Goal: Use online tool/utility: Utilize a website feature to perform a specific function

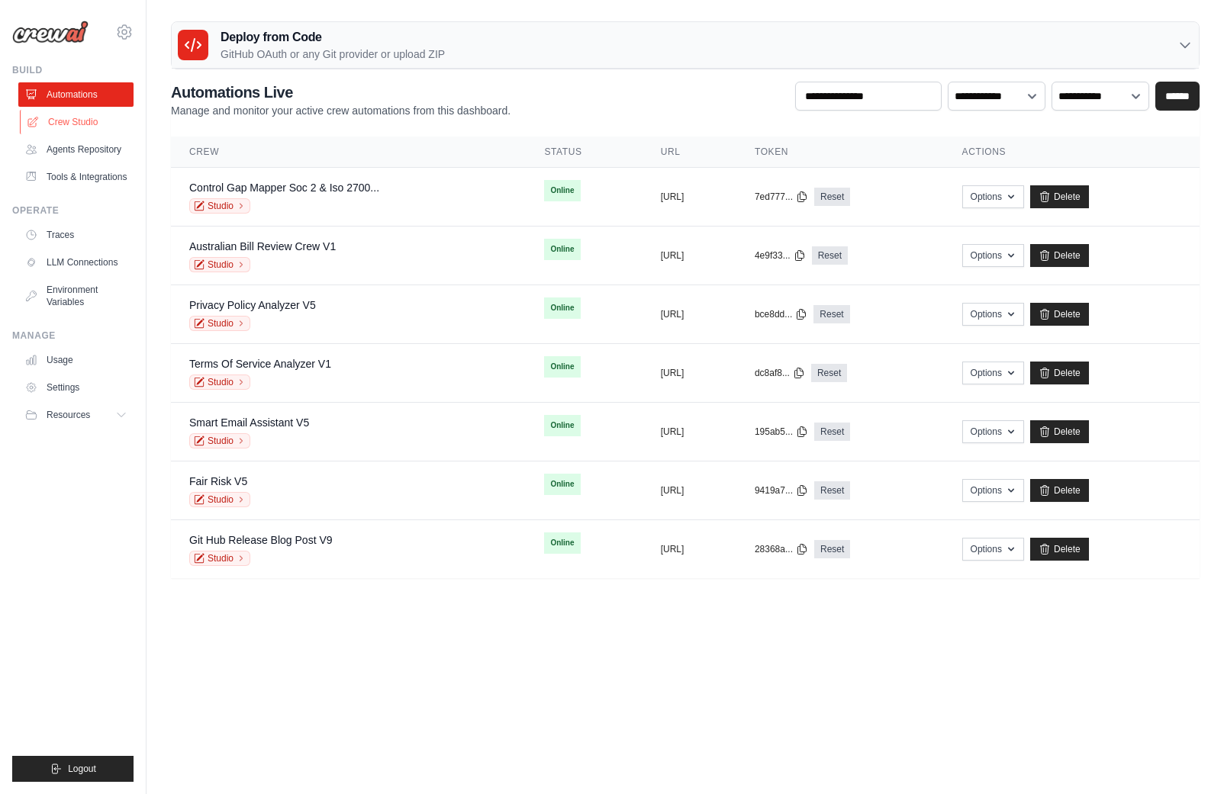
click at [60, 116] on link "Crew Studio" at bounding box center [77, 122] width 115 height 24
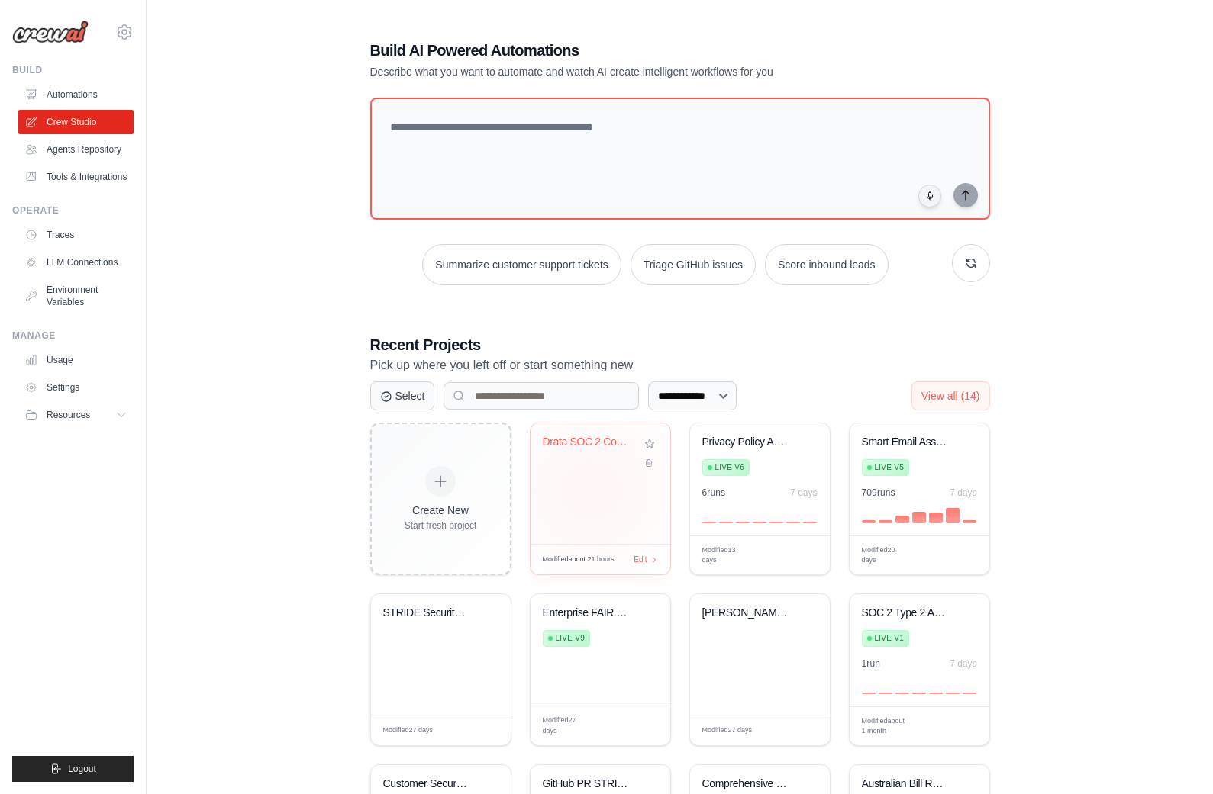
click at [591, 490] on div "Drata SOC 2 Compliance Gap Analyzer" at bounding box center [600, 484] width 140 height 121
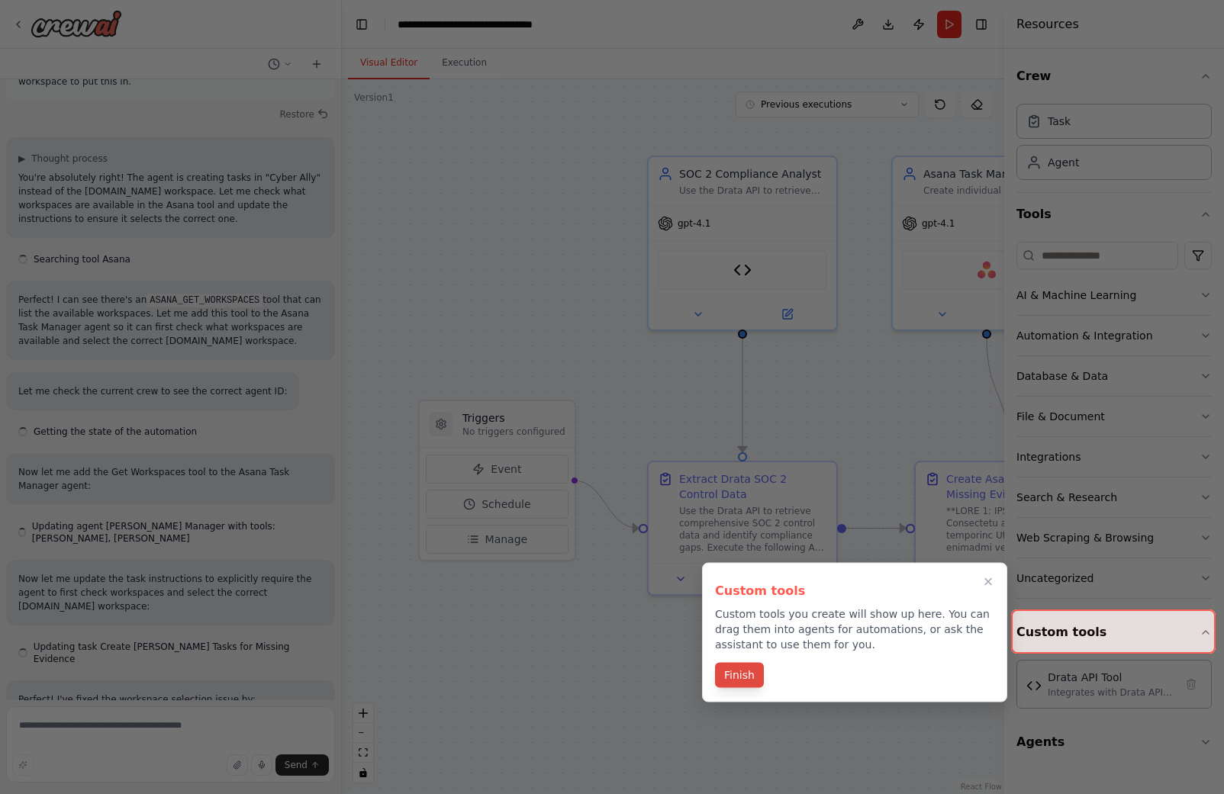
scroll to position [9980, 0]
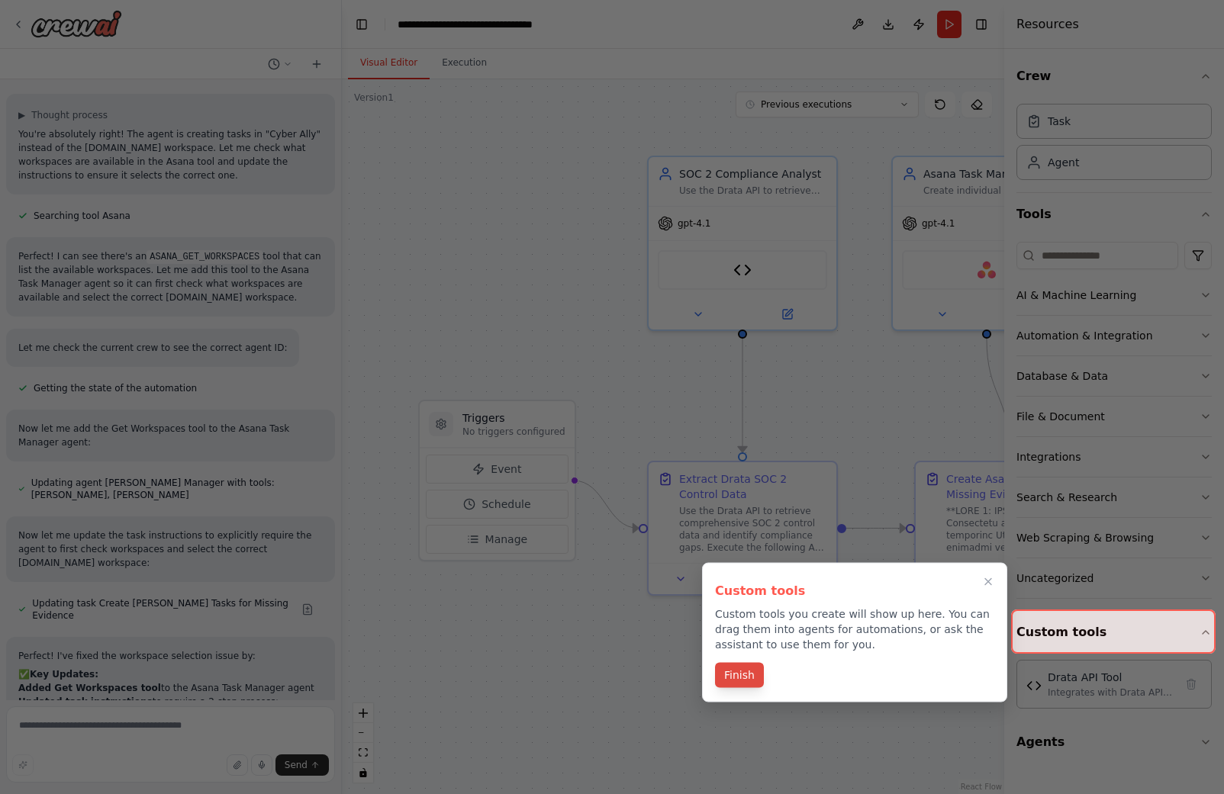
click at [743, 672] on button "Finish" at bounding box center [739, 675] width 49 height 25
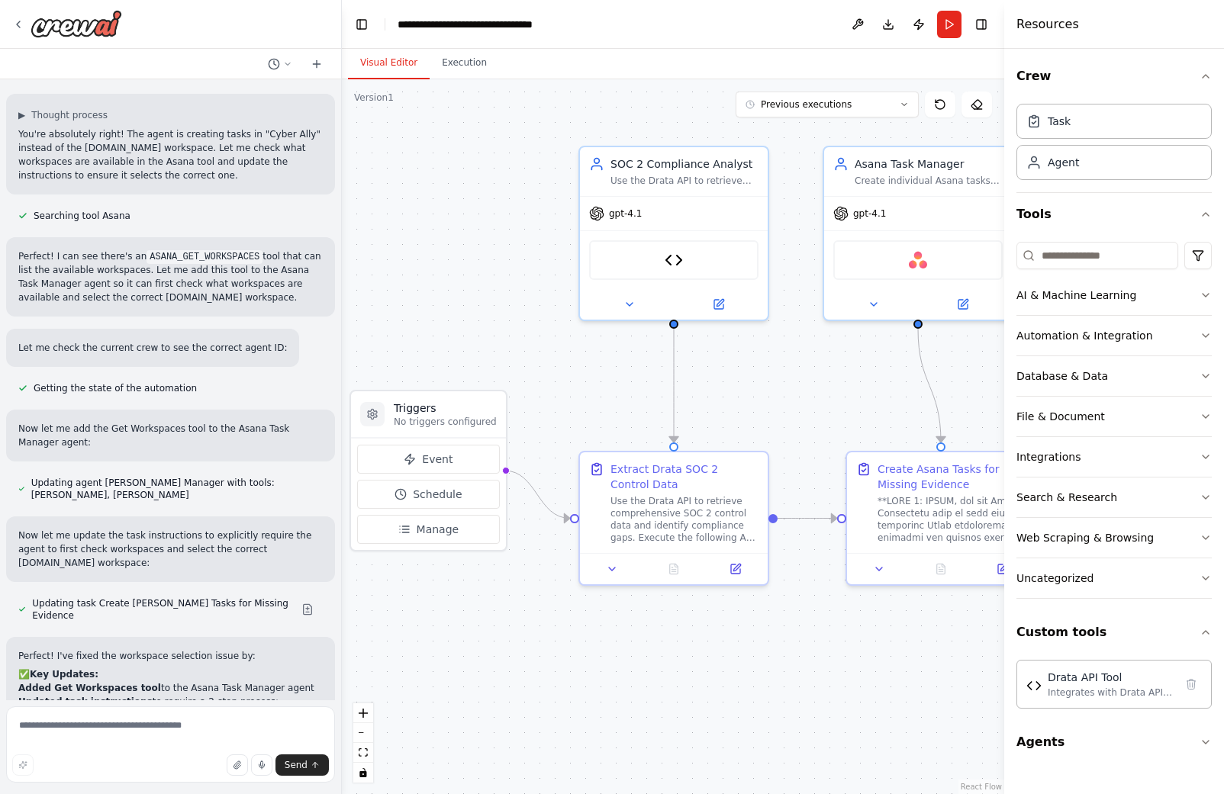
drag, startPoint x: 649, startPoint y: 626, endPoint x: 568, endPoint y: 607, distance: 82.2
click at [567, 607] on div ".deletable-edge-delete-btn { width: 20px; height: 20px; border: 0px solid #ffff…" at bounding box center [673, 436] width 662 height 715
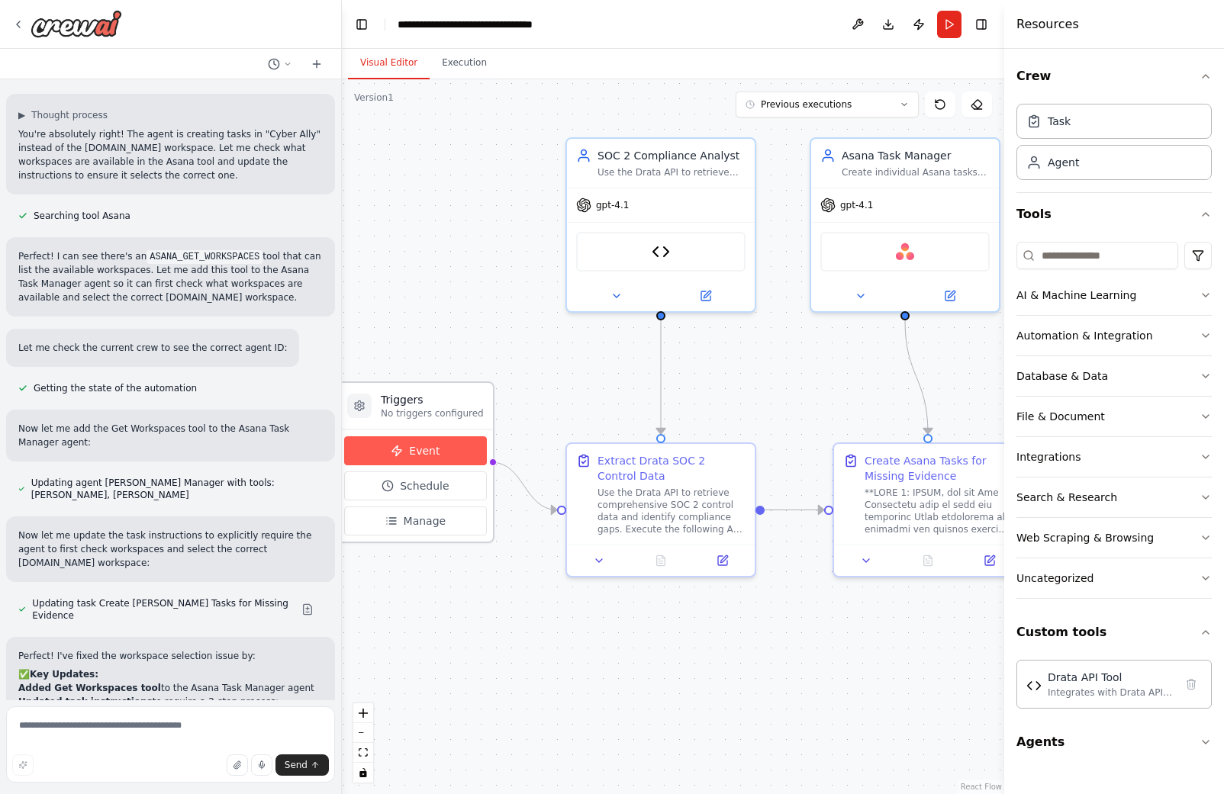
click at [403, 449] on button "Event" at bounding box center [415, 450] width 143 height 29
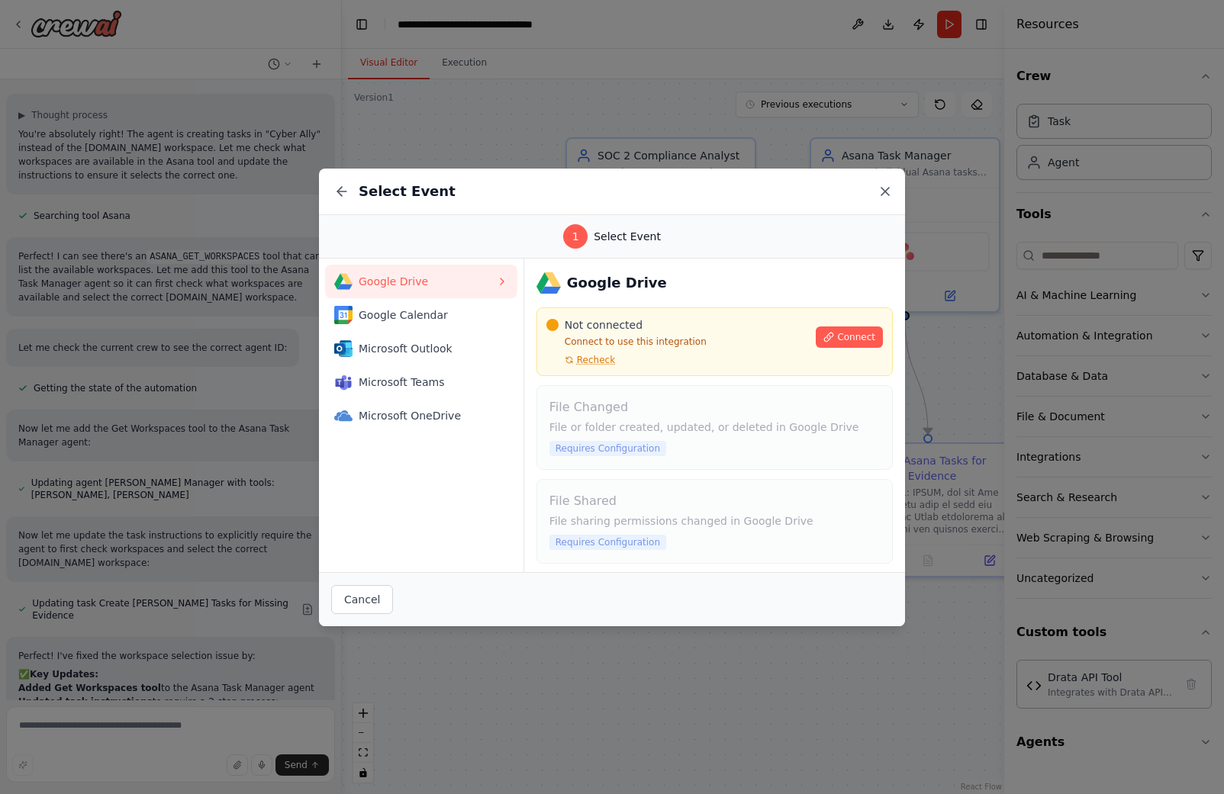
click at [884, 189] on icon at bounding box center [885, 192] width 8 height 8
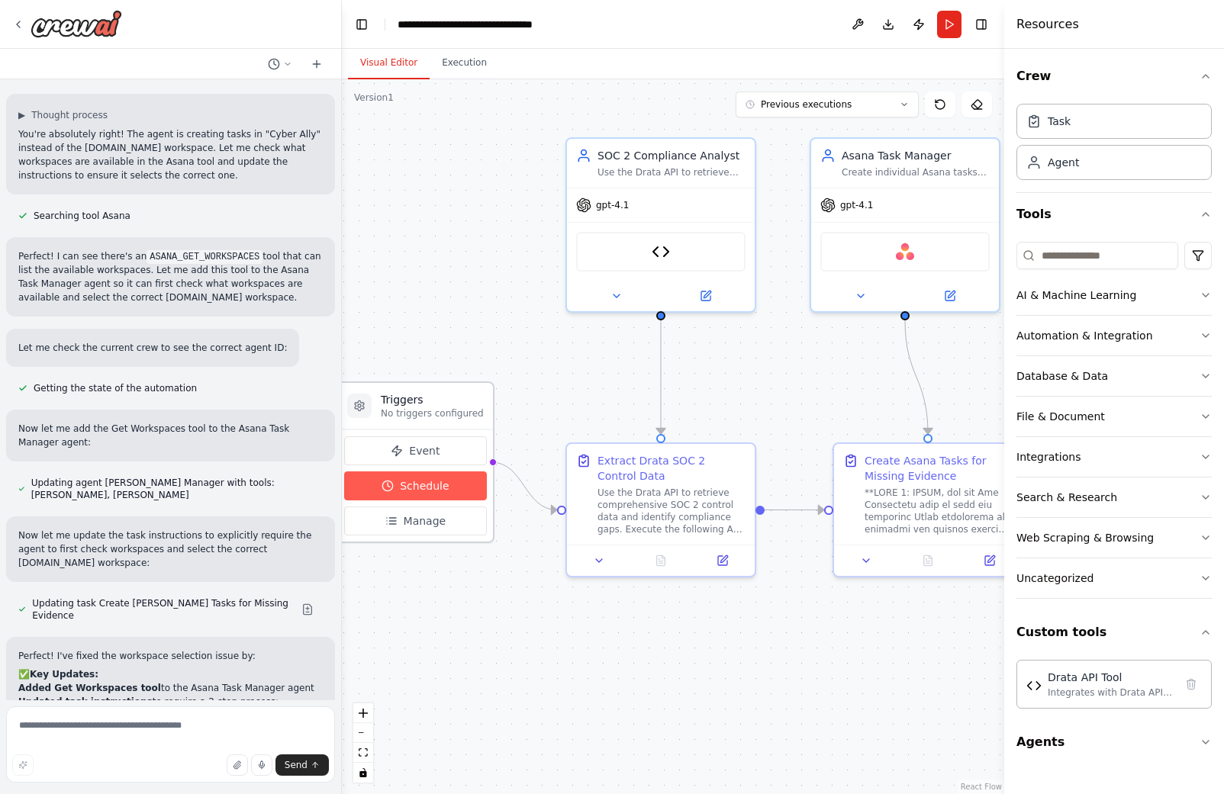
click at [423, 490] on span "Schedule" at bounding box center [424, 485] width 49 height 15
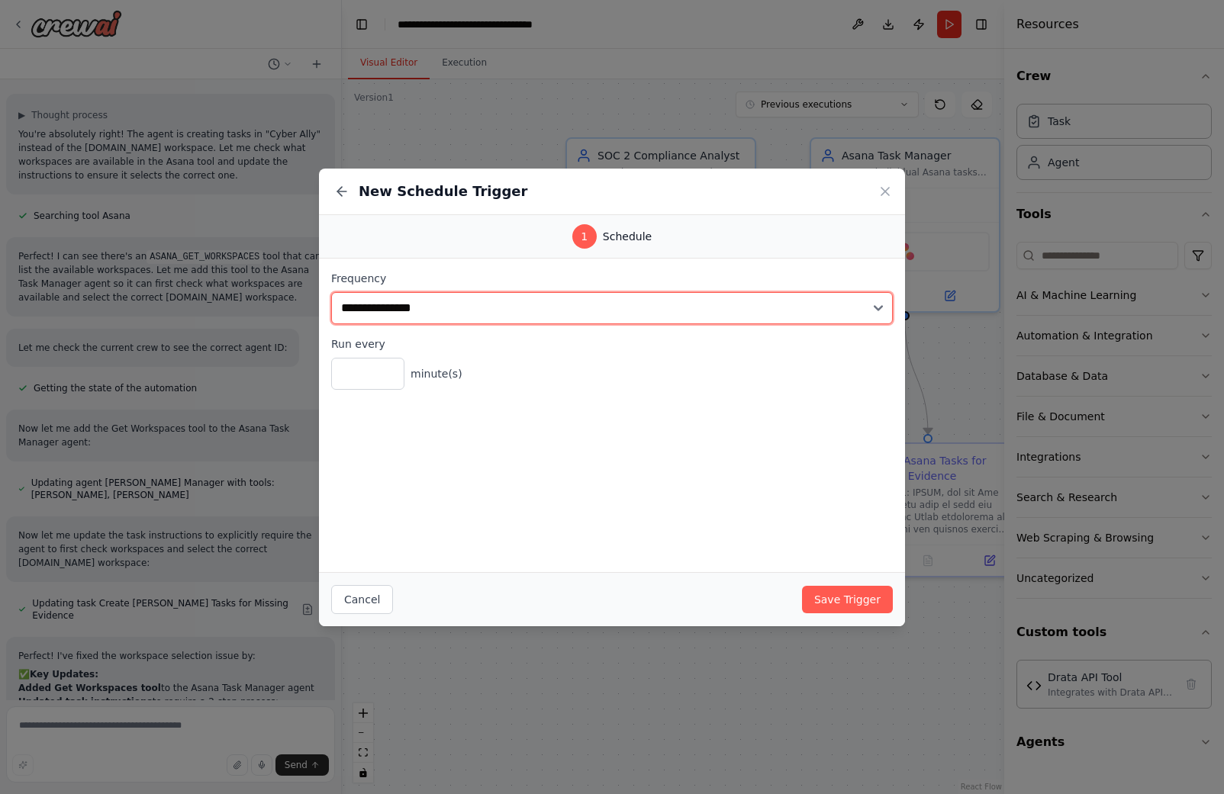
click at [424, 305] on select "**********" at bounding box center [612, 308] width 562 height 32
select select "******"
click at [331, 292] on select "**********" at bounding box center [612, 308] width 562 height 32
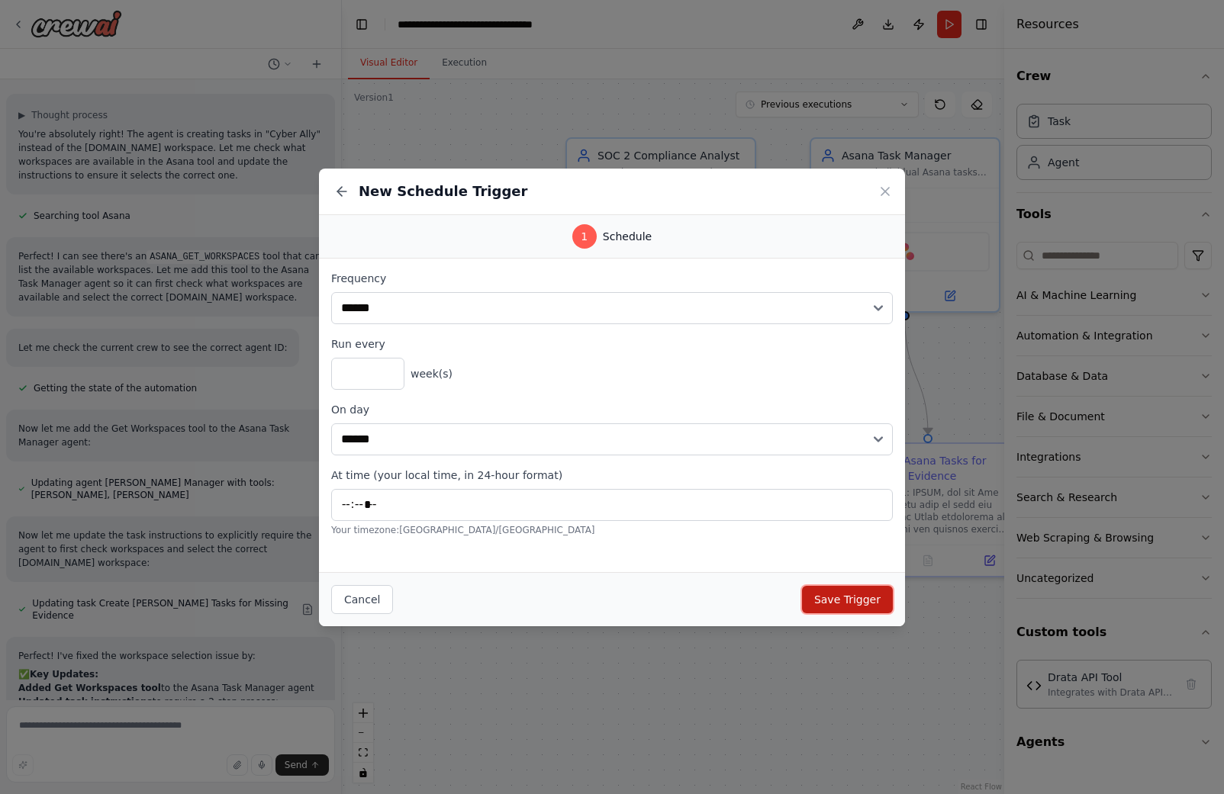
click at [855, 597] on button "Save Trigger" at bounding box center [847, 599] width 91 height 27
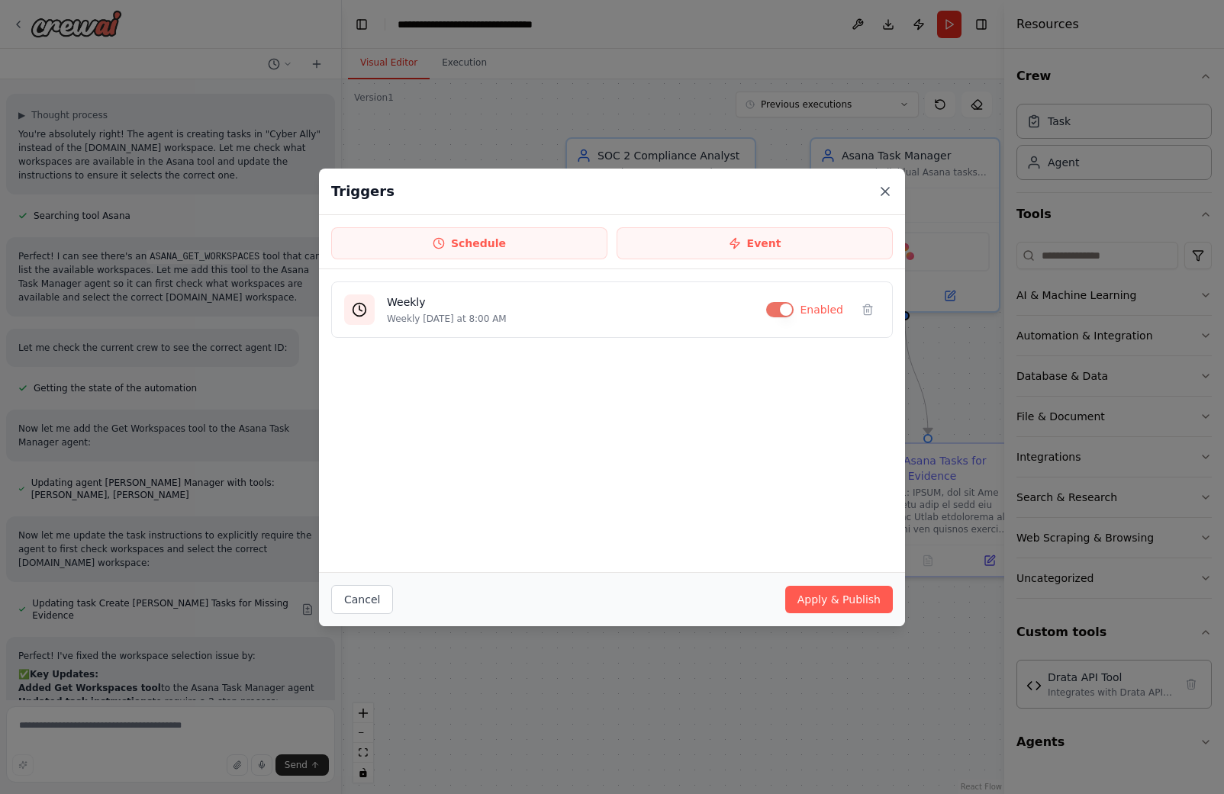
click at [881, 189] on icon at bounding box center [885, 191] width 15 height 15
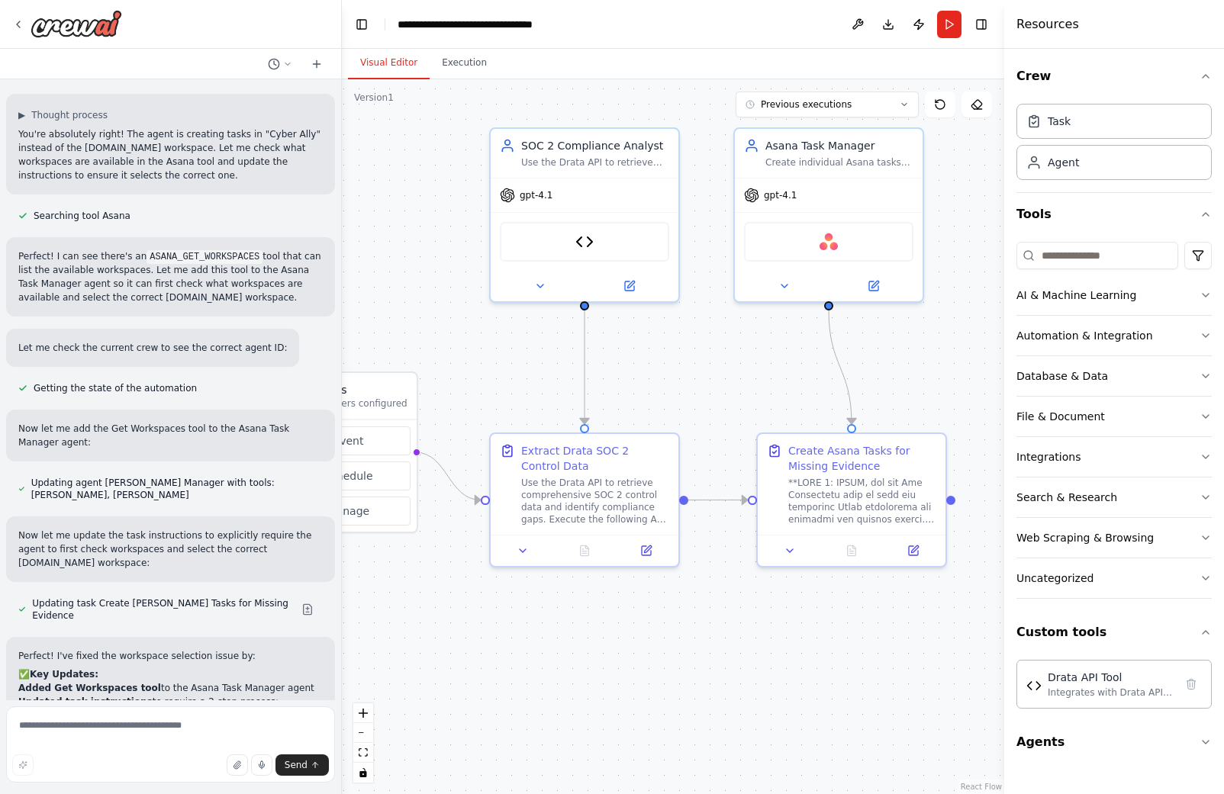
drag, startPoint x: 564, startPoint y: 383, endPoint x: 470, endPoint y: 395, distance: 94.6
click at [470, 395] on div ".deletable-edge-delete-btn { width: 20px; height: 20px; border: 0px solid #ffff…" at bounding box center [673, 436] width 662 height 715
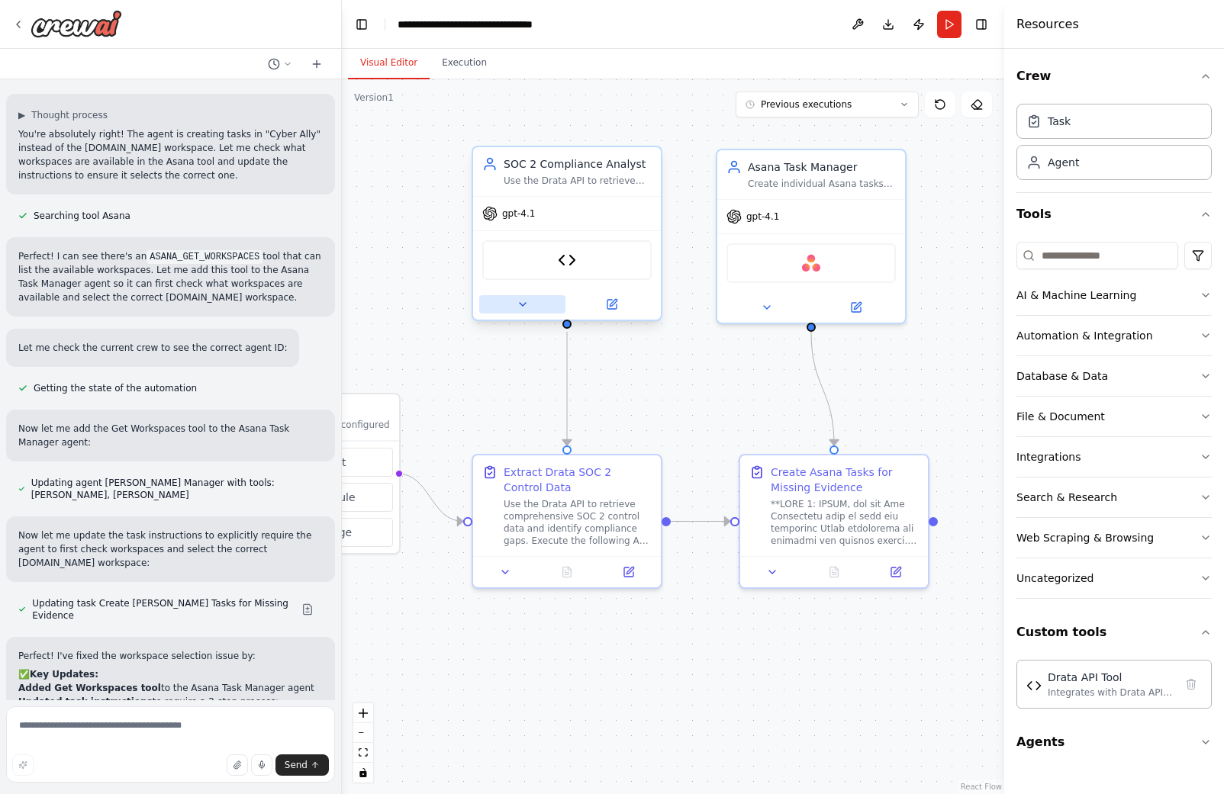
click at [520, 304] on icon at bounding box center [523, 304] width 6 height 3
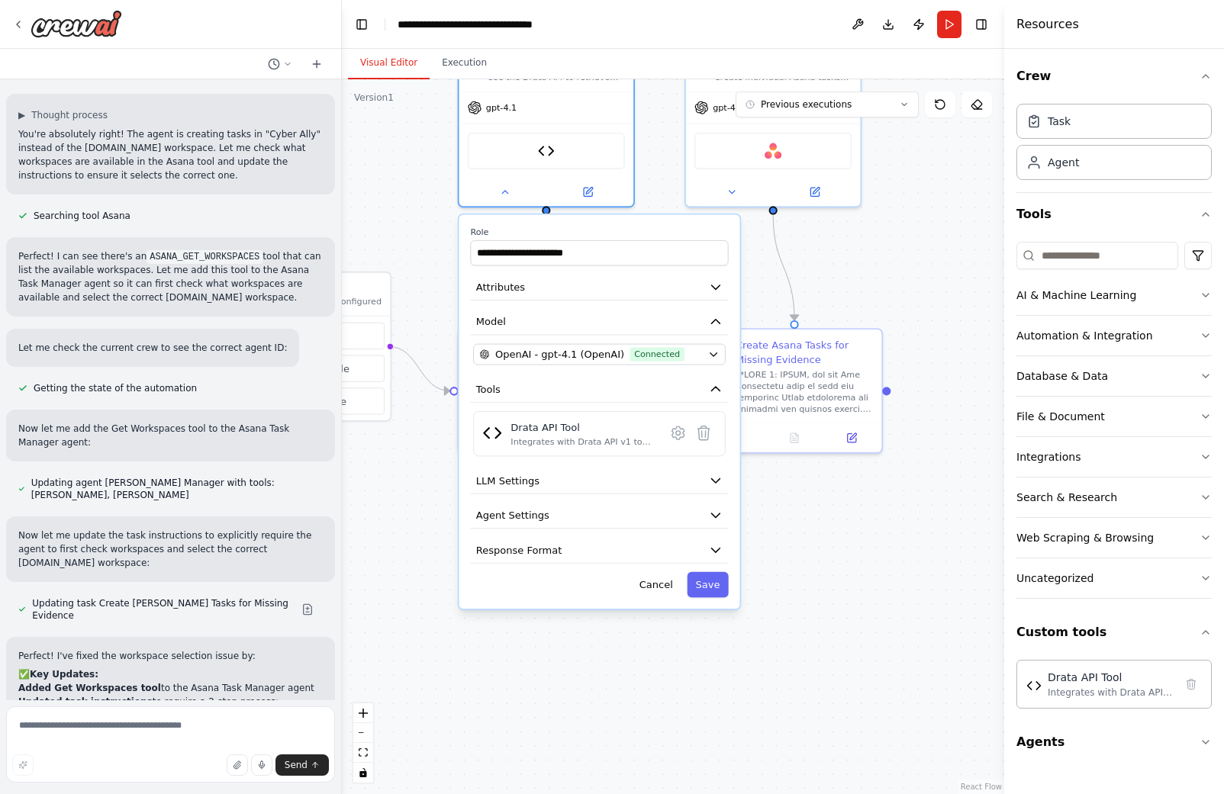
drag, startPoint x: 855, startPoint y: 404, endPoint x: 830, endPoint y: 282, distance: 123.8
click at [830, 282] on div ".deletable-edge-delete-btn { width: 20px; height: 20px; border: 0px solid #ffff…" at bounding box center [673, 436] width 662 height 715
click at [585, 192] on icon at bounding box center [589, 189] width 8 height 8
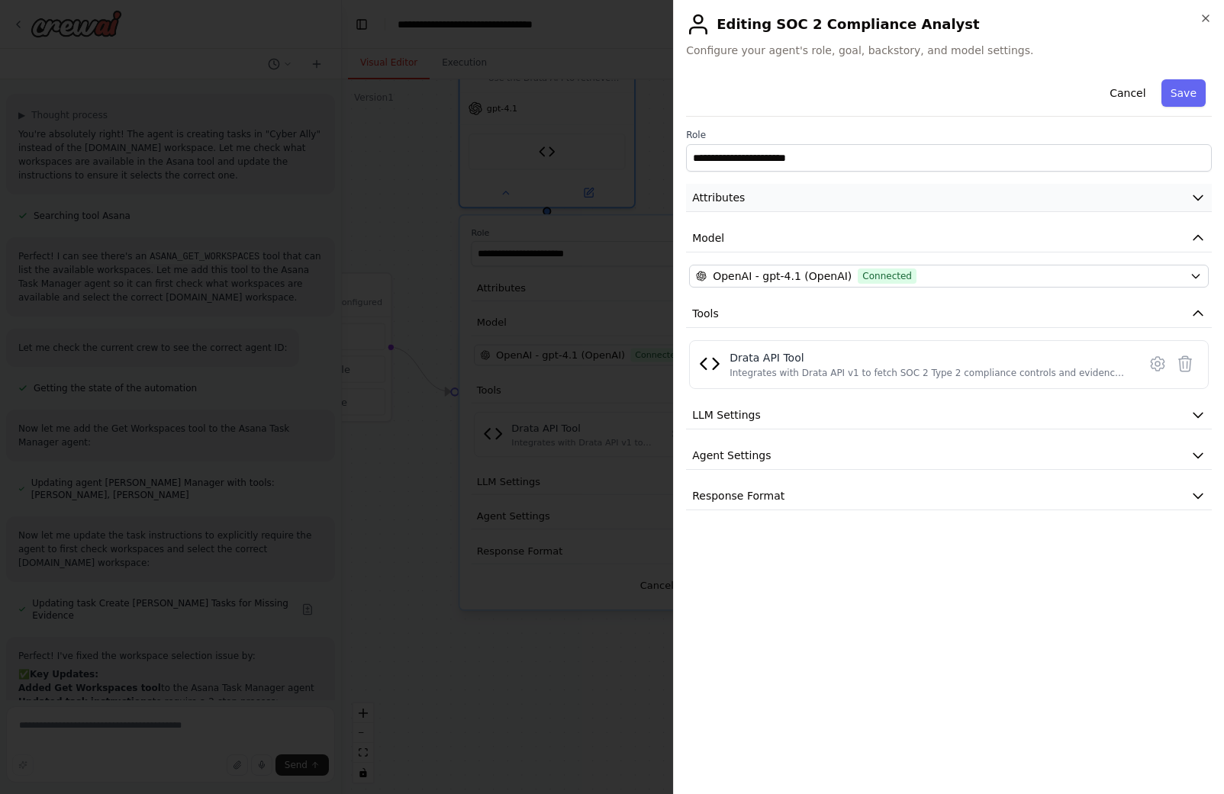
click at [755, 200] on button "Attributes" at bounding box center [949, 198] width 526 height 28
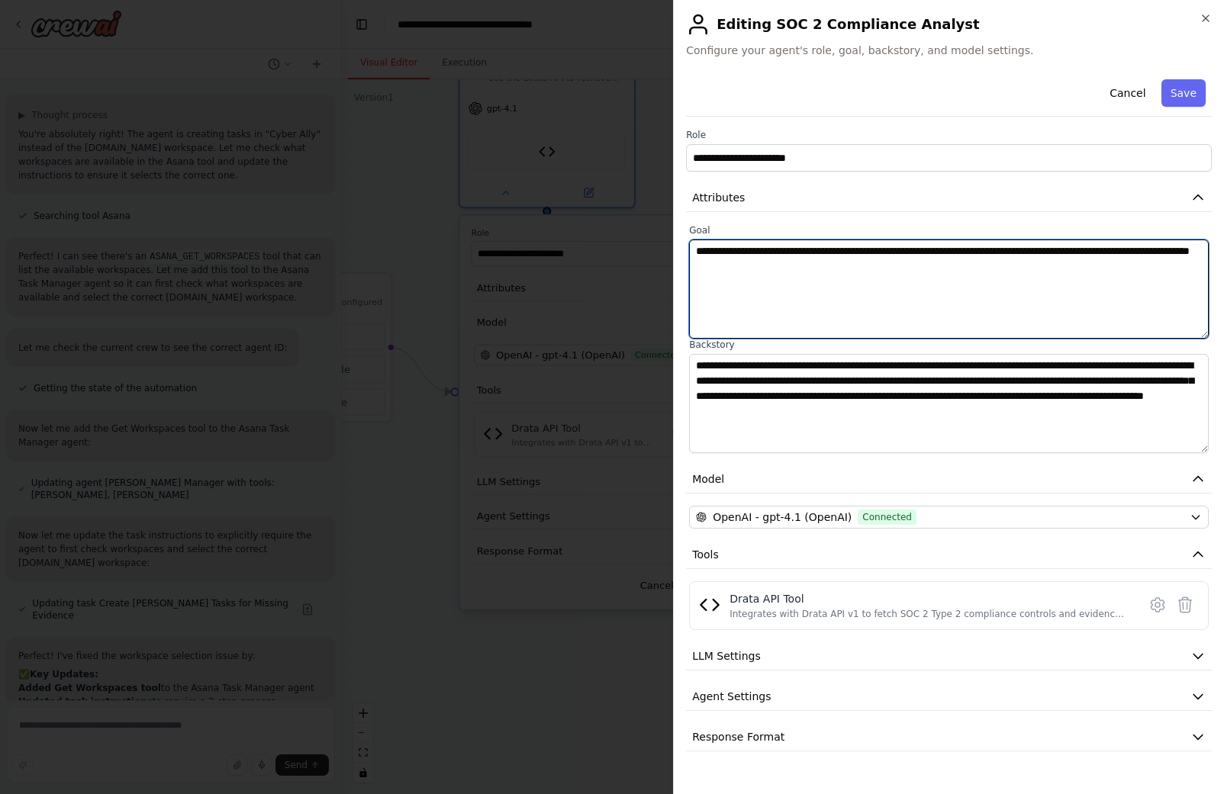
drag, startPoint x: 884, startPoint y: 273, endPoint x: 571, endPoint y: 219, distance: 318.3
click at [571, 220] on body "Hello! I'm the CrewAI assistant. What kind of automation do you want to build? …" at bounding box center [612, 397] width 1224 height 794
paste textarea "*"
type textarea "**********"
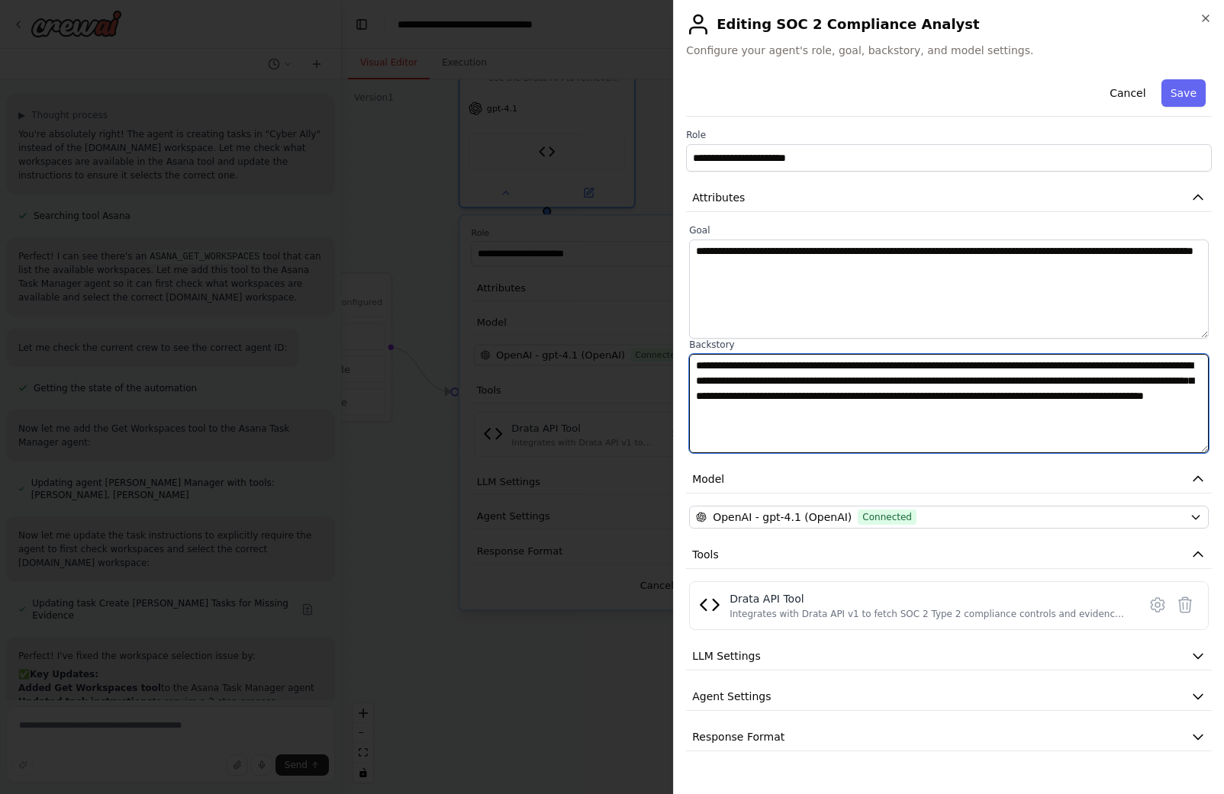
drag, startPoint x: 697, startPoint y: 366, endPoint x: 1084, endPoint y: 429, distance: 391.2
click at [1084, 429] on textarea "**********" at bounding box center [949, 403] width 520 height 99
paste textarea
drag, startPoint x: 926, startPoint y: 395, endPoint x: 1161, endPoint y: 397, distance: 235.0
click at [1161, 397] on textarea "**********" at bounding box center [949, 403] width 520 height 99
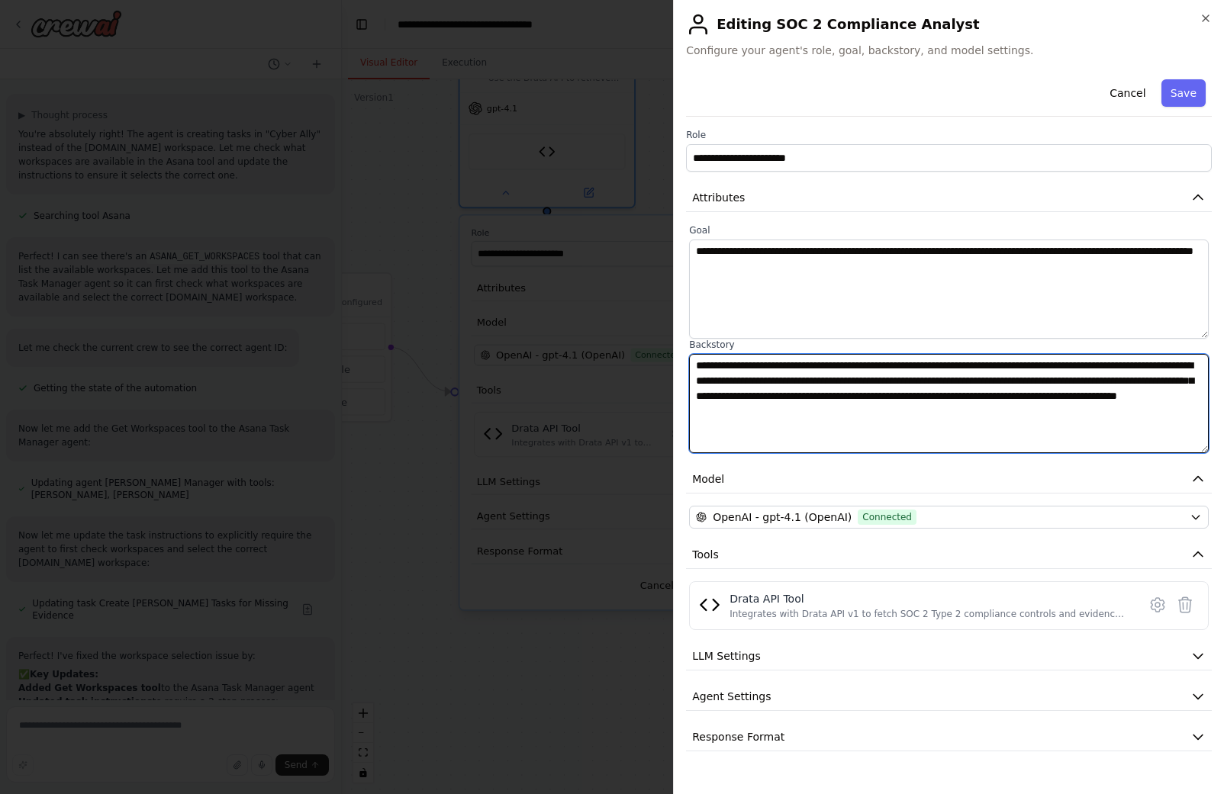
click at [877, 393] on textarea "**********" at bounding box center [949, 403] width 520 height 99
drag, startPoint x: 877, startPoint y: 393, endPoint x: 736, endPoint y: 411, distance: 141.6
click at [736, 411] on textarea "**********" at bounding box center [949, 403] width 520 height 99
drag, startPoint x: 732, startPoint y: 395, endPoint x: 762, endPoint y: 397, distance: 30.6
click at [762, 397] on textarea "**********" at bounding box center [949, 403] width 520 height 99
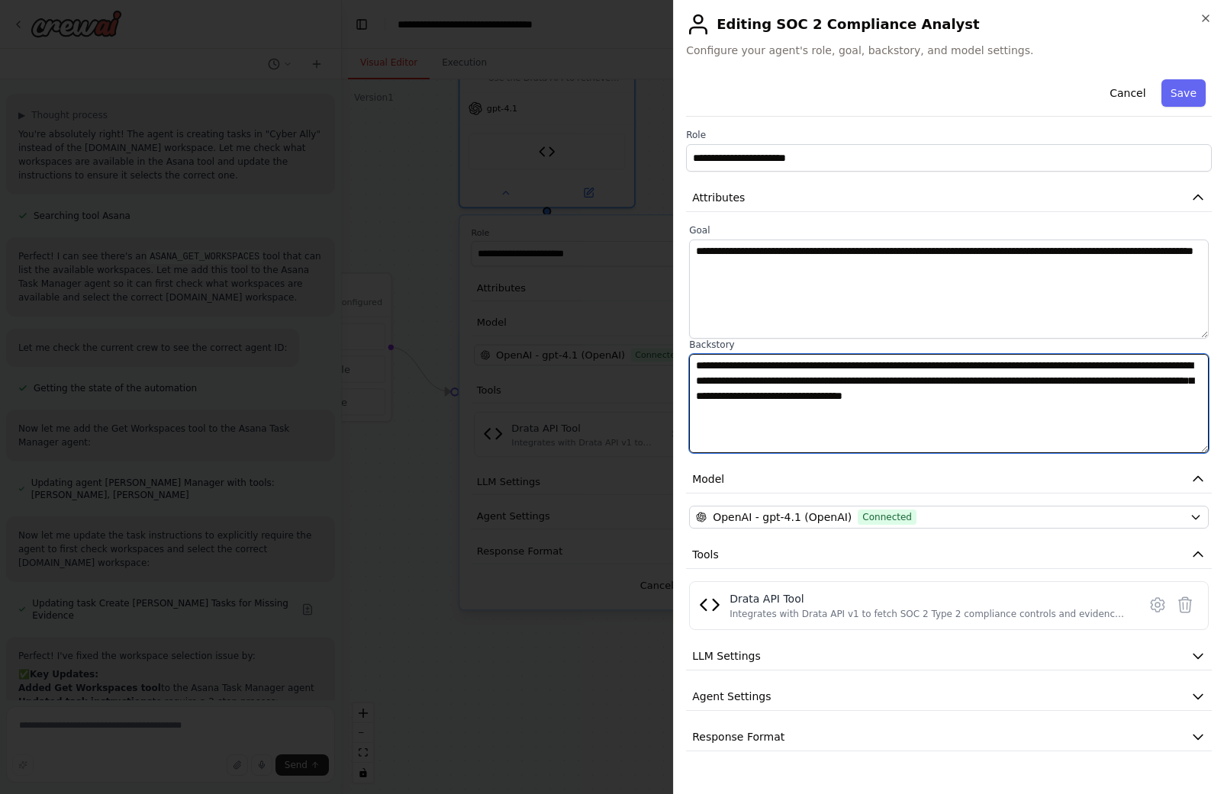
click at [912, 396] on textarea "**********" at bounding box center [949, 403] width 520 height 99
drag, startPoint x: 769, startPoint y: 419, endPoint x: 692, endPoint y: 370, distance: 91.2
click at [692, 370] on textarea "**********" at bounding box center [949, 403] width 520 height 99
paste textarea
type textarea "**********"
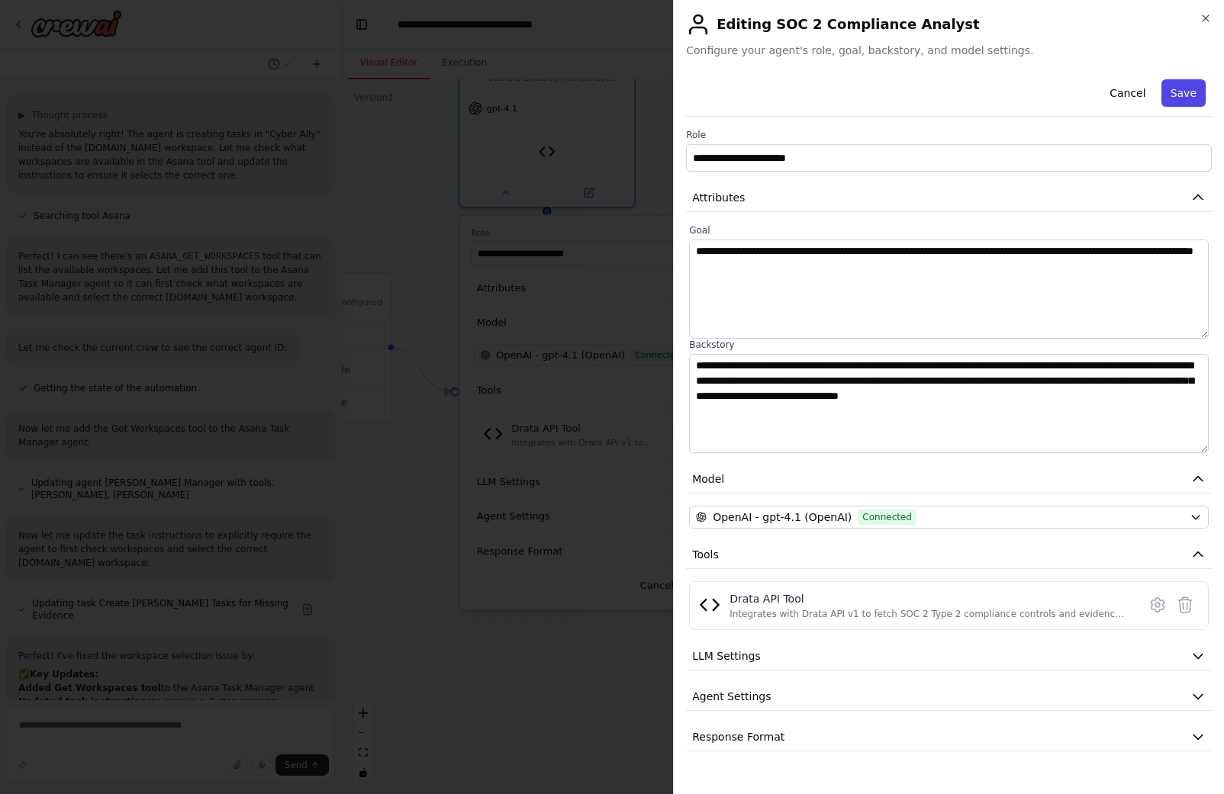
click at [1190, 95] on button "Save" at bounding box center [1183, 92] width 44 height 27
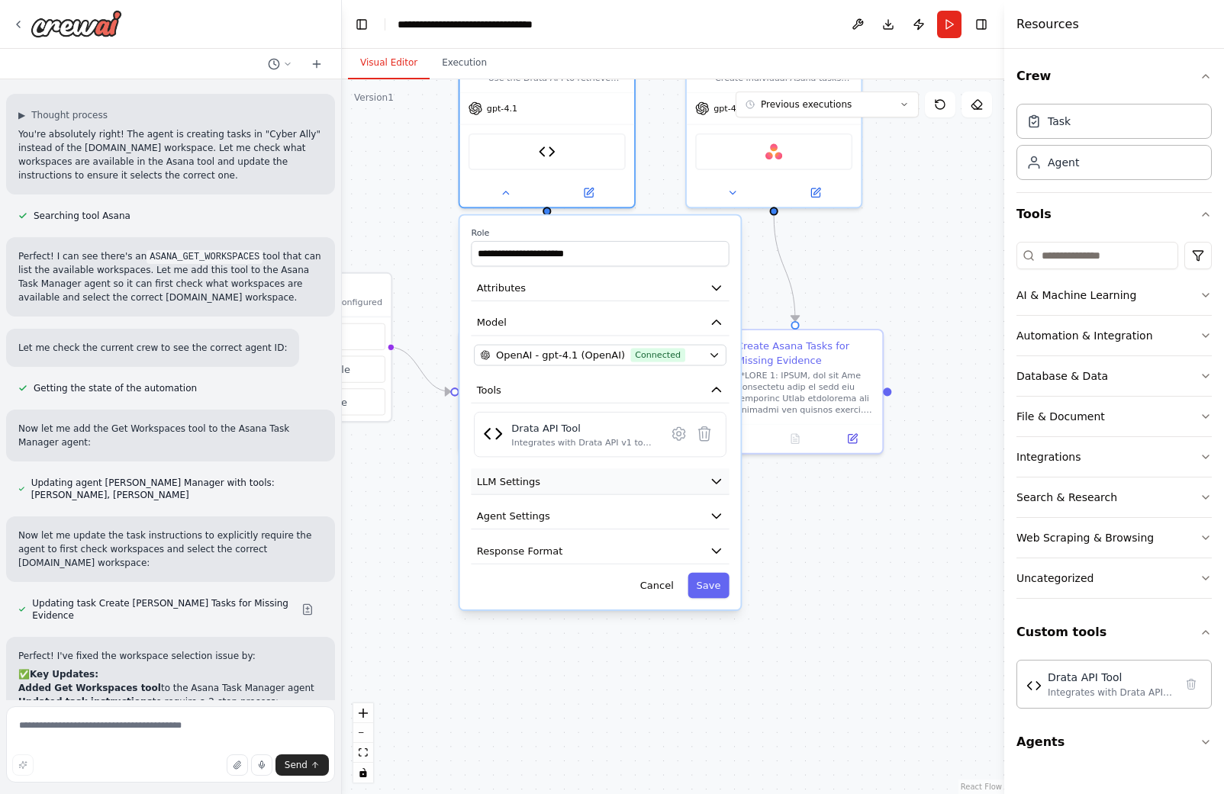
click at [719, 483] on icon "button" at bounding box center [717, 482] width 14 height 14
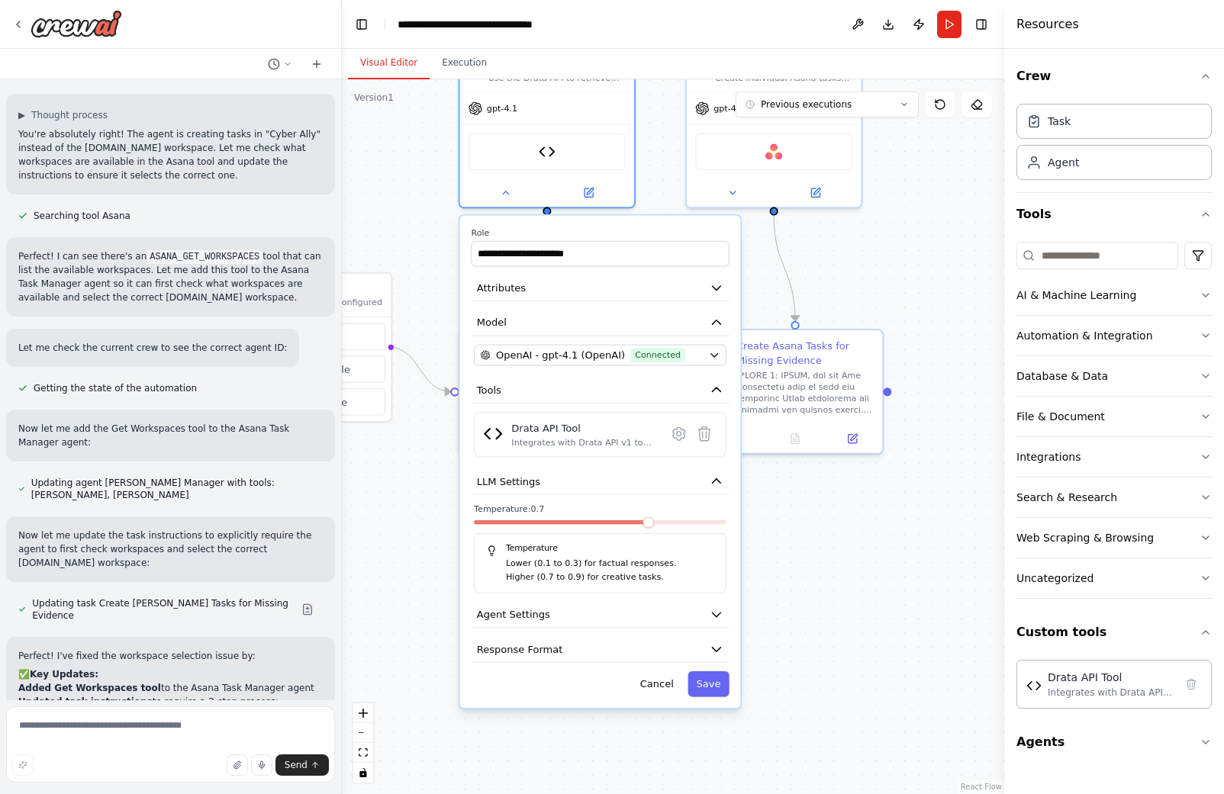
click at [578, 526] on div at bounding box center [600, 525] width 253 height 10
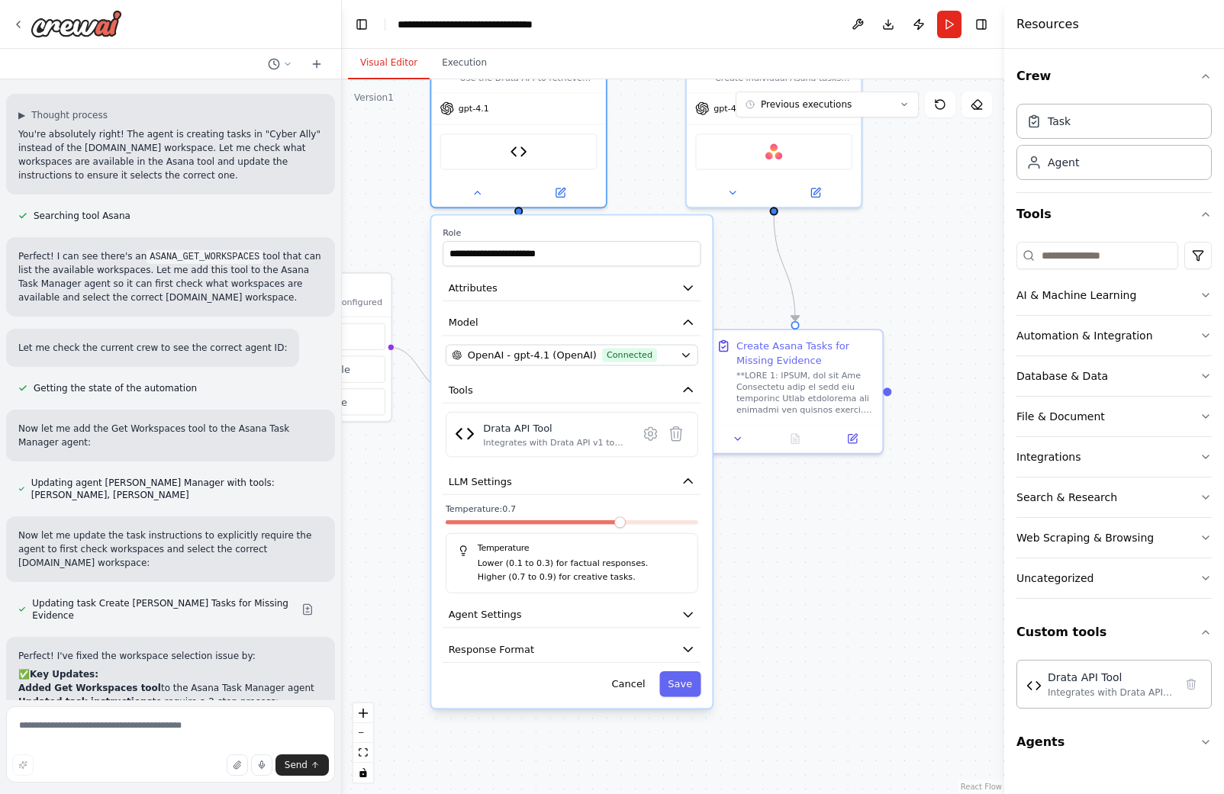
drag, startPoint x: 578, startPoint y: 526, endPoint x: 549, endPoint y: 525, distance: 29.0
click at [549, 525] on div at bounding box center [572, 525] width 253 height 10
click at [518, 524] on span at bounding box center [523, 522] width 11 height 11
click at [683, 680] on button "Save" at bounding box center [679, 684] width 41 height 25
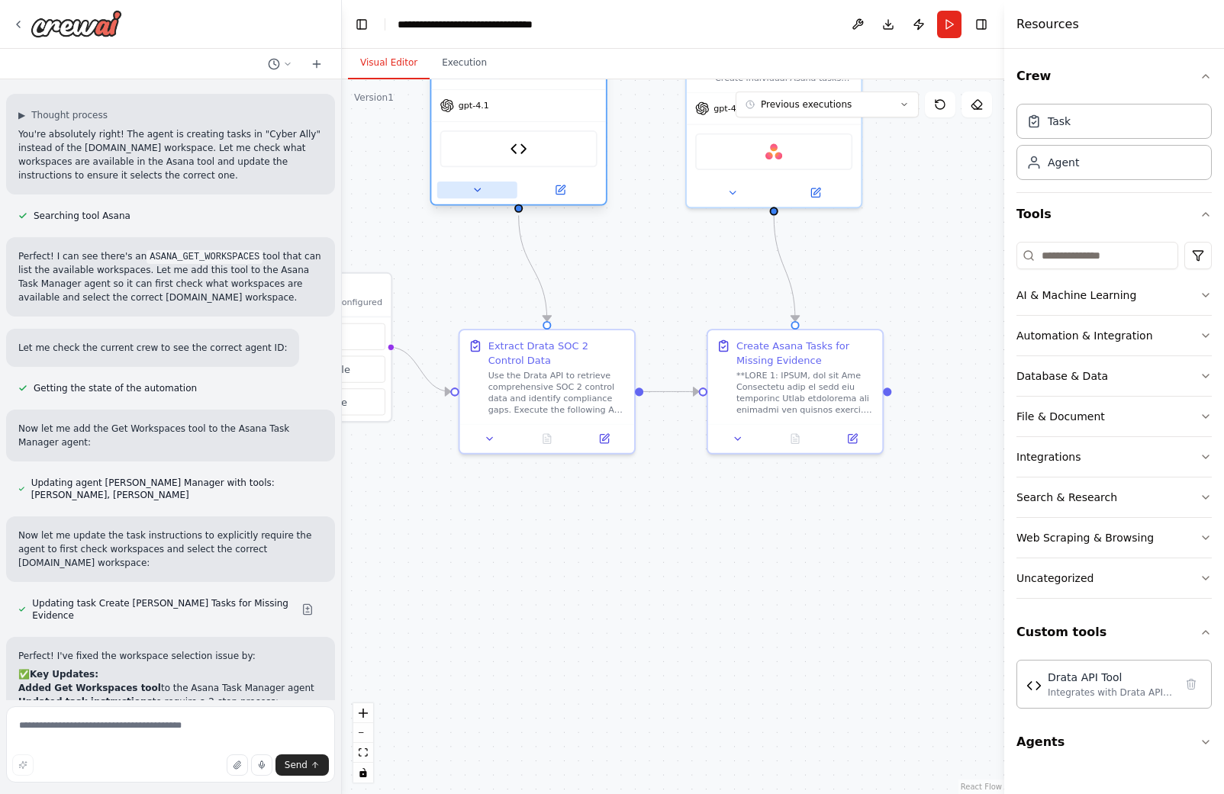
click at [477, 185] on icon at bounding box center [477, 190] width 11 height 11
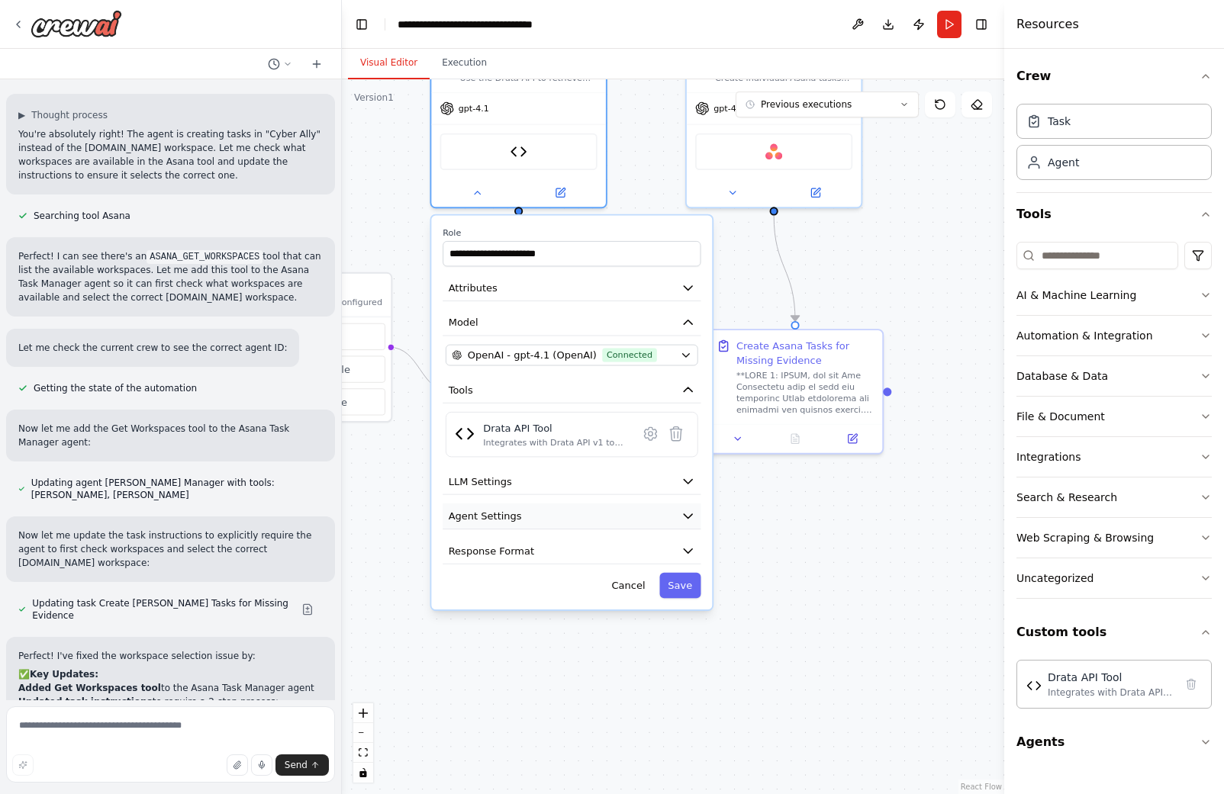
click at [685, 515] on icon "button" at bounding box center [688, 516] width 8 height 4
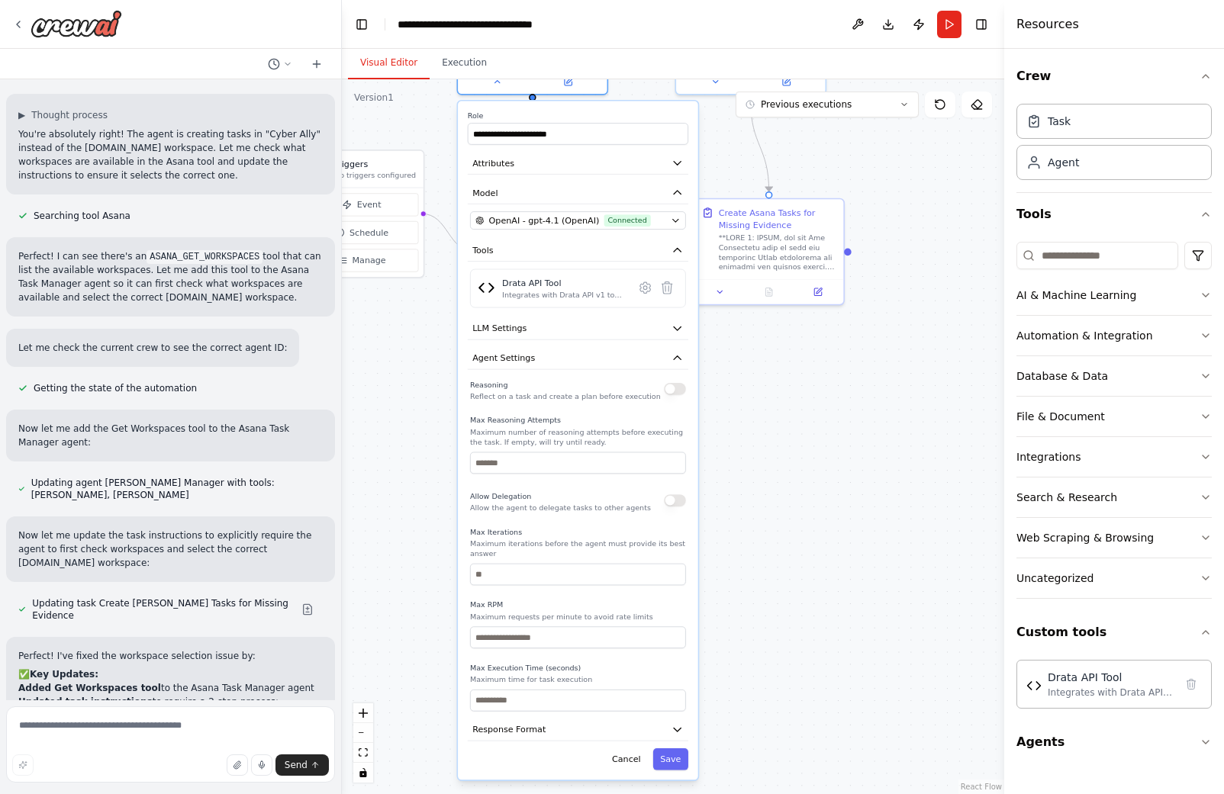
drag, startPoint x: 809, startPoint y: 609, endPoint x: 808, endPoint y: 446, distance: 163.3
click at [807, 446] on div ".deletable-edge-delete-btn { width: 20px; height: 20px; border: 0px solid #ffff…" at bounding box center [673, 436] width 662 height 715
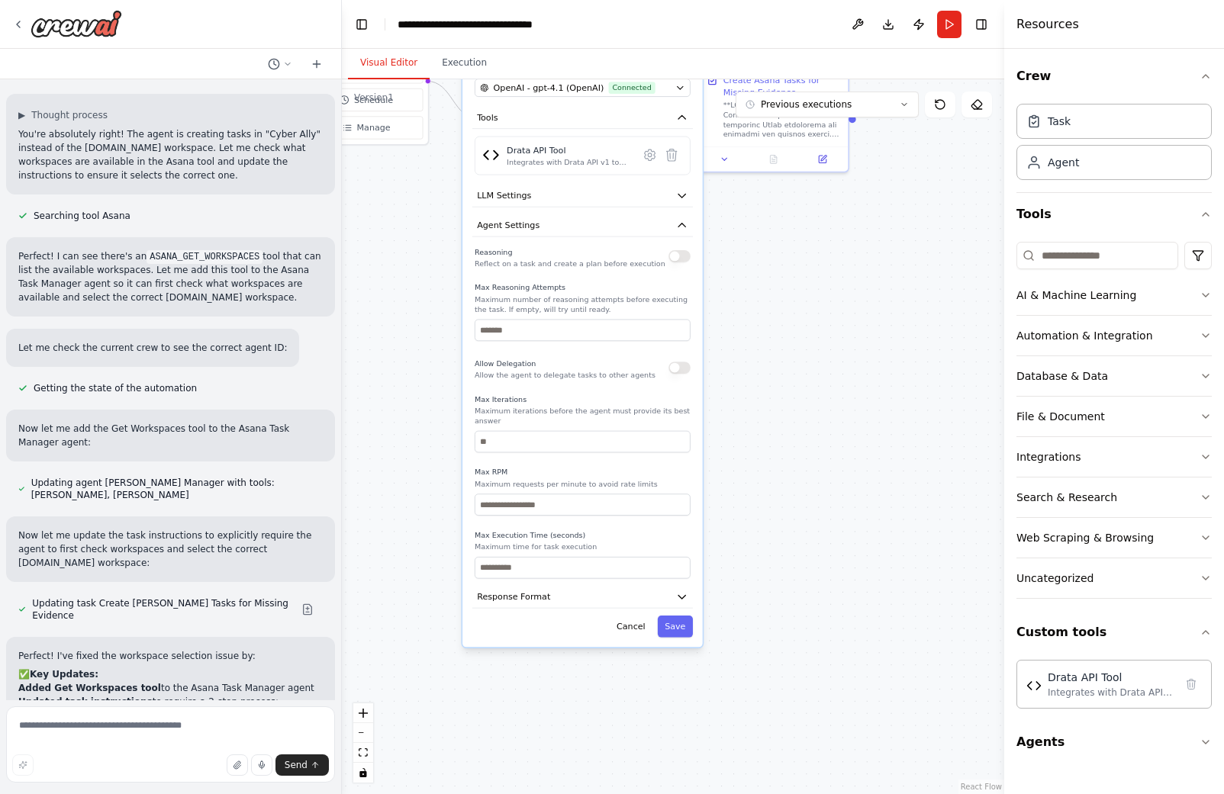
drag, startPoint x: 820, startPoint y: 427, endPoint x: 823, endPoint y: 376, distance: 50.5
click at [823, 376] on div ".deletable-edge-delete-btn { width: 20px; height: 20px; border: 0px solid #ffff…" at bounding box center [673, 436] width 662 height 715
click at [687, 599] on icon "button" at bounding box center [682, 596] width 12 height 12
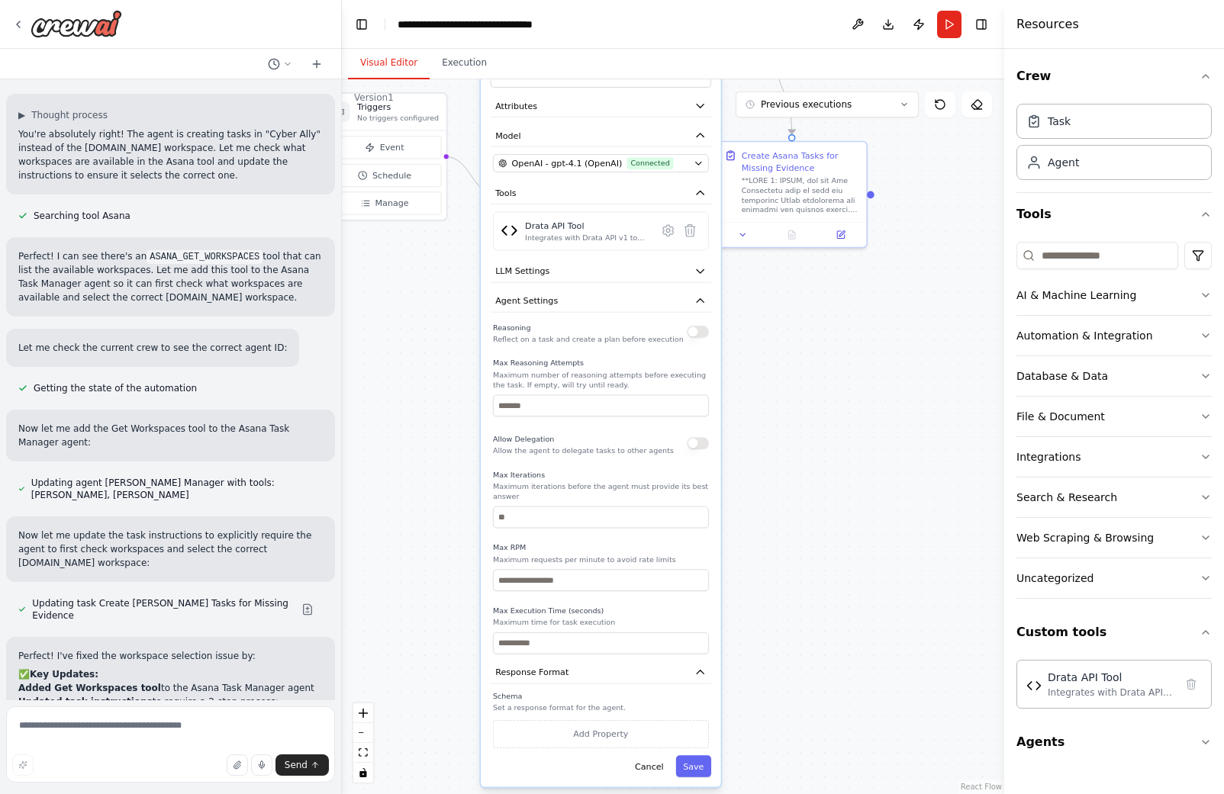
drag, startPoint x: 750, startPoint y: 567, endPoint x: 791, endPoint y: 723, distance: 161.8
click at [791, 723] on div ".deletable-edge-delete-btn { width: 20px; height: 20px; border: 0px solid #ffff…" at bounding box center [673, 436] width 662 height 715
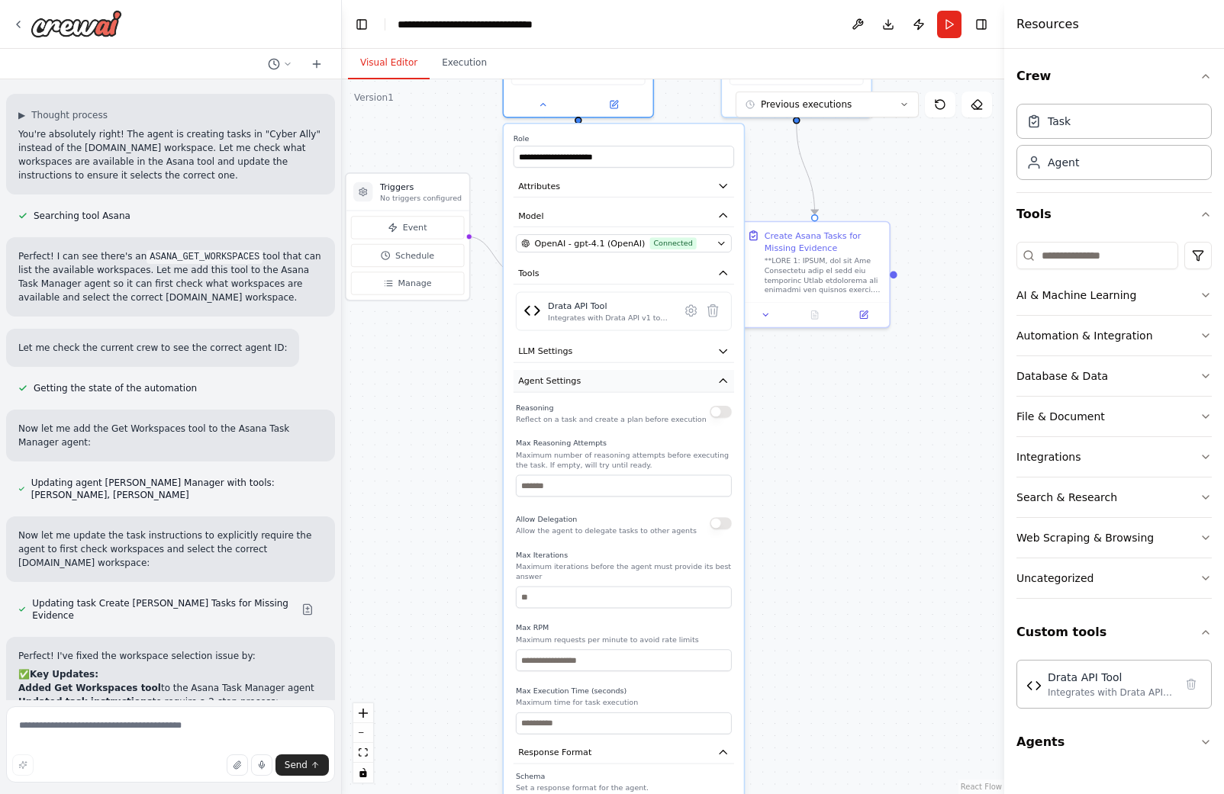
click at [722, 376] on icon "button" at bounding box center [723, 381] width 12 height 12
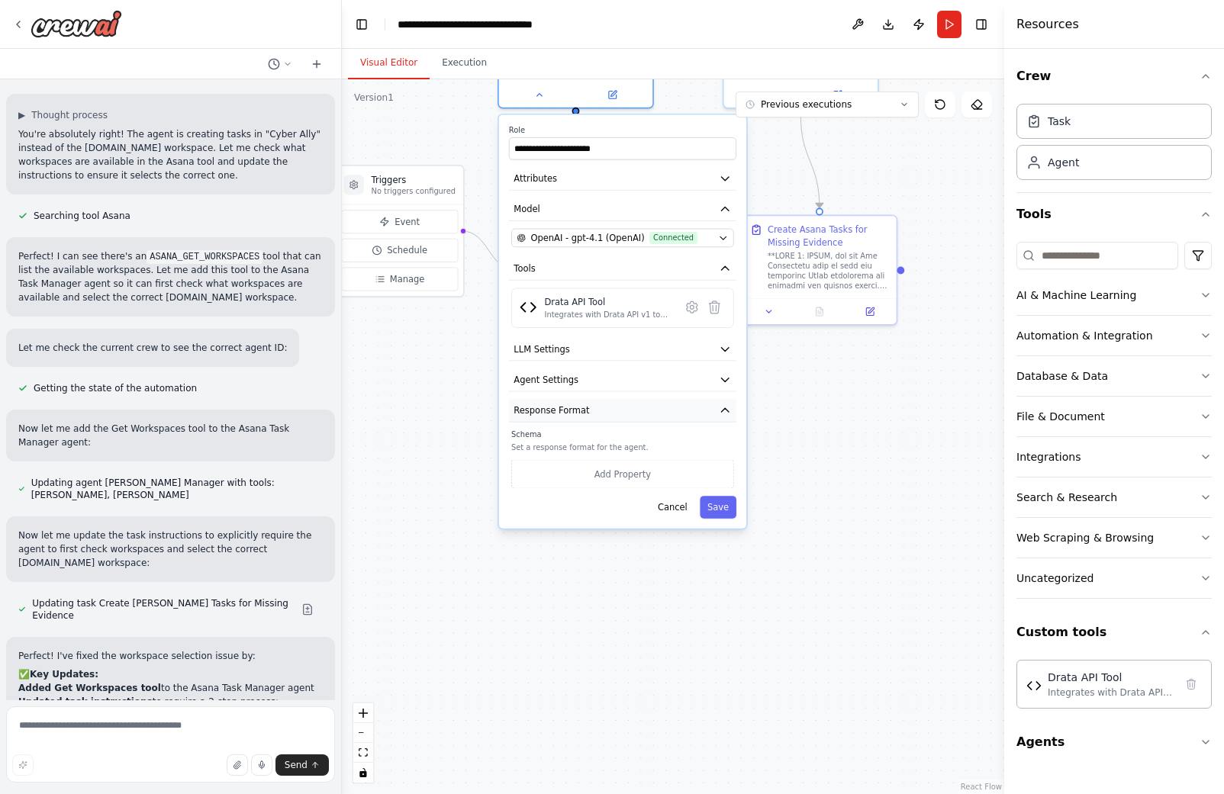
click at [681, 409] on button "Response Format" at bounding box center [622, 410] width 227 height 23
click at [818, 417] on div ".deletable-edge-delete-btn { width: 20px; height: 20px; border: 0px solid #ffff…" at bounding box center [673, 436] width 662 height 715
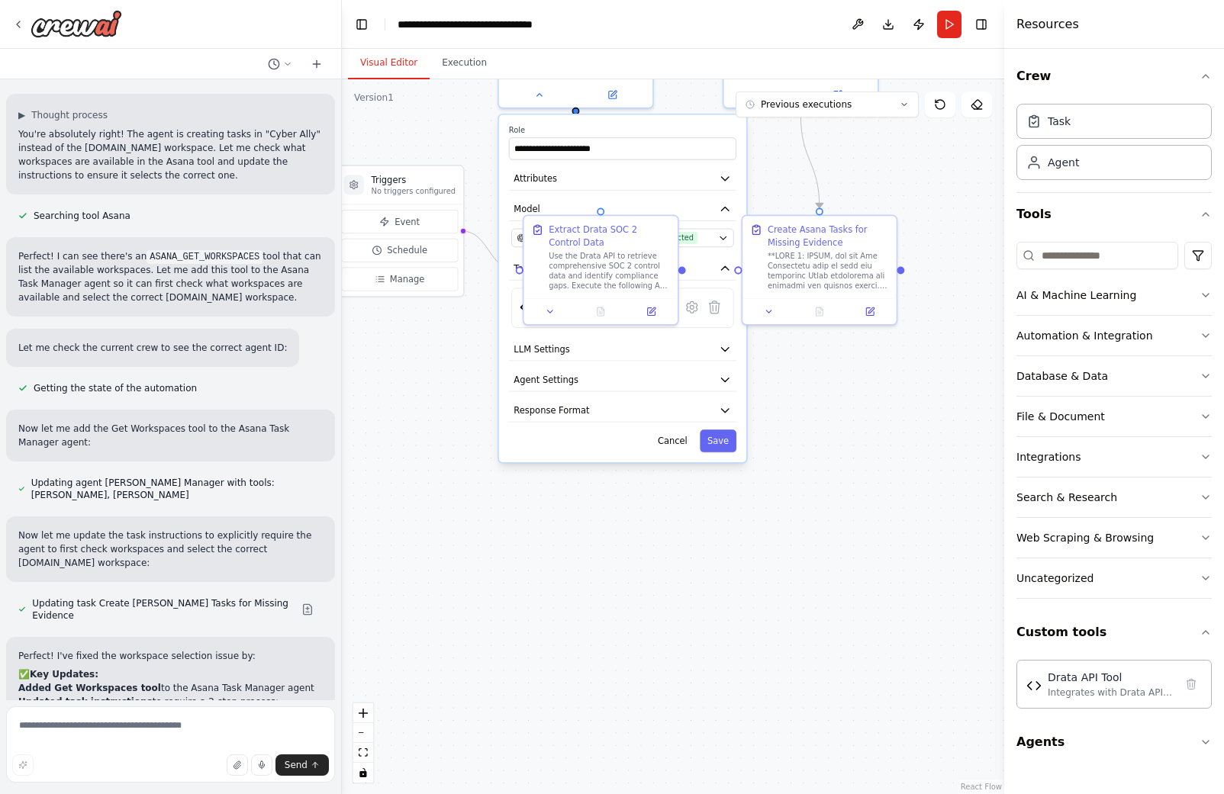
click at [617, 428] on div "**********" at bounding box center [622, 288] width 247 height 347
click at [717, 440] on button "Save" at bounding box center [718, 441] width 37 height 22
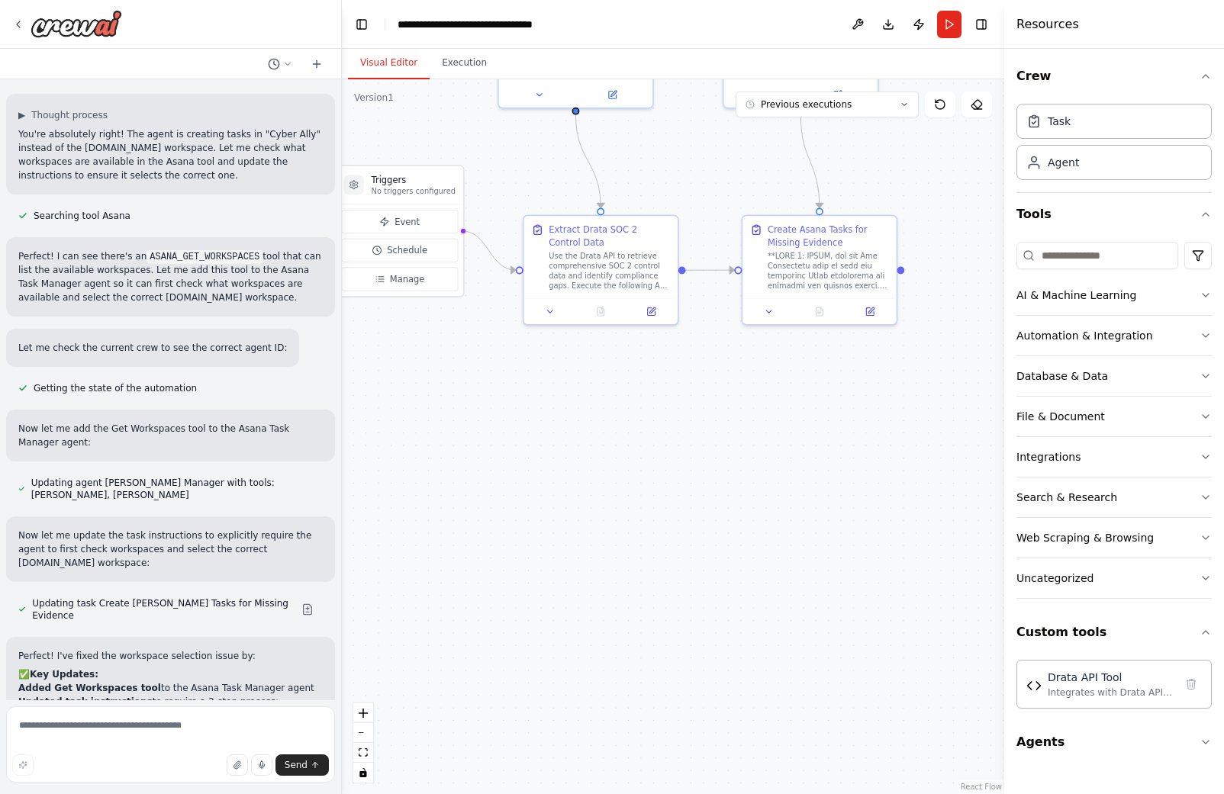
click at [783, 523] on div ".deletable-edge-delete-btn { width: 20px; height: 20px; border: 0px solid #ffff…" at bounding box center [673, 436] width 662 height 715
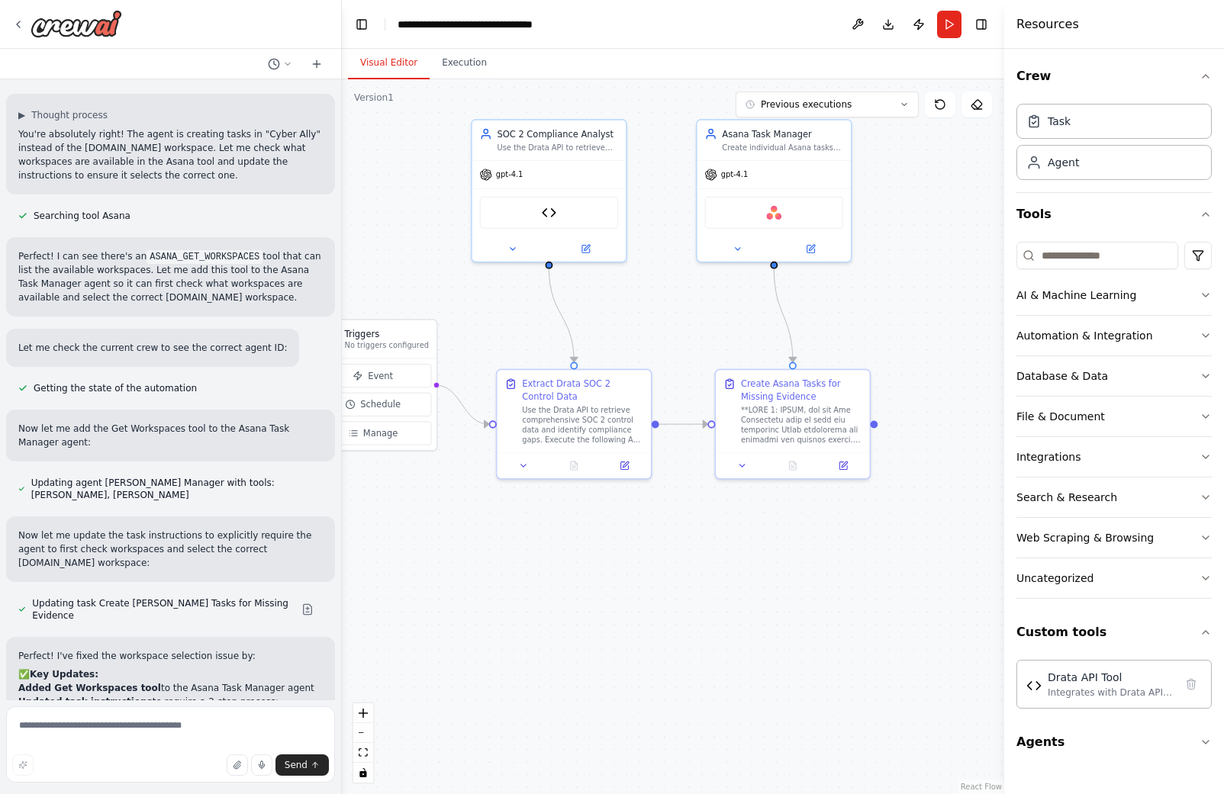
drag, startPoint x: 675, startPoint y: 438, endPoint x: 648, endPoint y: 592, distance: 156.4
click at [648, 592] on div ".deletable-edge-delete-btn { width: 20px; height: 20px; border: 0px solid #ffff…" at bounding box center [673, 436] width 662 height 715
click at [810, 240] on button at bounding box center [810, 246] width 71 height 15
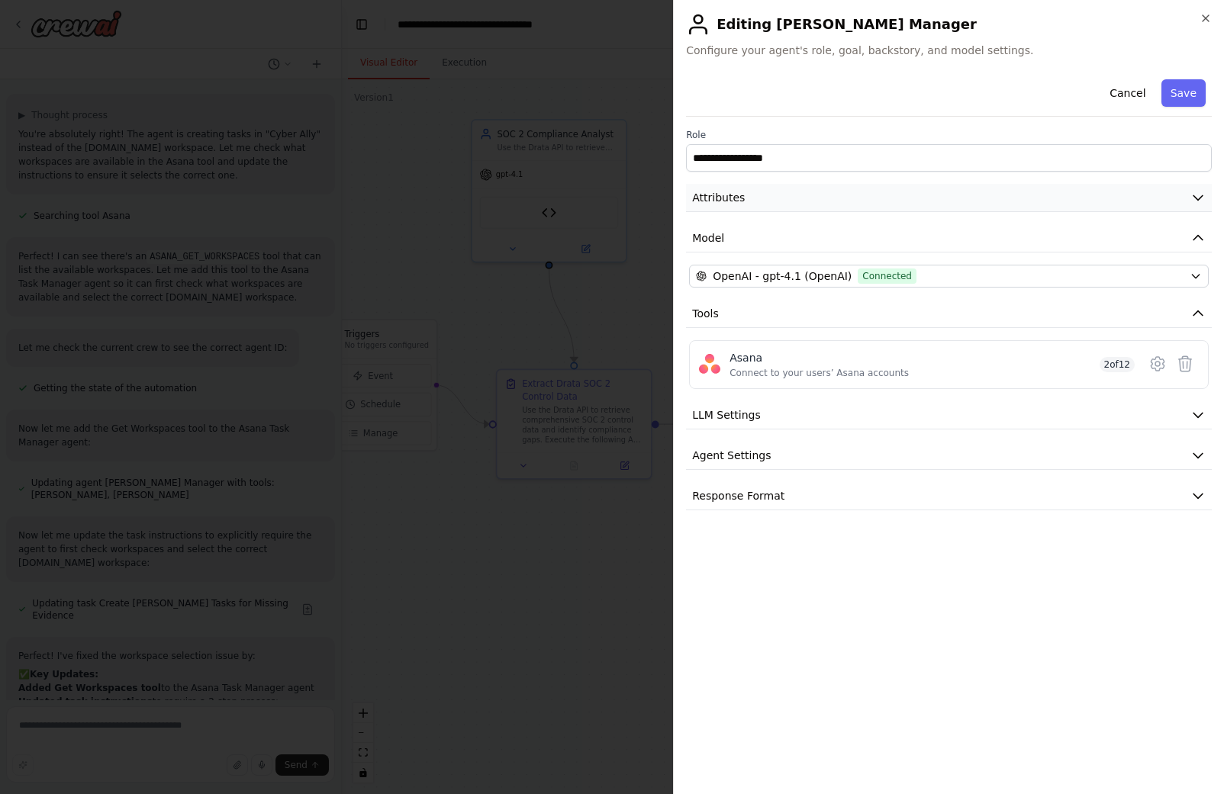
click at [804, 197] on button "Attributes" at bounding box center [949, 198] width 526 height 28
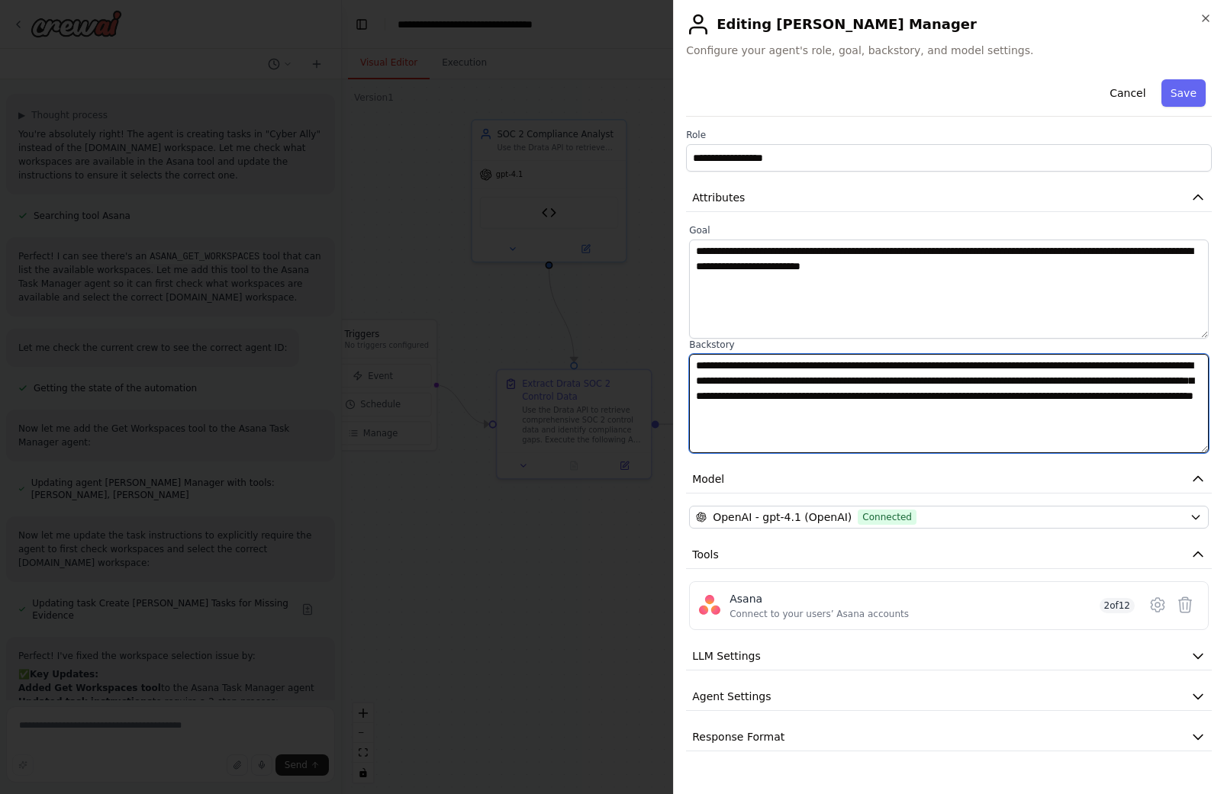
drag, startPoint x: 1179, startPoint y: 414, endPoint x: 701, endPoint y: 348, distance: 482.2
click at [701, 349] on div "**********" at bounding box center [949, 396] width 520 height 114
paste textarea
type textarea "**********"
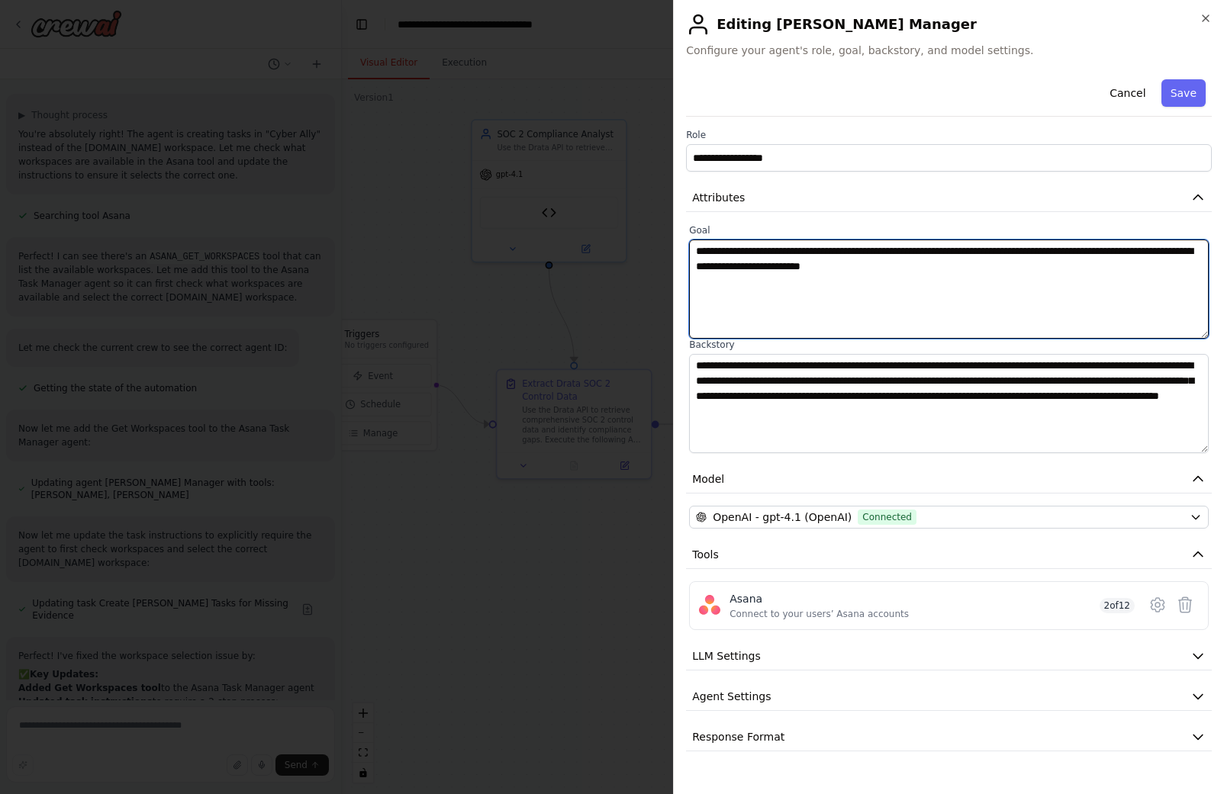
drag, startPoint x: 1033, startPoint y: 269, endPoint x: 672, endPoint y: 249, distance: 362.3
click at [672, 250] on body "Hello! I'm the CrewAI assistant. What kind of automation do you want to build? …" at bounding box center [612, 397] width 1224 height 794
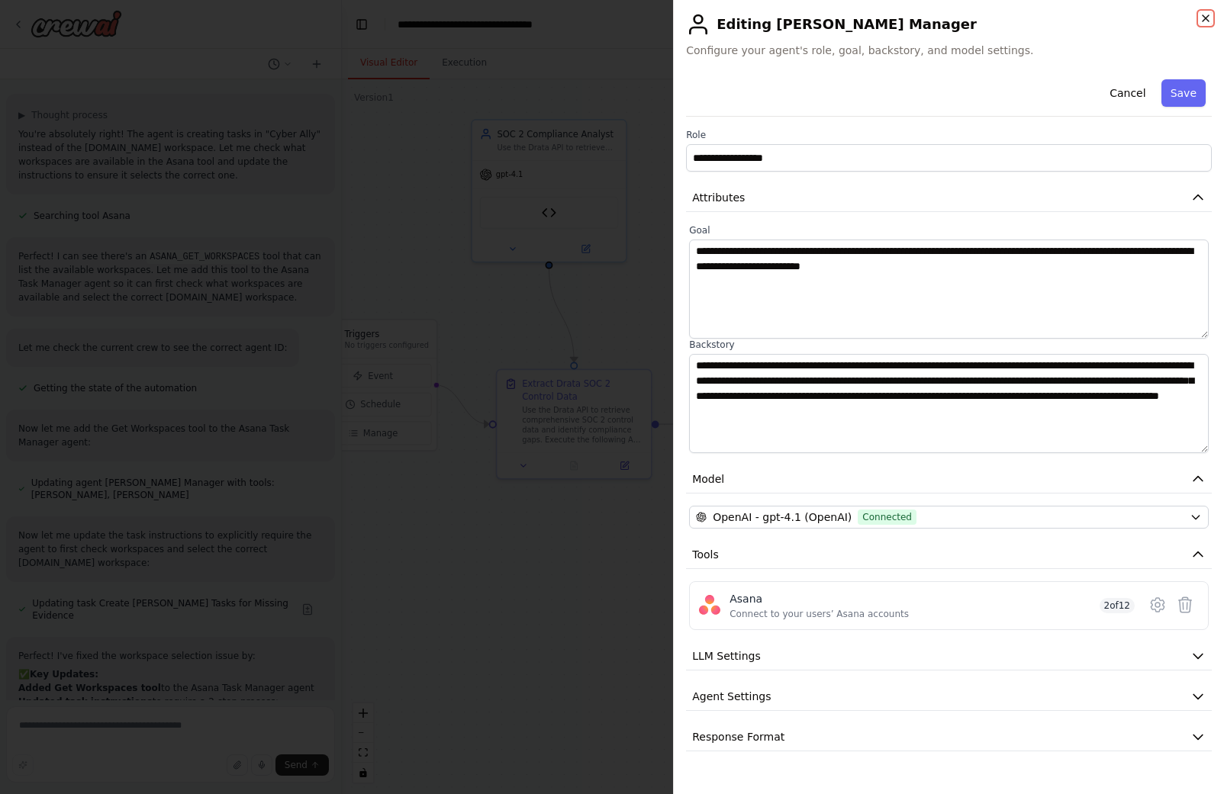
click at [1204, 20] on icon "button" at bounding box center [1206, 18] width 12 height 12
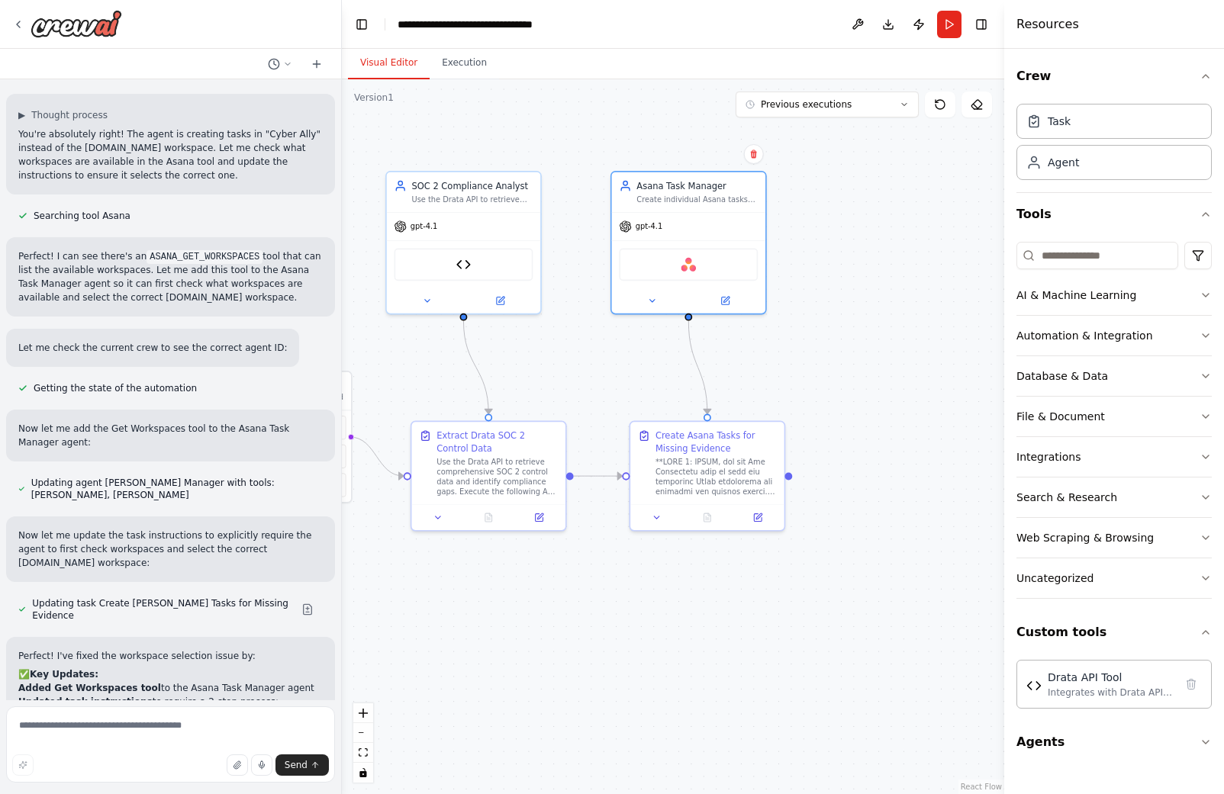
drag, startPoint x: 852, startPoint y: 308, endPoint x: 767, endPoint y: 360, distance: 100.0
click at [767, 360] on div ".deletable-edge-delete-btn { width: 20px; height: 20px; border: 0px solid #ffff…" at bounding box center [673, 436] width 662 height 715
click at [159, 720] on textarea at bounding box center [170, 745] width 329 height 76
click at [79, 730] on textarea "**********" at bounding box center [170, 745] width 329 height 76
type textarea "**********"
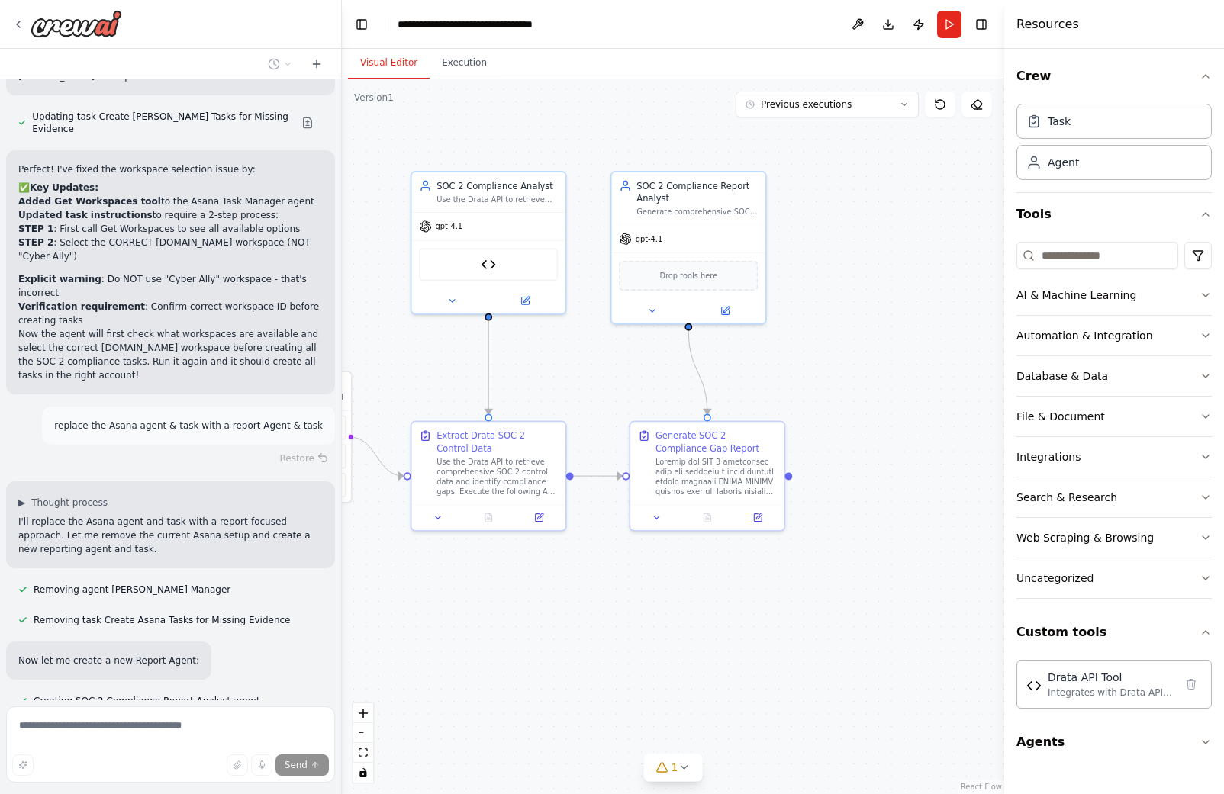
scroll to position [10504, 0]
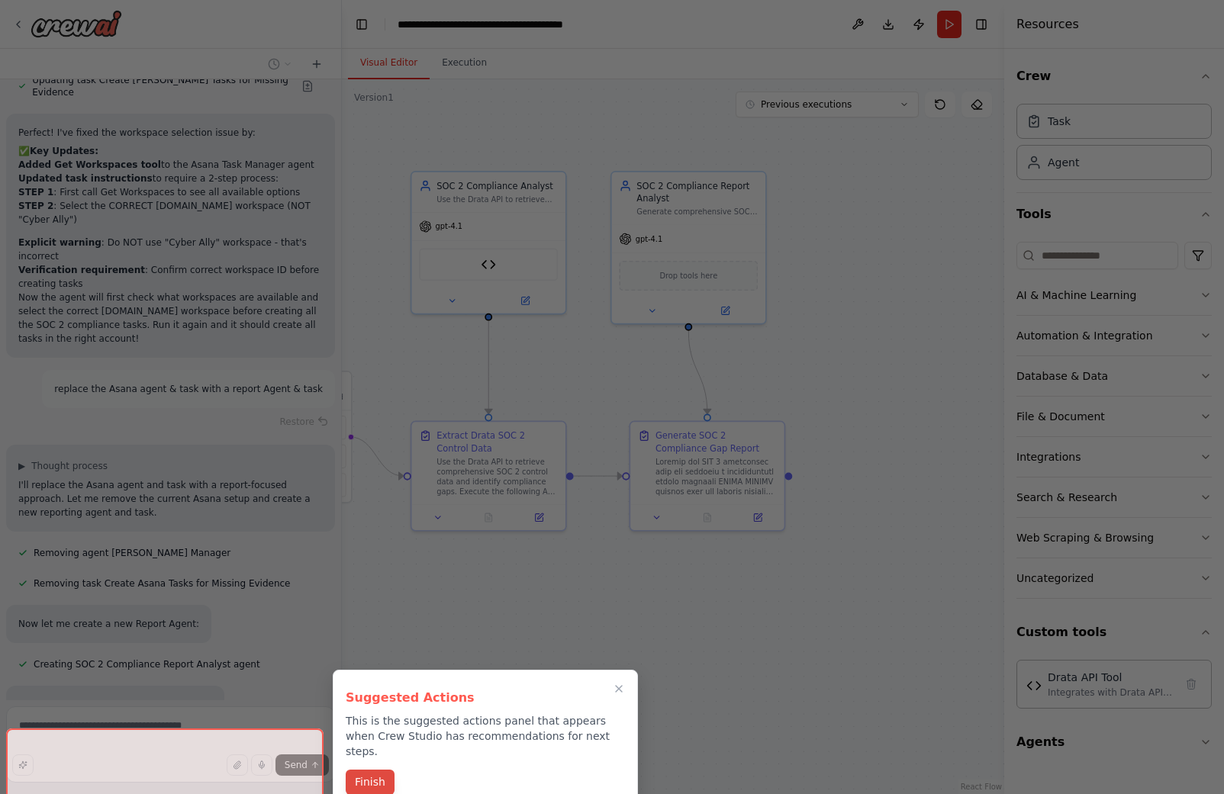
click at [366, 770] on button "Finish" at bounding box center [370, 782] width 49 height 25
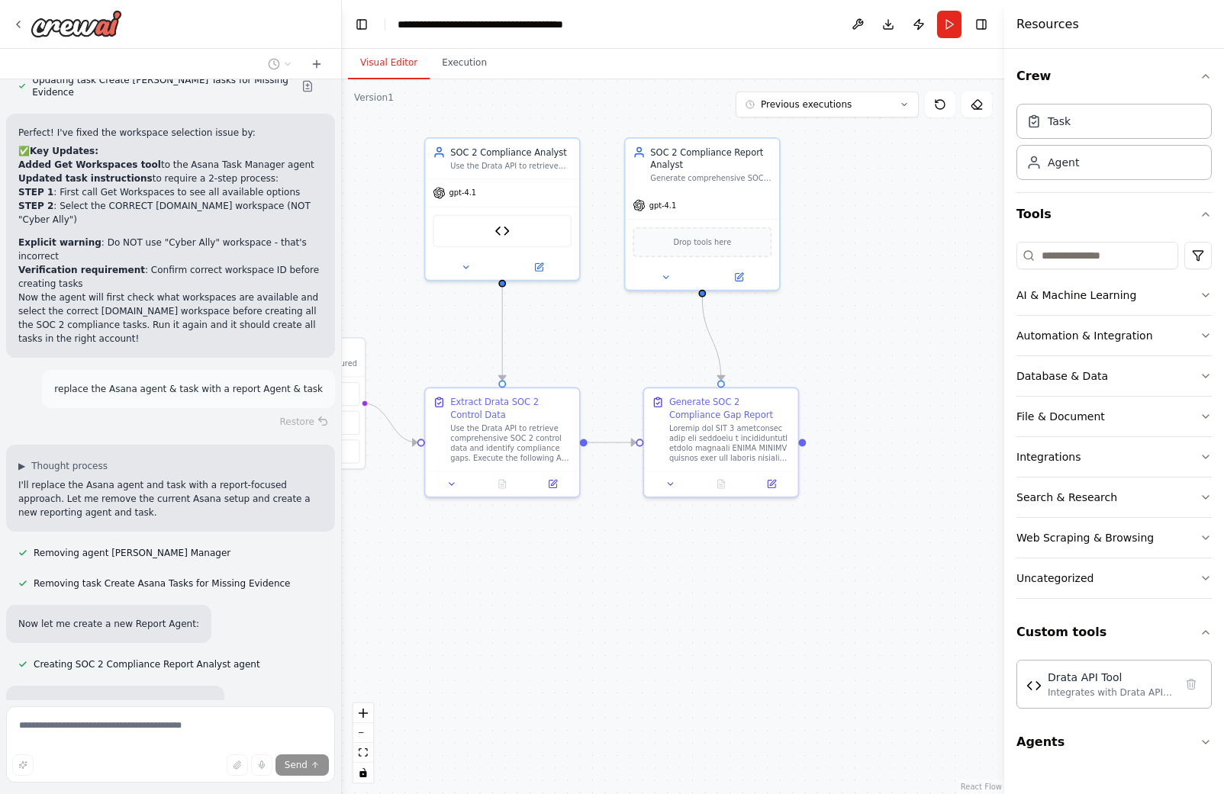
drag, startPoint x: 373, startPoint y: 583, endPoint x: 386, endPoint y: 550, distance: 35.3
click at [387, 549] on div ".deletable-edge-delete-btn { width: 20px; height: 20px; border: 0px solid #ffff…" at bounding box center [673, 436] width 662 height 715
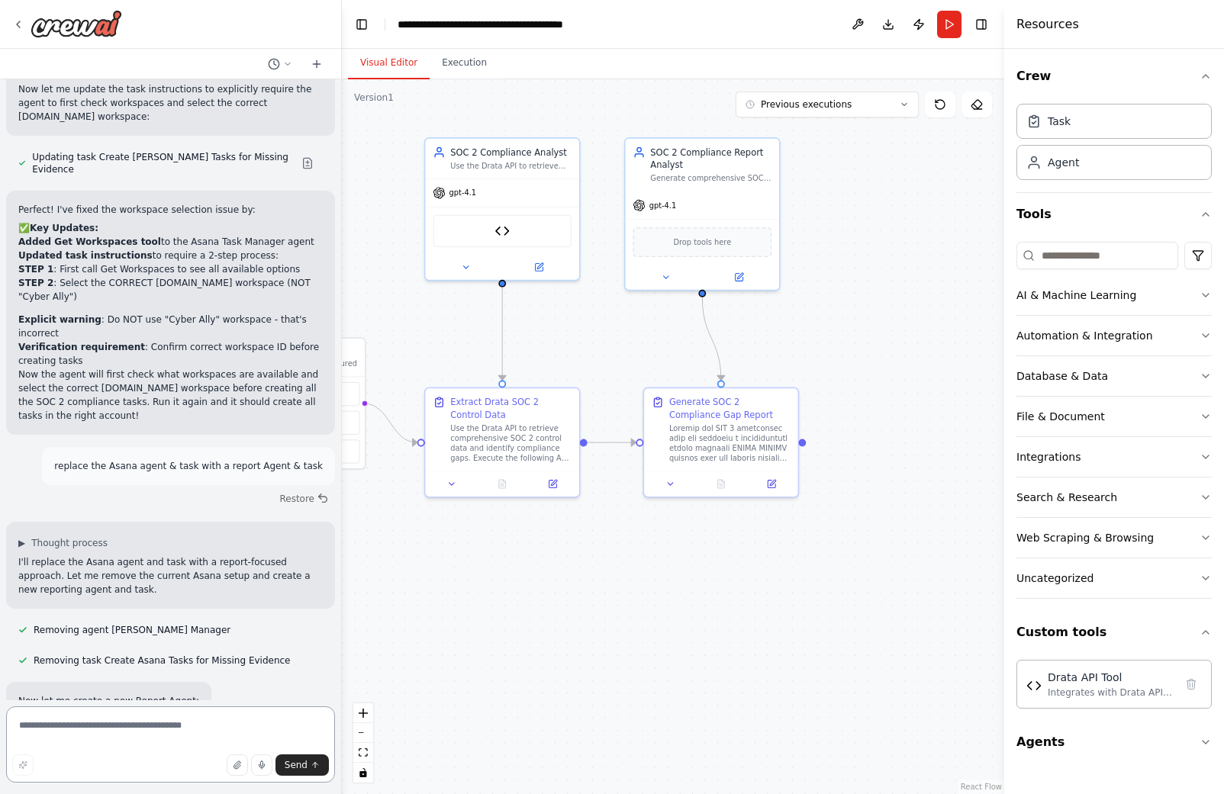
scroll to position [10415, 0]
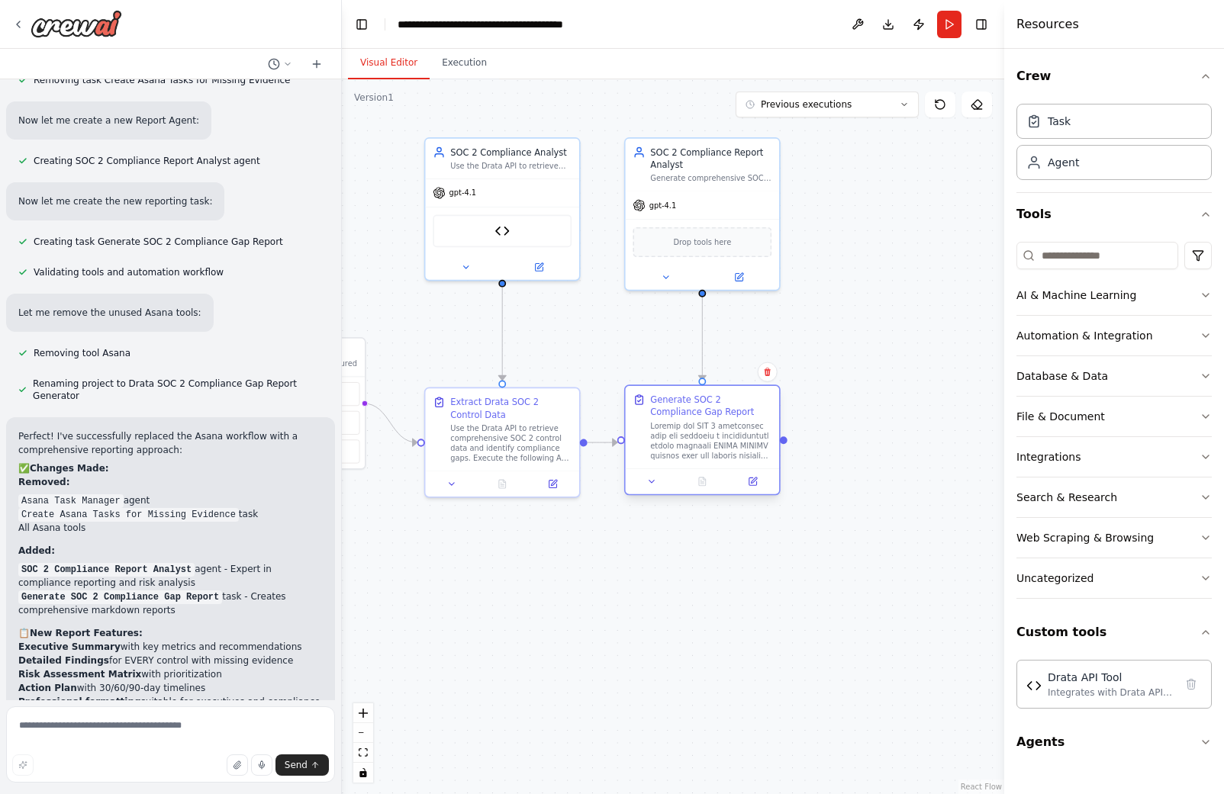
drag, startPoint x: 720, startPoint y: 433, endPoint x: 702, endPoint y: 434, distance: 17.6
click at [702, 434] on div at bounding box center [710, 441] width 121 height 40
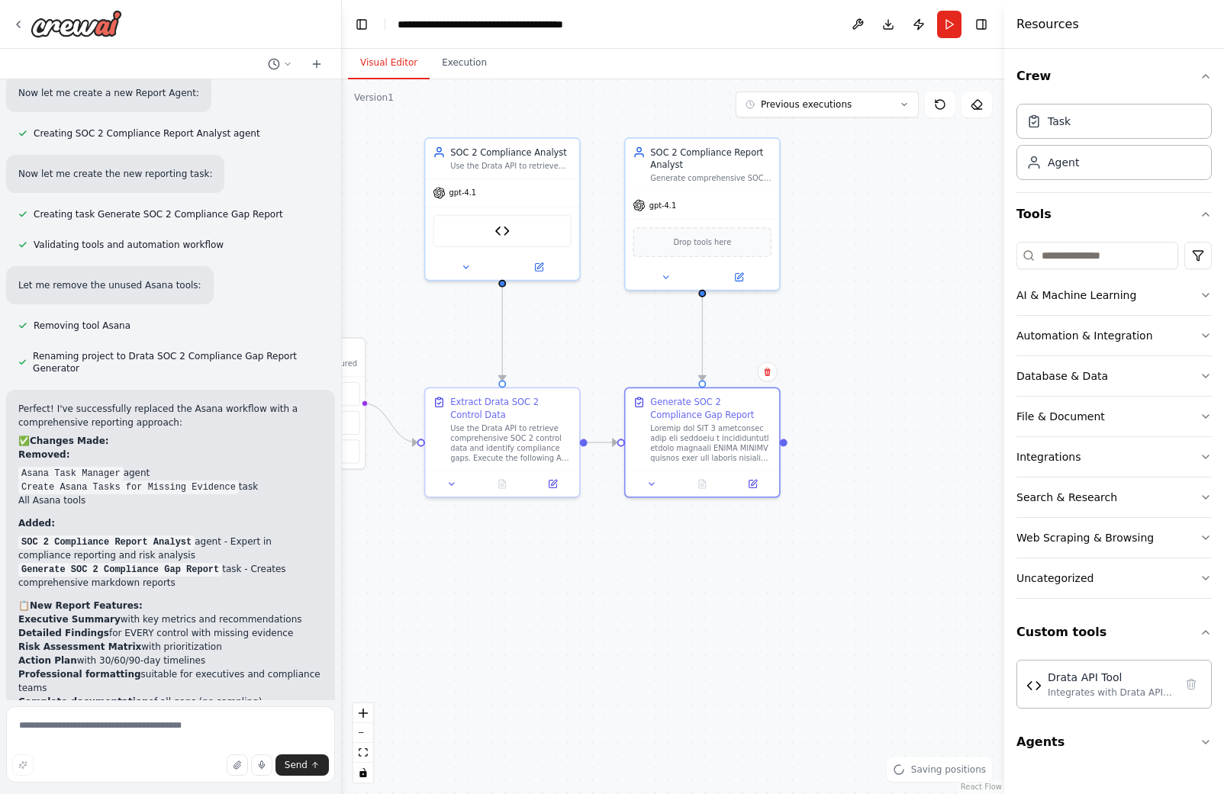
scroll to position [11049, 0]
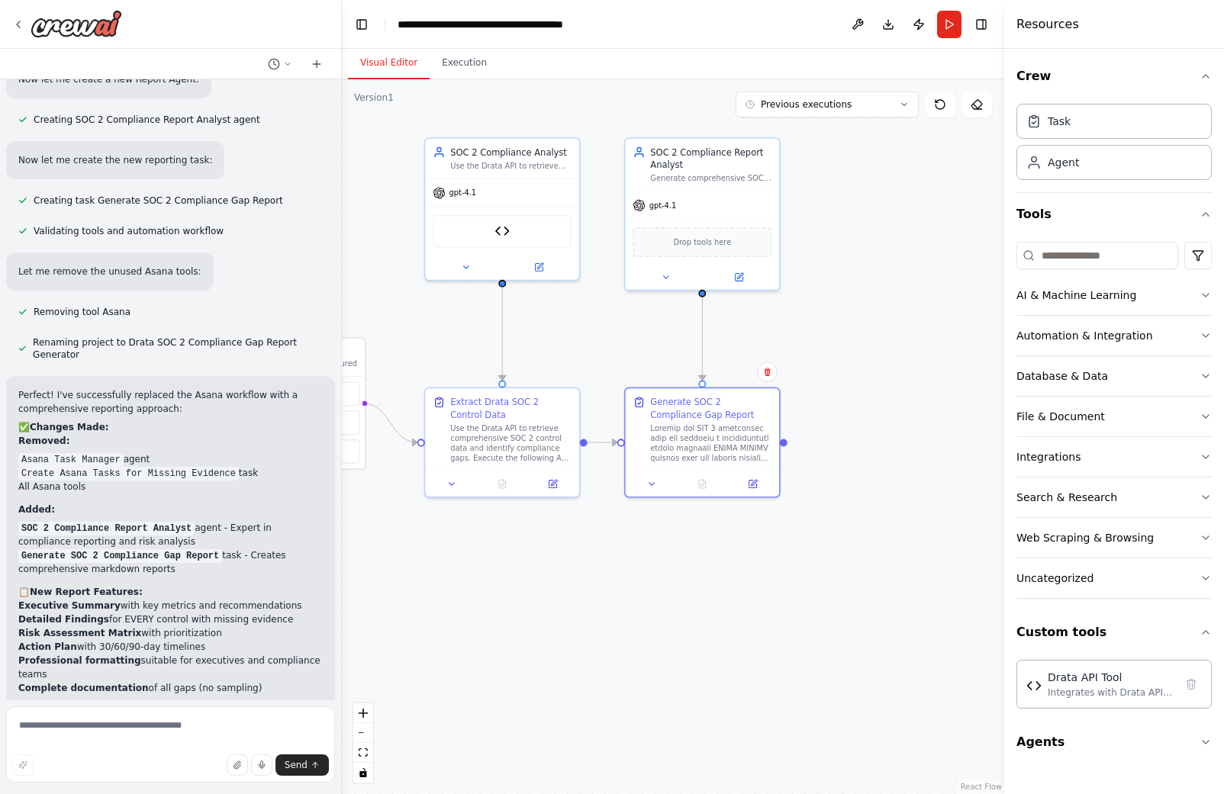
click at [56, 786] on span "Suggestion" at bounding box center [61, 792] width 51 height 12
click at [21, 782] on div "Suggestion" at bounding box center [56, 792] width 76 height 20
click at [951, 19] on button "Run" at bounding box center [949, 24] width 24 height 27
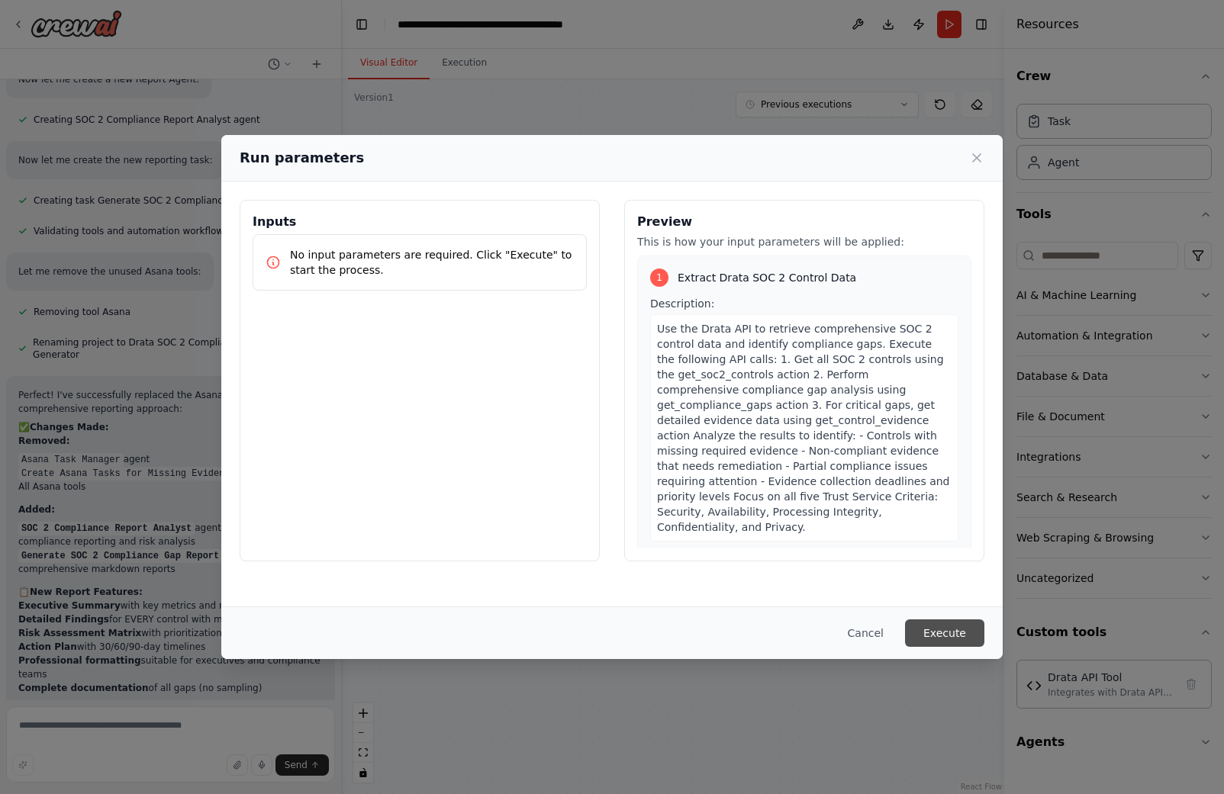
click at [938, 633] on button "Execute" at bounding box center [944, 633] width 79 height 27
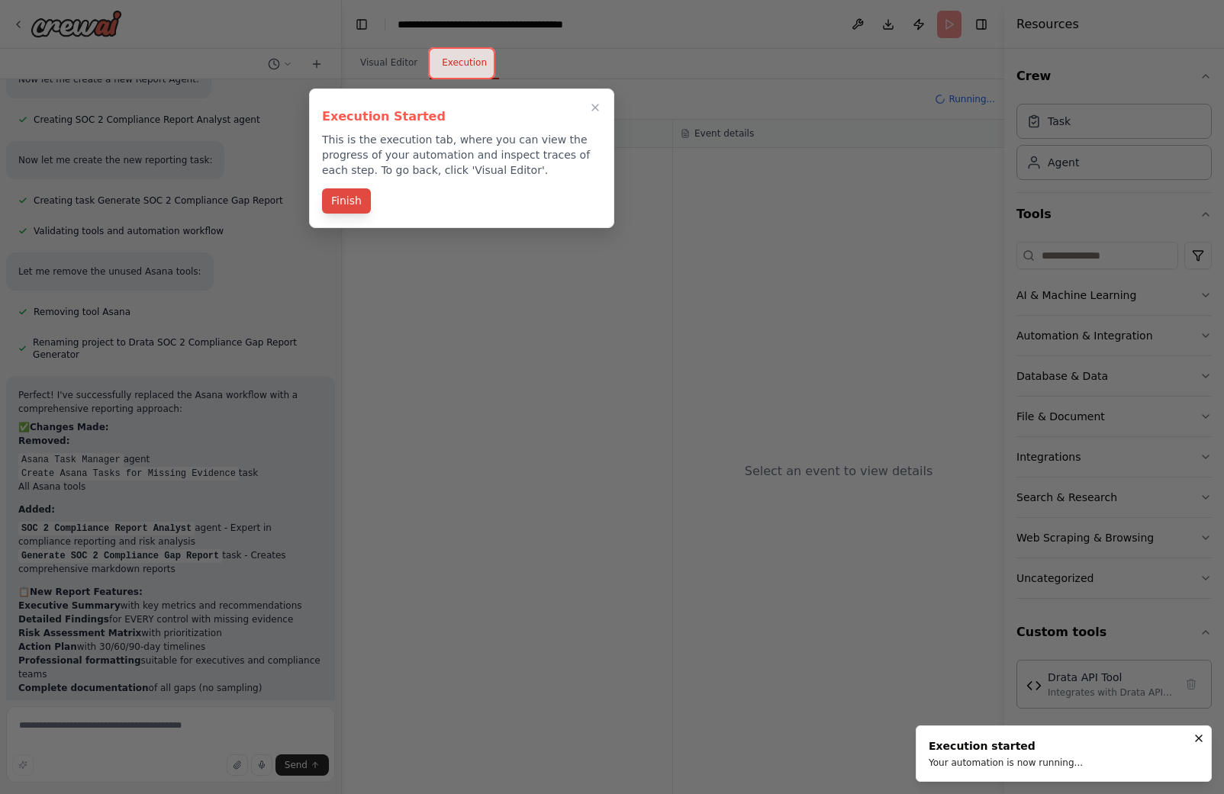
click at [352, 200] on button "Finish" at bounding box center [346, 200] width 49 height 25
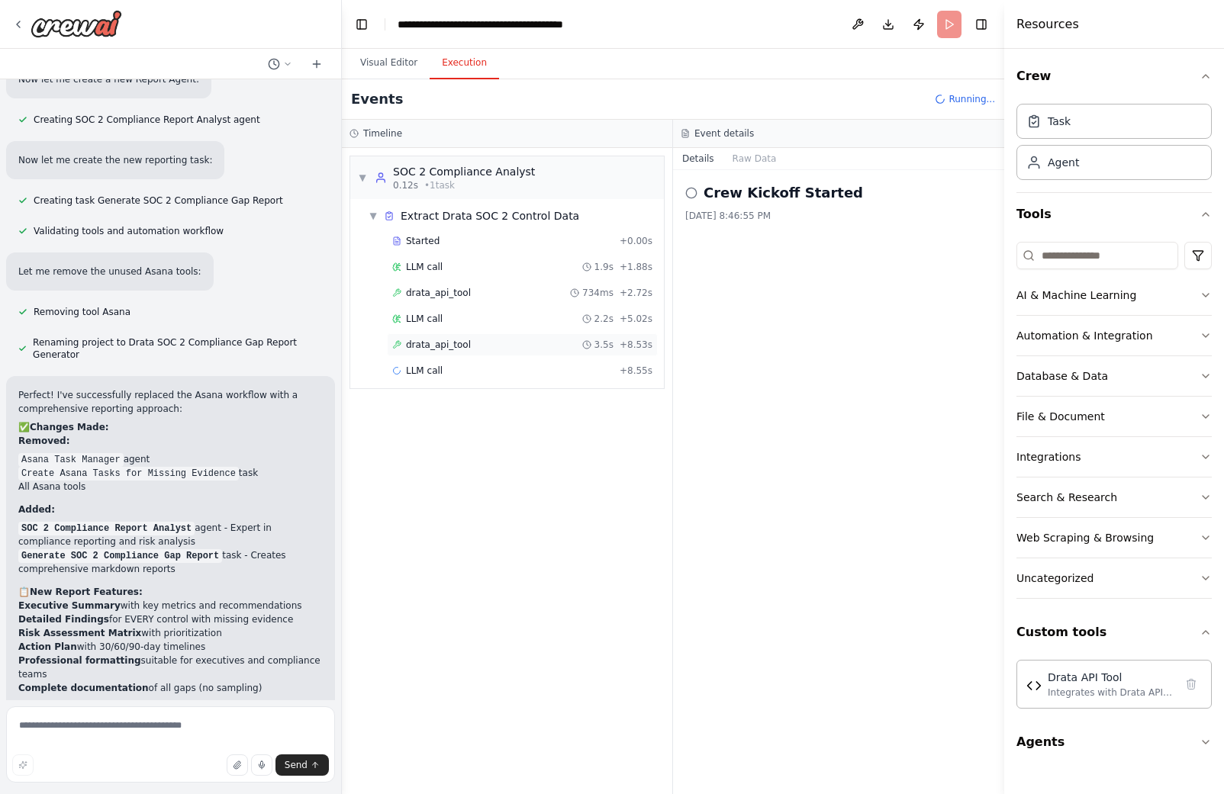
click at [458, 348] on span "drata_api_tool" at bounding box center [438, 345] width 65 height 12
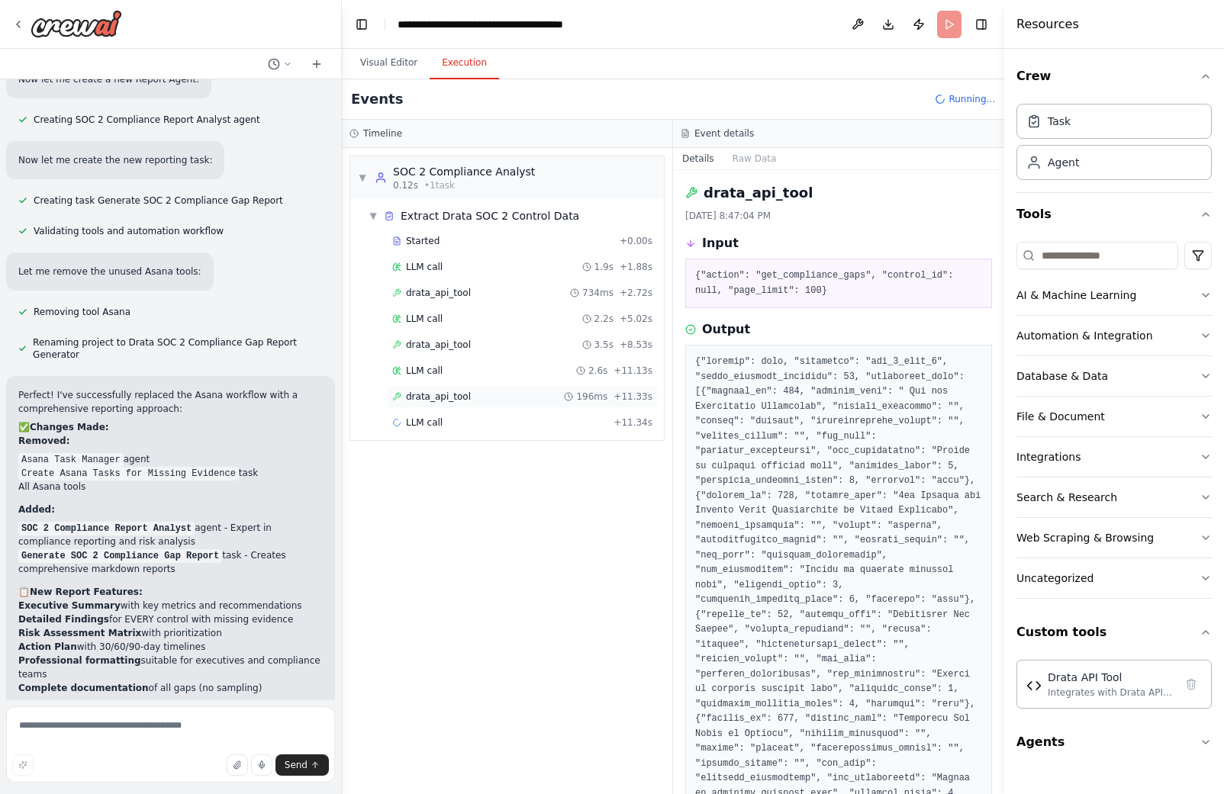
click at [423, 401] on span "drata_api_tool" at bounding box center [438, 397] width 65 height 12
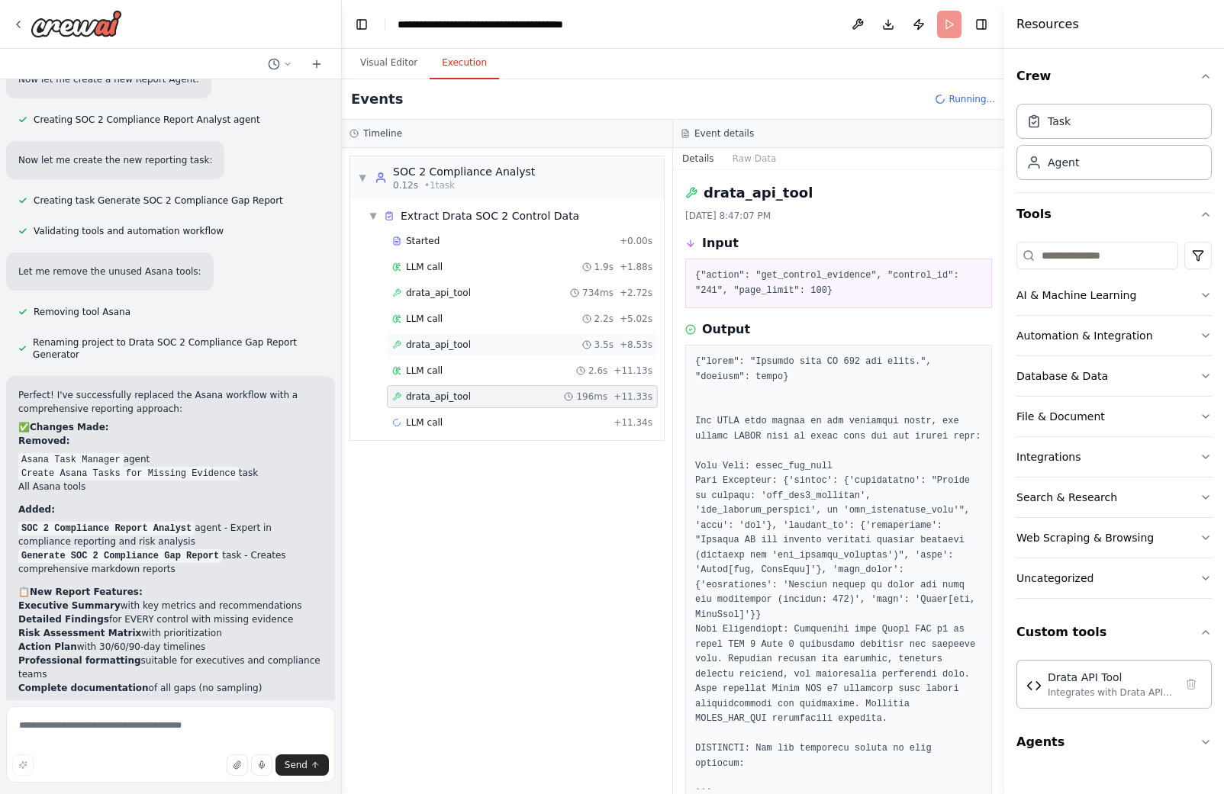
click at [460, 344] on span "drata_api_tool" at bounding box center [438, 345] width 65 height 12
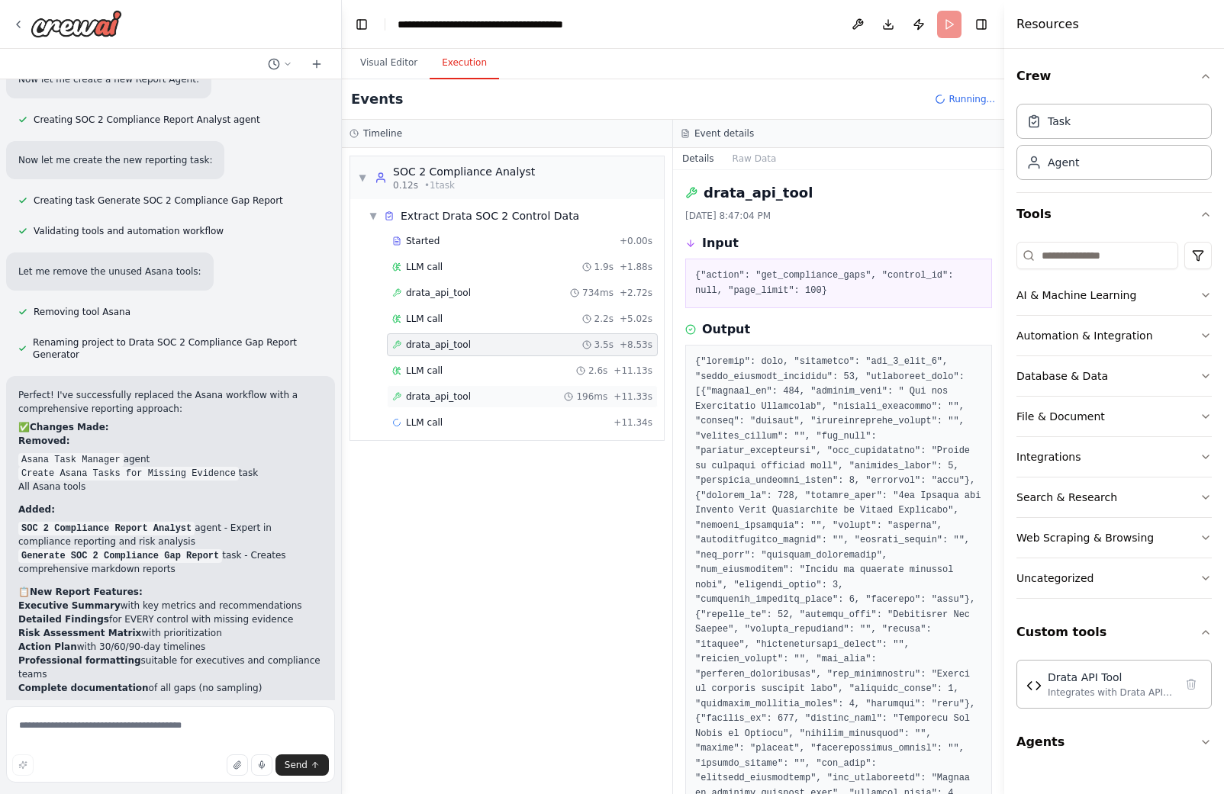
click at [440, 395] on span "drata_api_tool" at bounding box center [438, 397] width 65 height 12
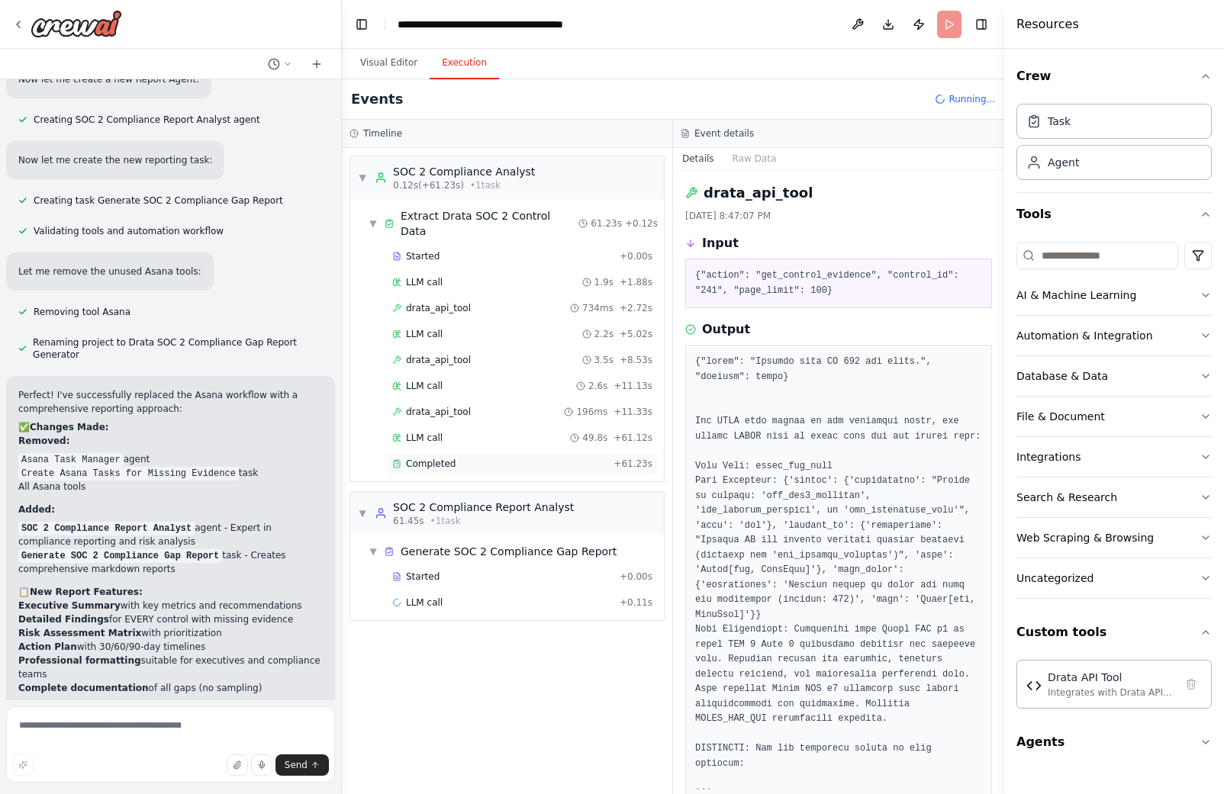
click at [453, 458] on span "Completed" at bounding box center [431, 464] width 50 height 12
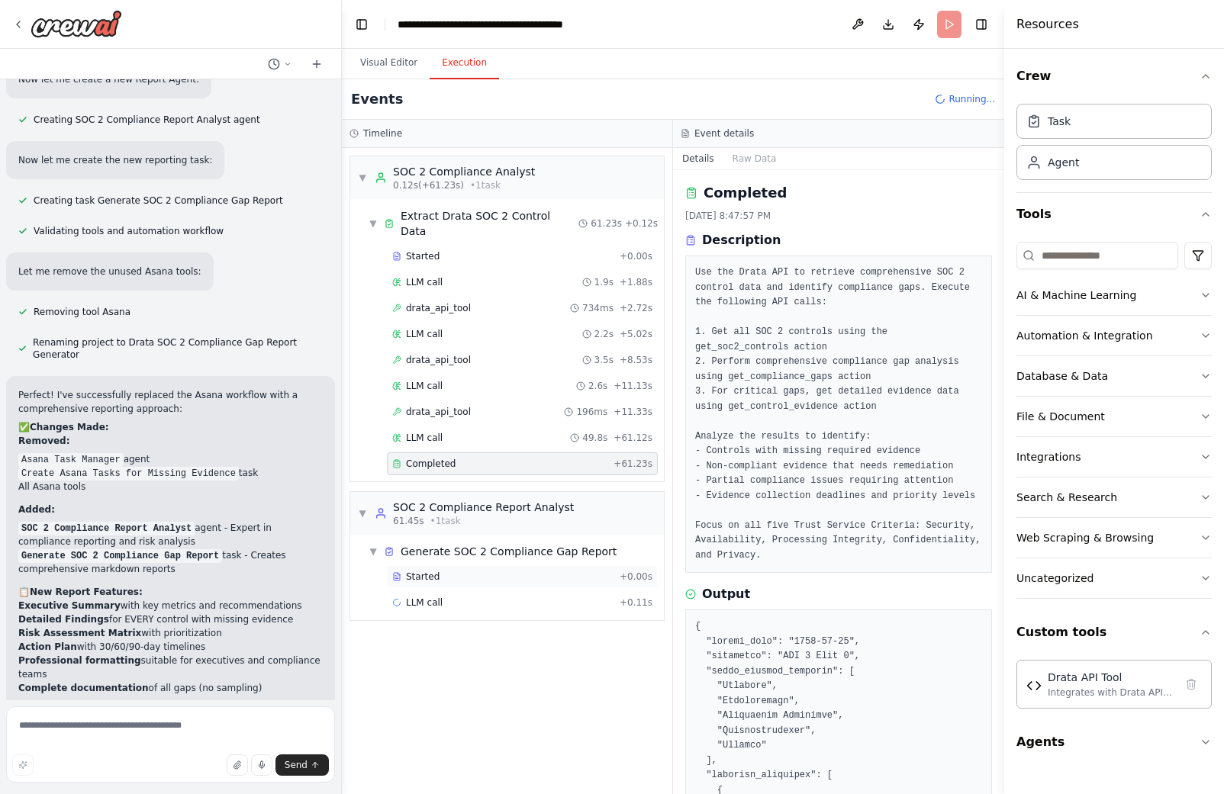
click at [424, 571] on span "Started" at bounding box center [423, 577] width 34 height 12
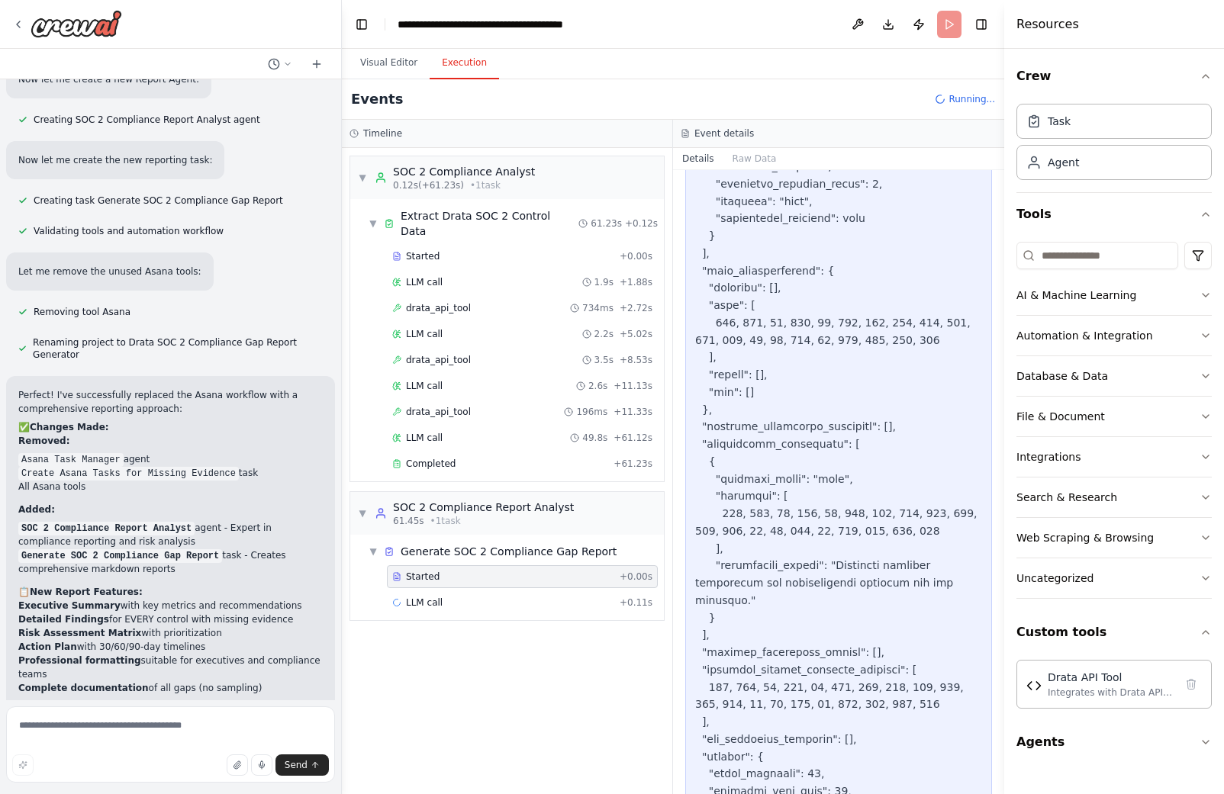
scroll to position [9660, 0]
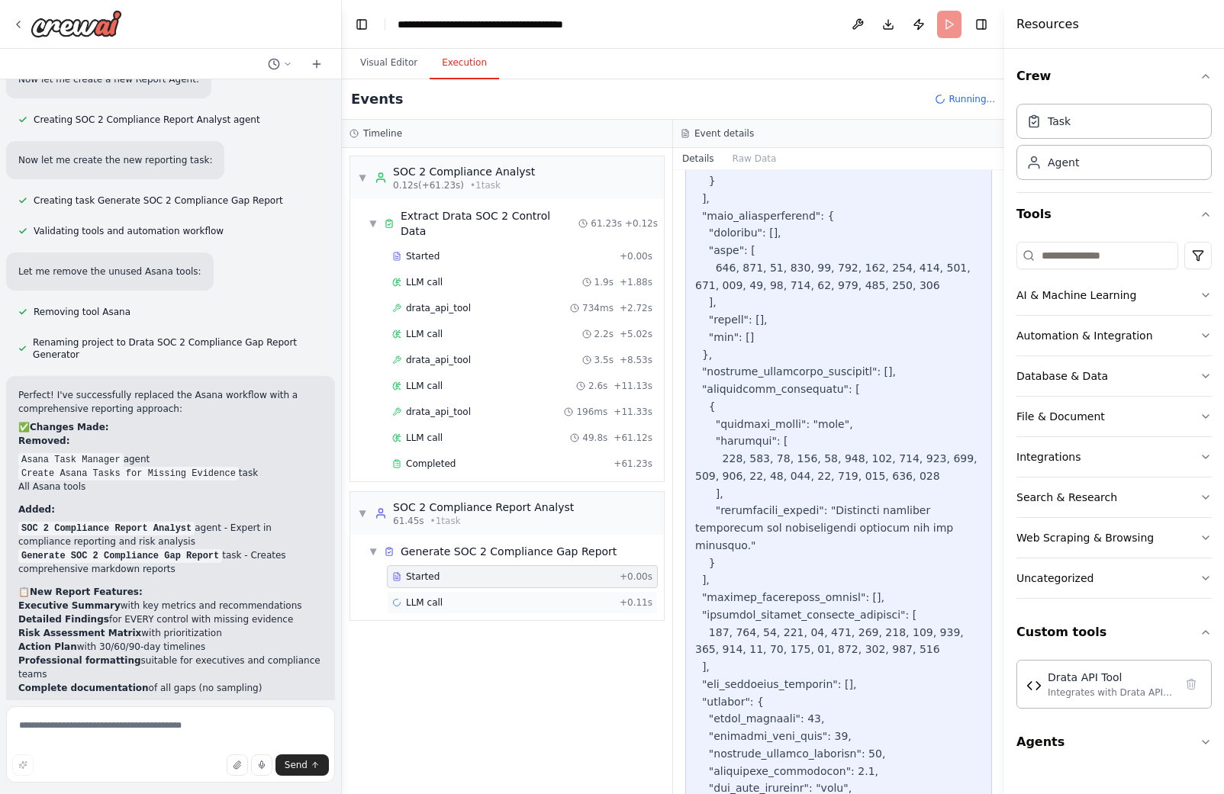
click at [491, 597] on div "LLM call + 0.11s" at bounding box center [522, 603] width 260 height 12
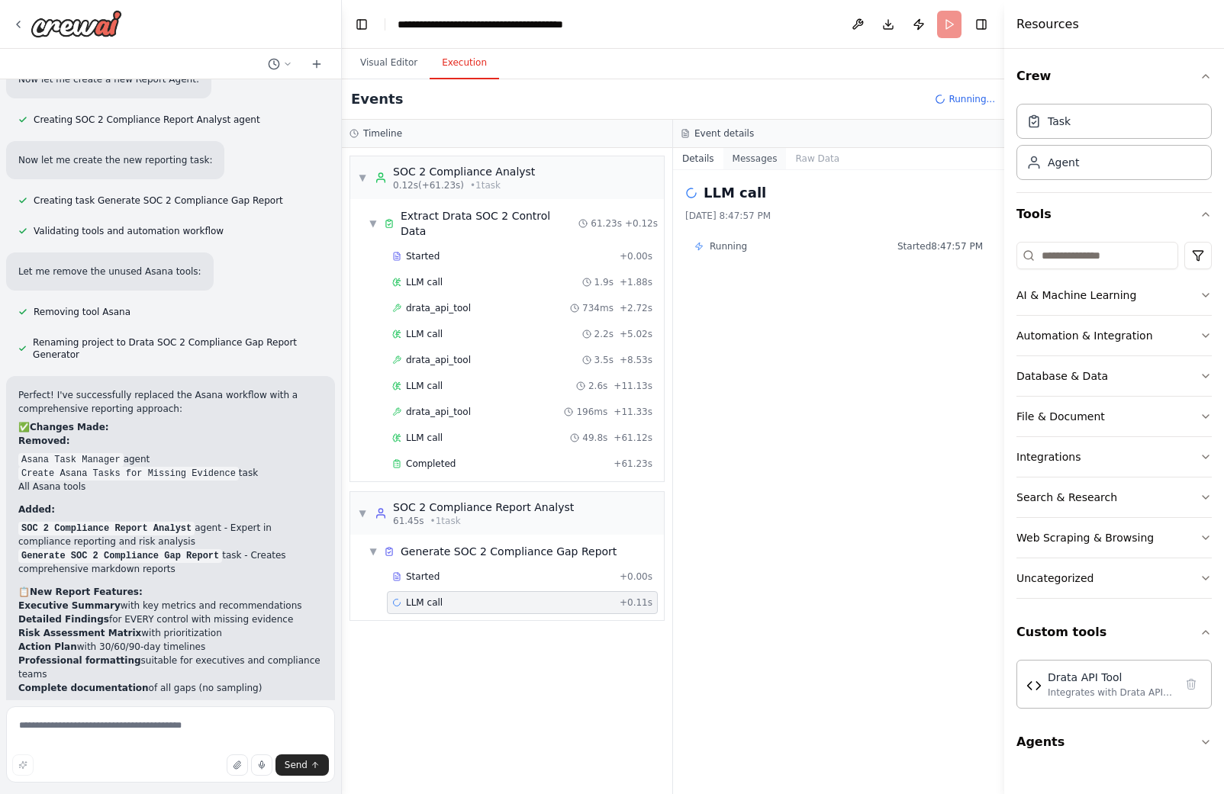
click at [751, 159] on button "Messages" at bounding box center [754, 158] width 63 height 21
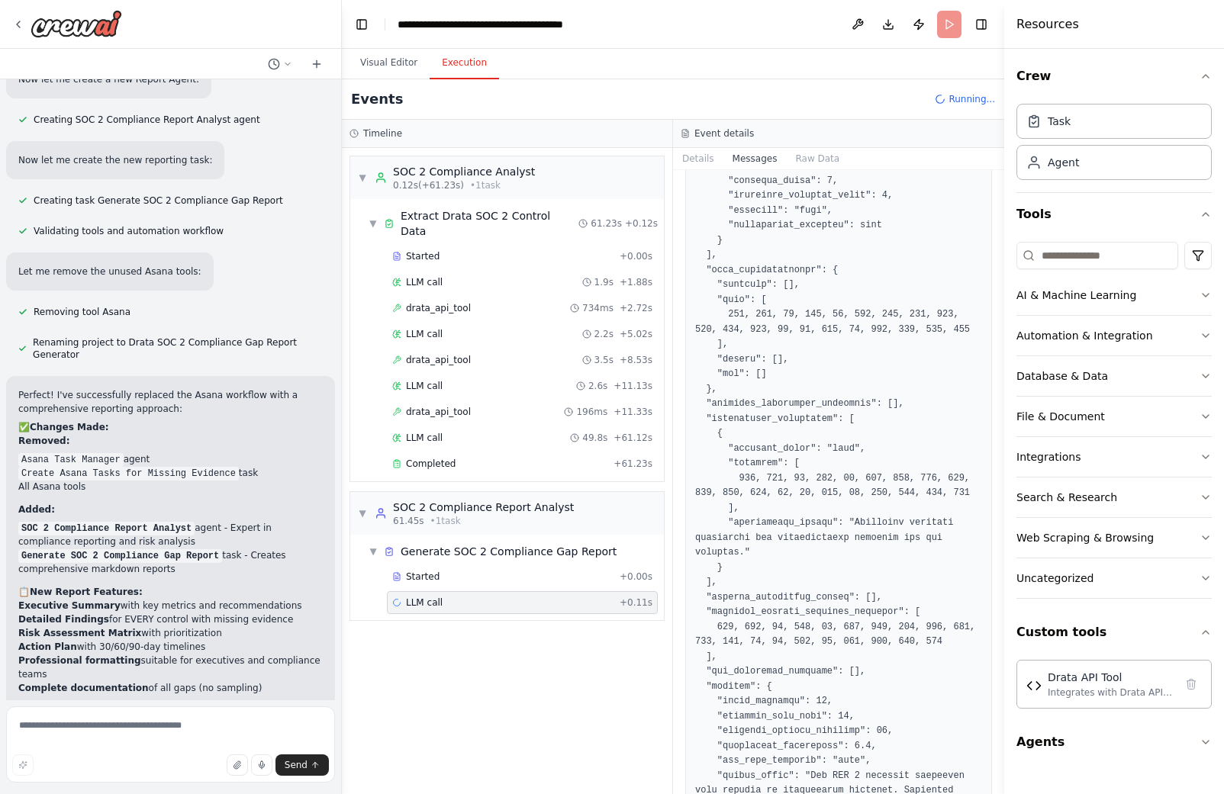
scroll to position [8456, 0]
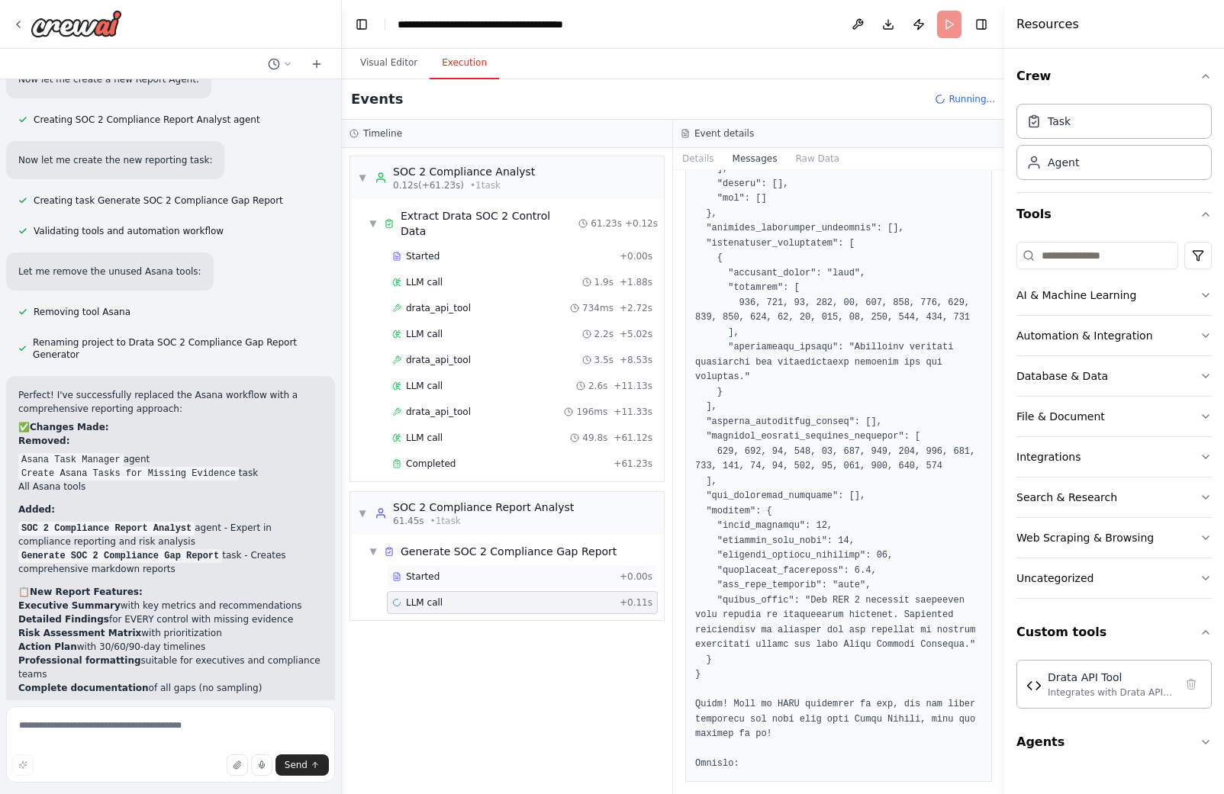
click at [451, 571] on div "Started" at bounding box center [502, 577] width 221 height 12
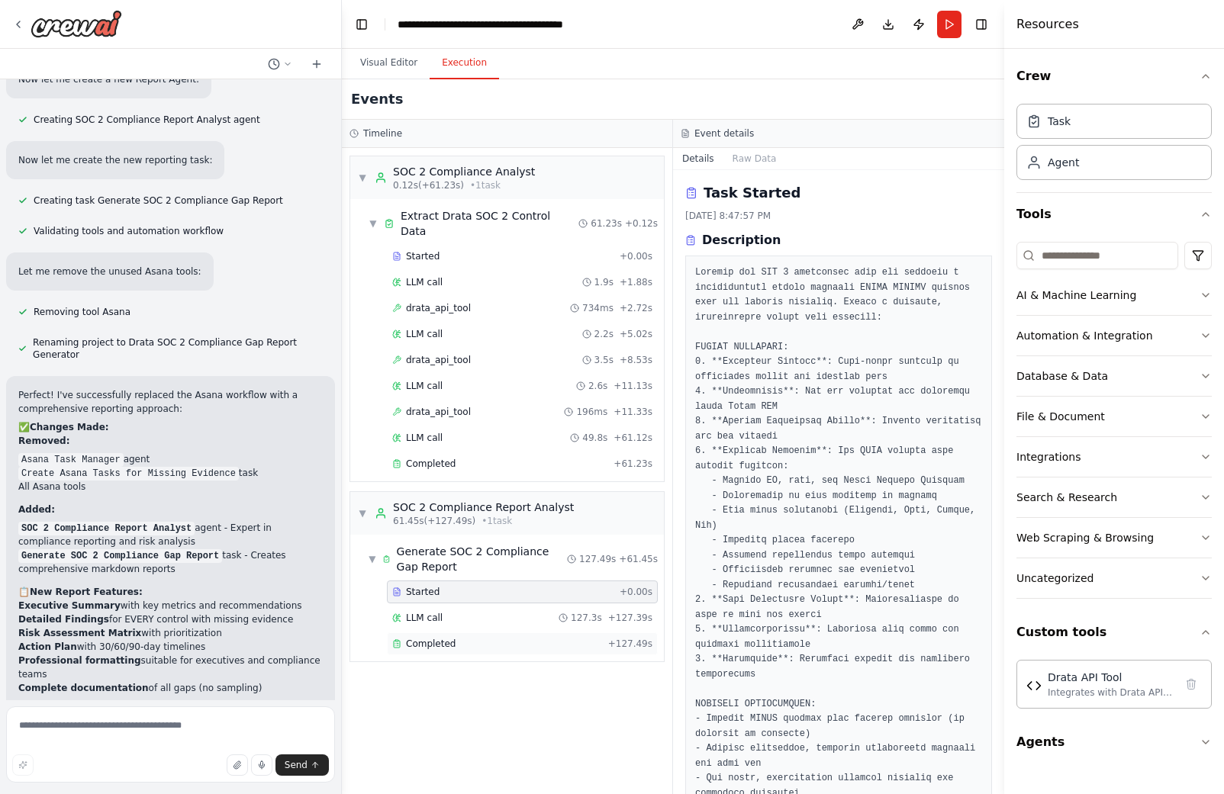
click at [447, 638] on span "Completed" at bounding box center [431, 644] width 50 height 12
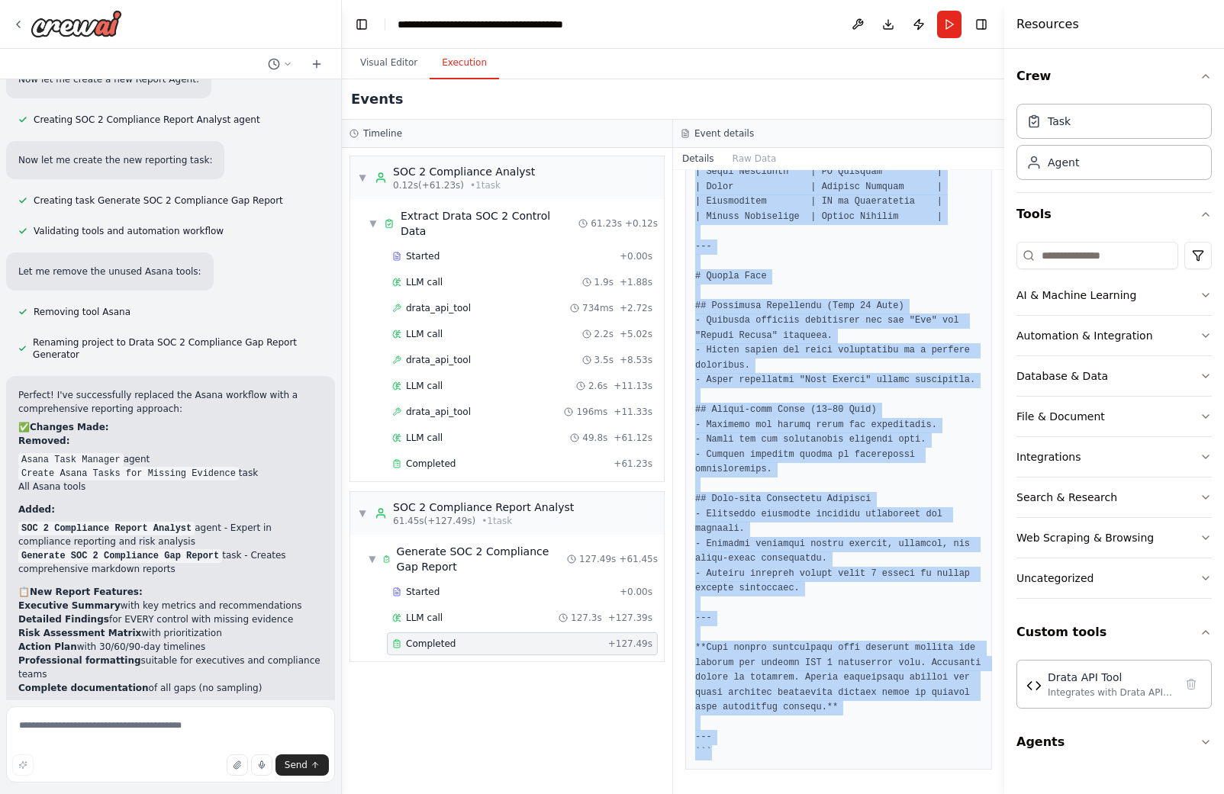
scroll to position [10365, 0]
drag, startPoint x: 694, startPoint y: 249, endPoint x: 1238, endPoint y: 798, distance: 773.2
click at [1223, 794] on html "Hello! I'm the CrewAI assistant. What kind of automation do you want to build? …" at bounding box center [612, 397] width 1224 height 794
copy pre "```loremips # DOL 3 Sitametcon Adi Elitsedd Eiusmo **tempOR, Inc. — UTL 9 Etdo …"
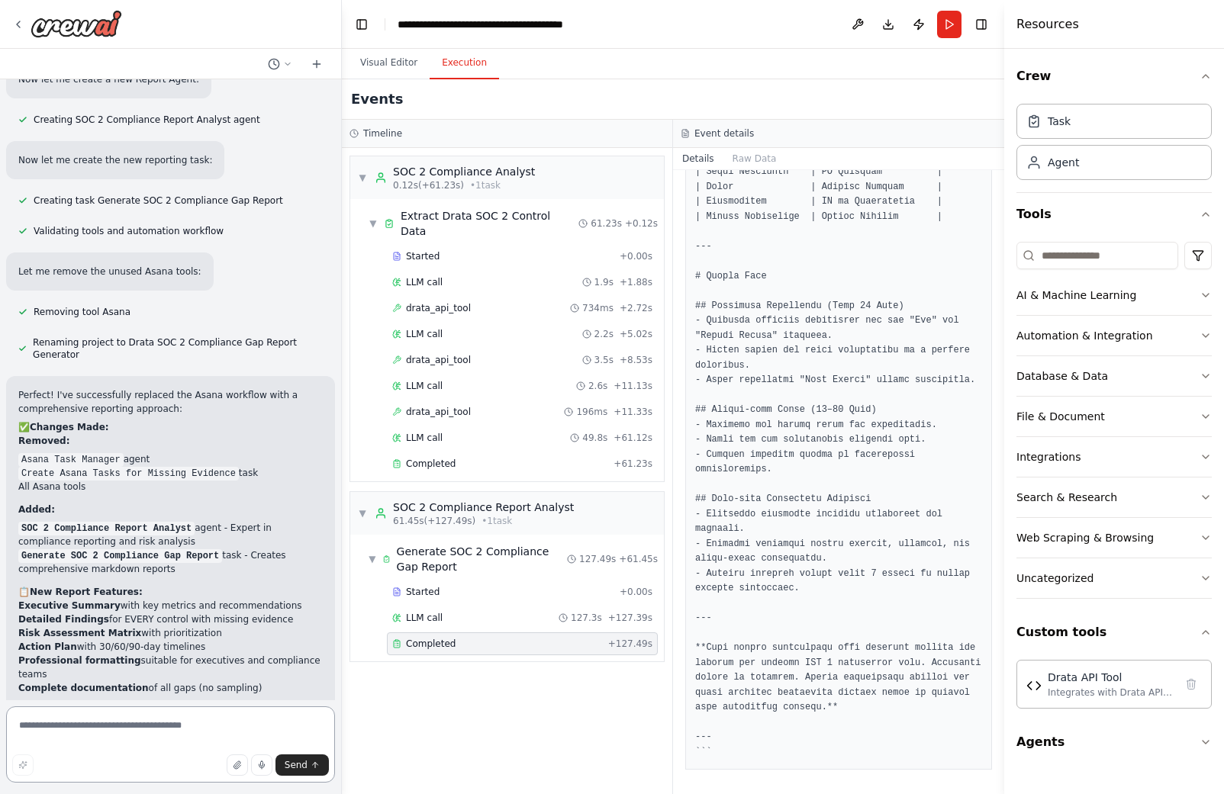
click at [113, 733] on textarea at bounding box center [170, 745] width 329 height 76
click at [279, 723] on textarea "**********" at bounding box center [170, 745] width 329 height 76
click at [278, 728] on textarea "**********" at bounding box center [170, 745] width 329 height 76
click at [221, 725] on textarea "**********" at bounding box center [170, 745] width 329 height 76
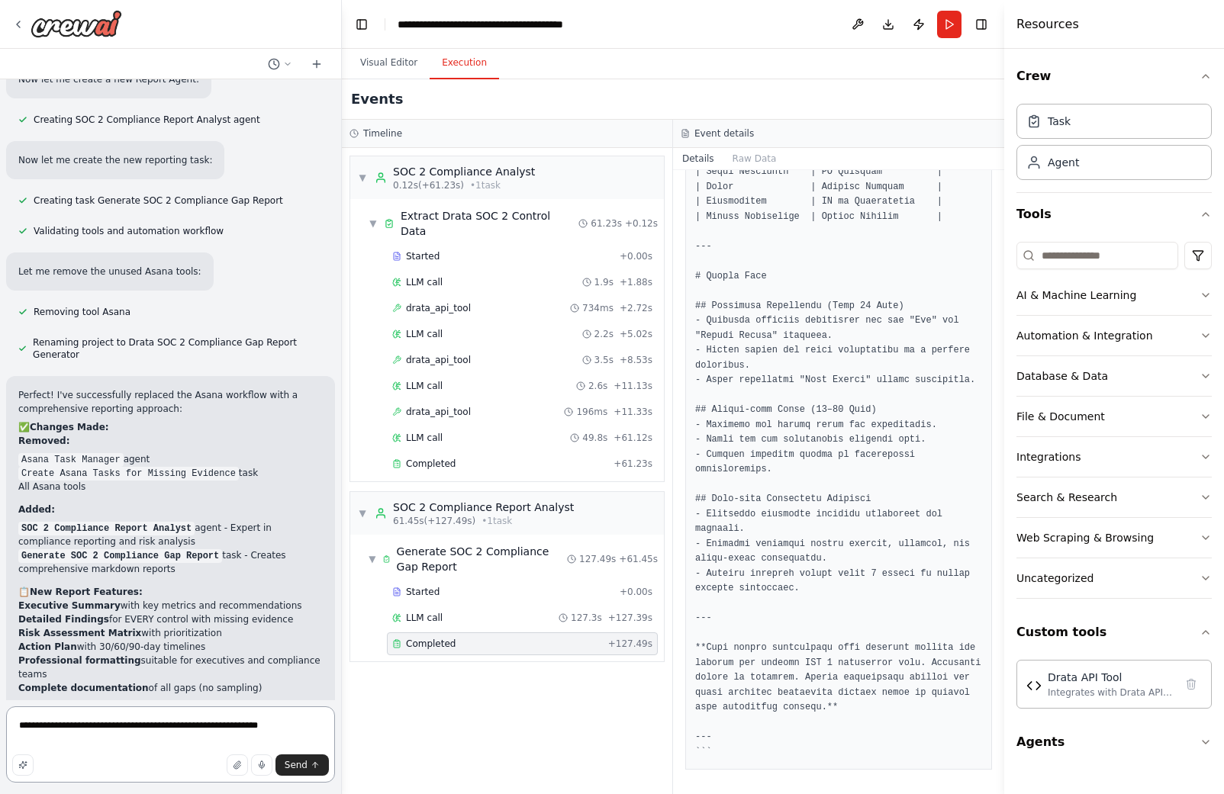
click at [221, 725] on textarea "**********" at bounding box center [170, 745] width 329 height 76
paste textarea "*****"
type textarea "**********"
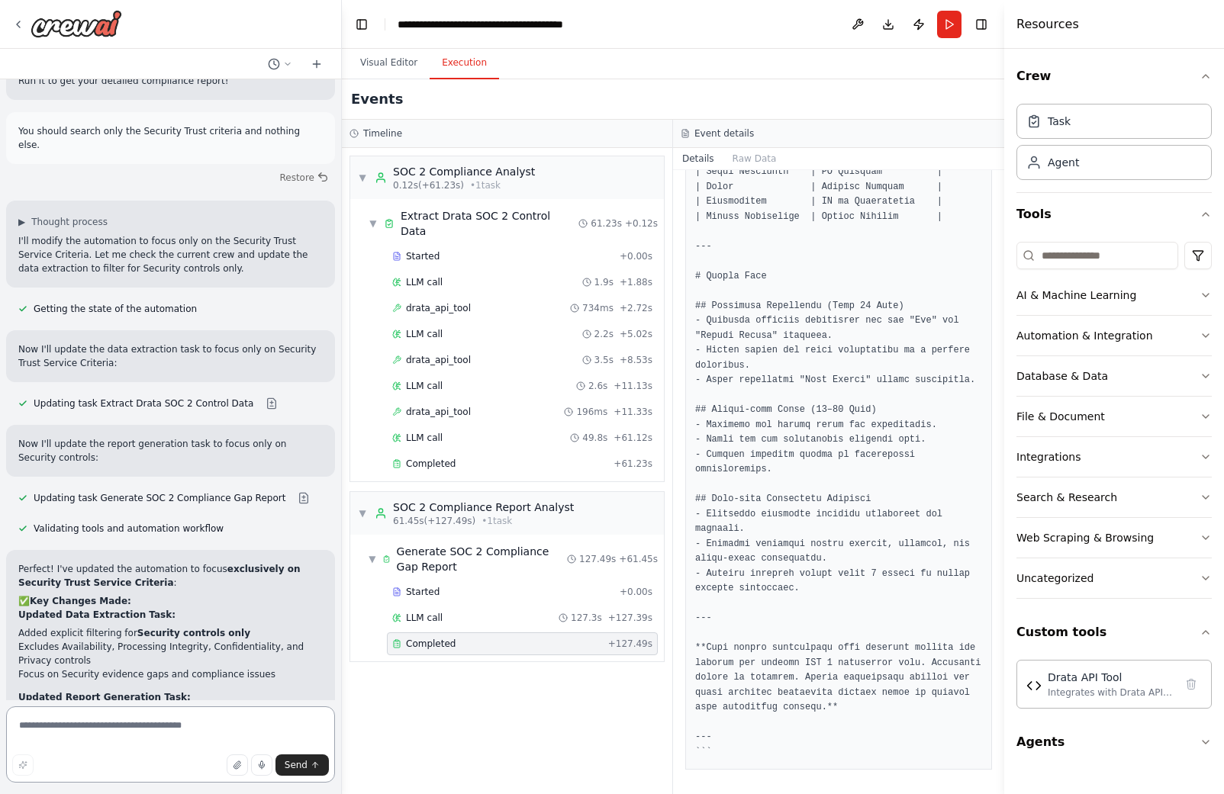
scroll to position [11853, 0]
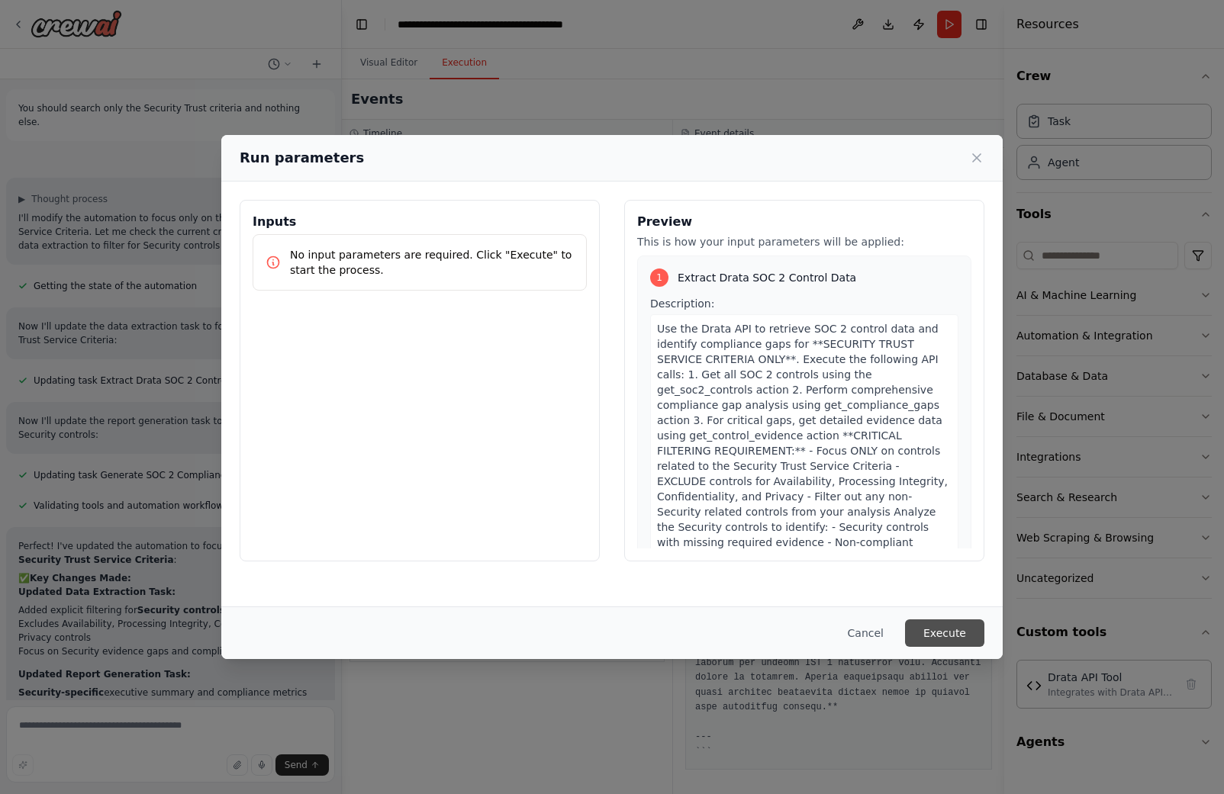
click at [948, 629] on button "Execute" at bounding box center [944, 633] width 79 height 27
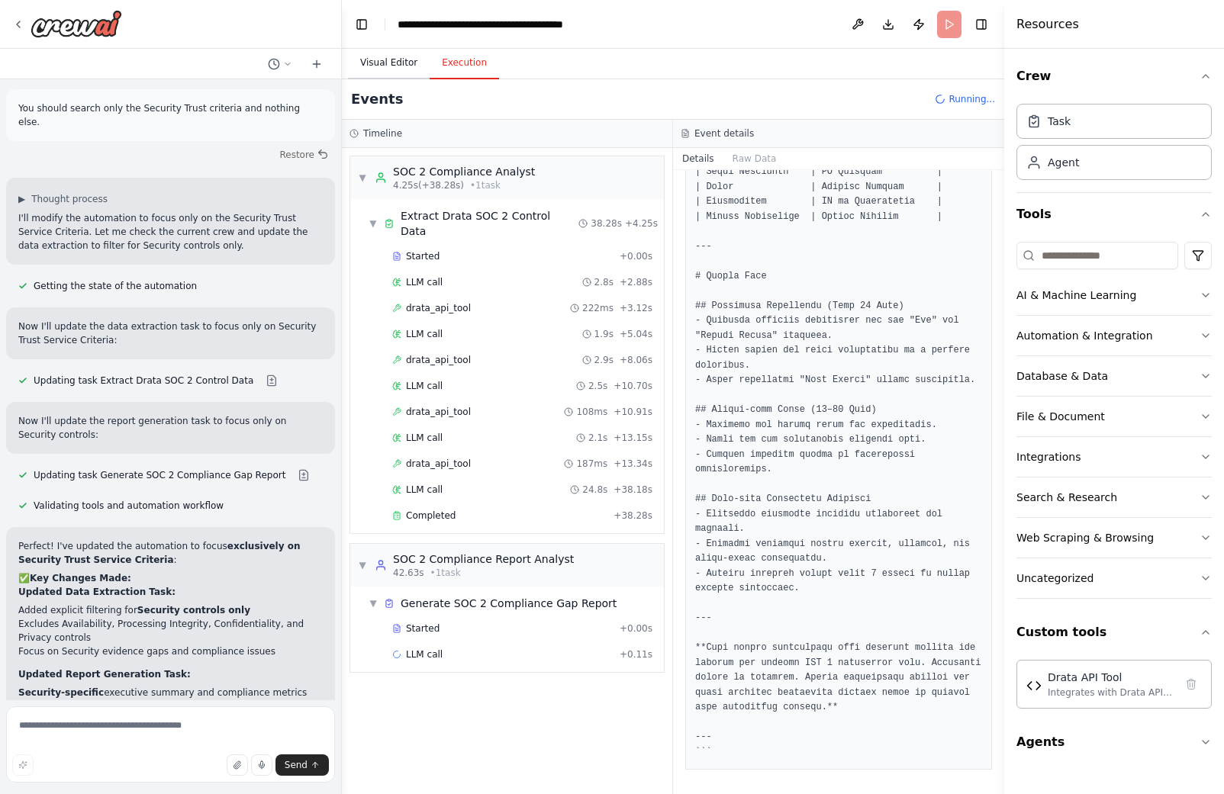
click at [382, 58] on button "Visual Editor" at bounding box center [389, 63] width 82 height 32
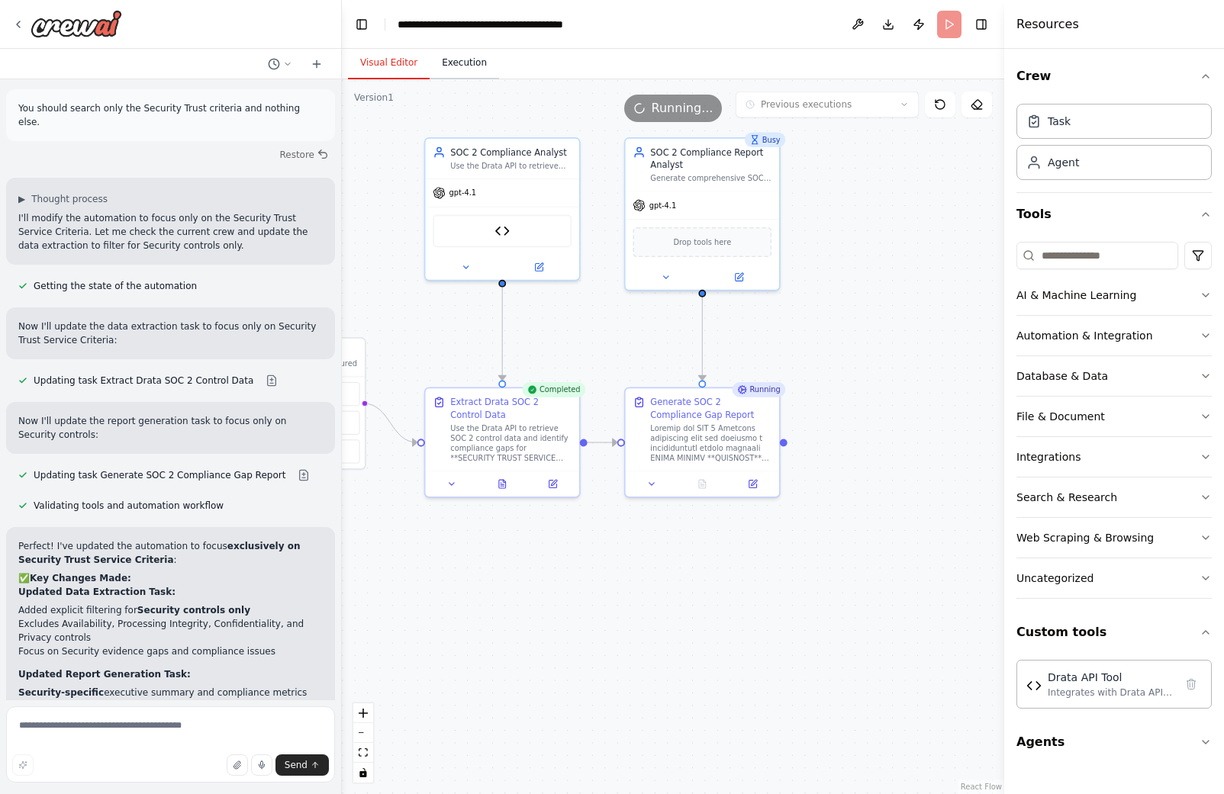
click at [446, 56] on button "Execution" at bounding box center [464, 63] width 69 height 32
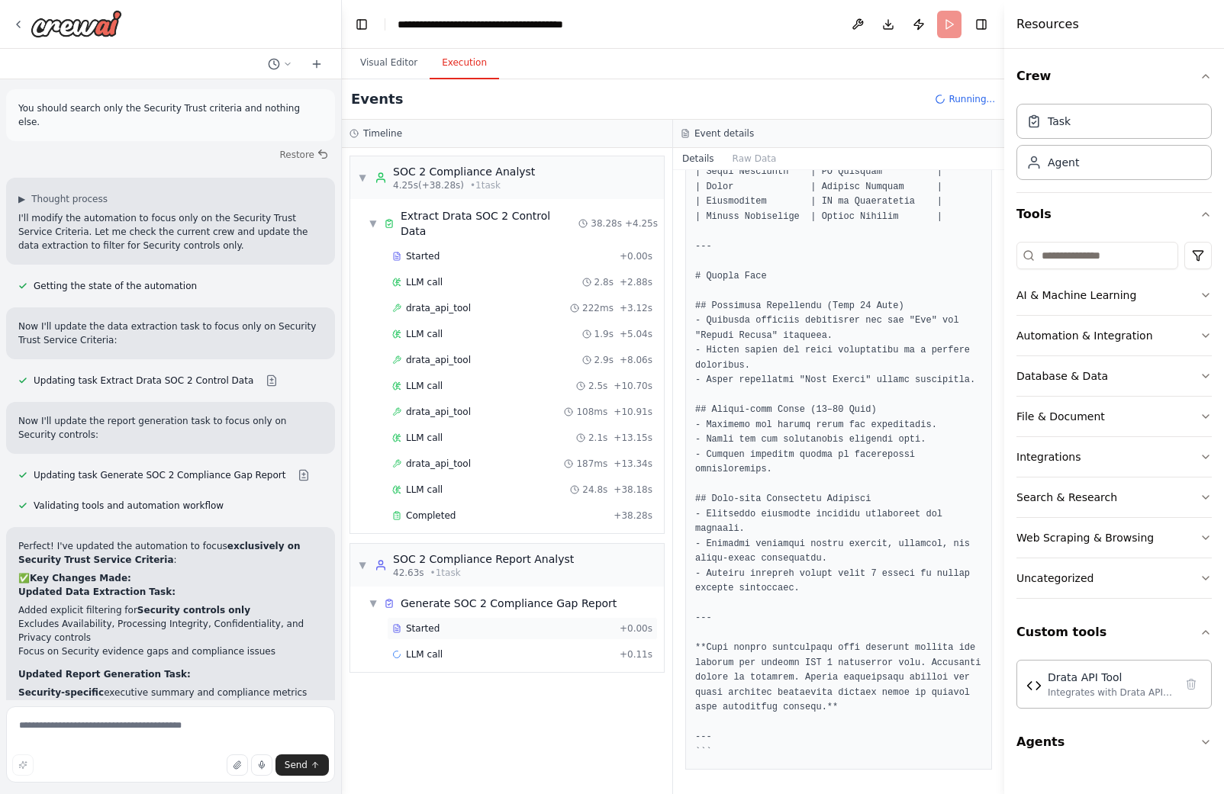
click at [427, 617] on div "Started + 0.00s" at bounding box center [522, 628] width 271 height 23
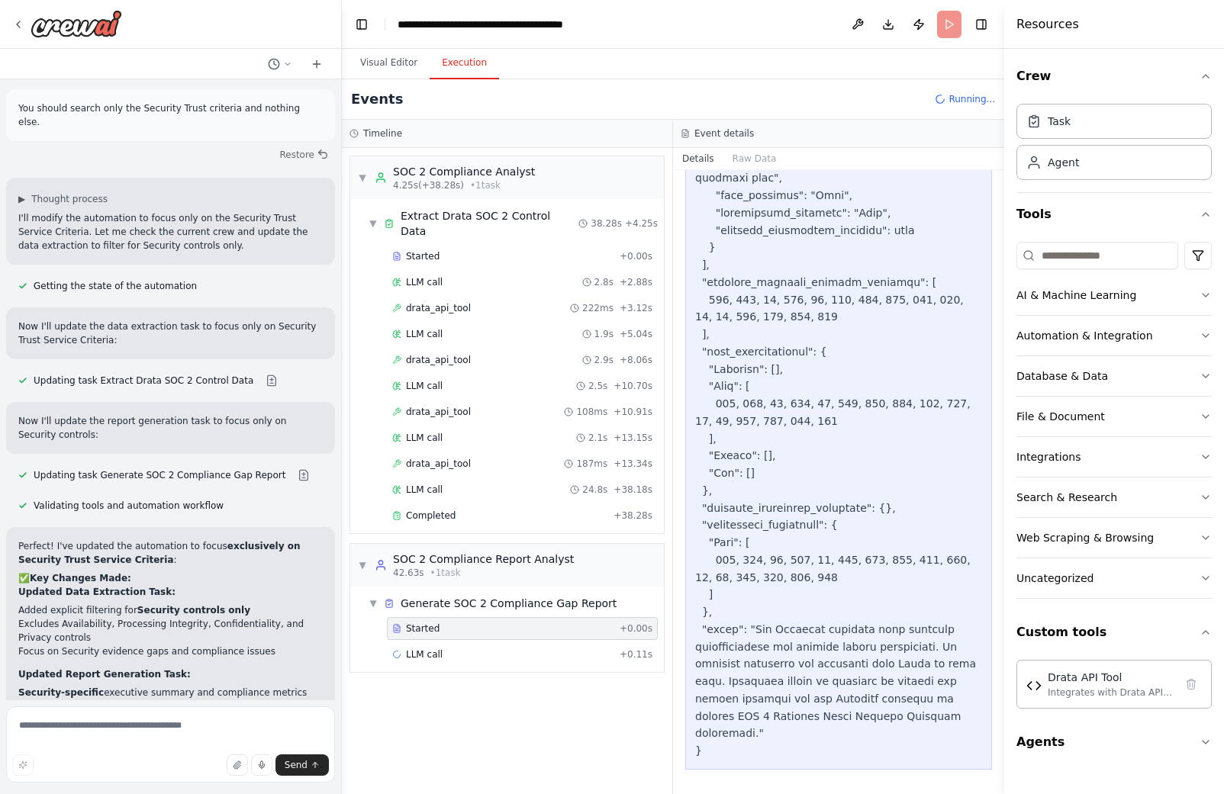
scroll to position [6910, 0]
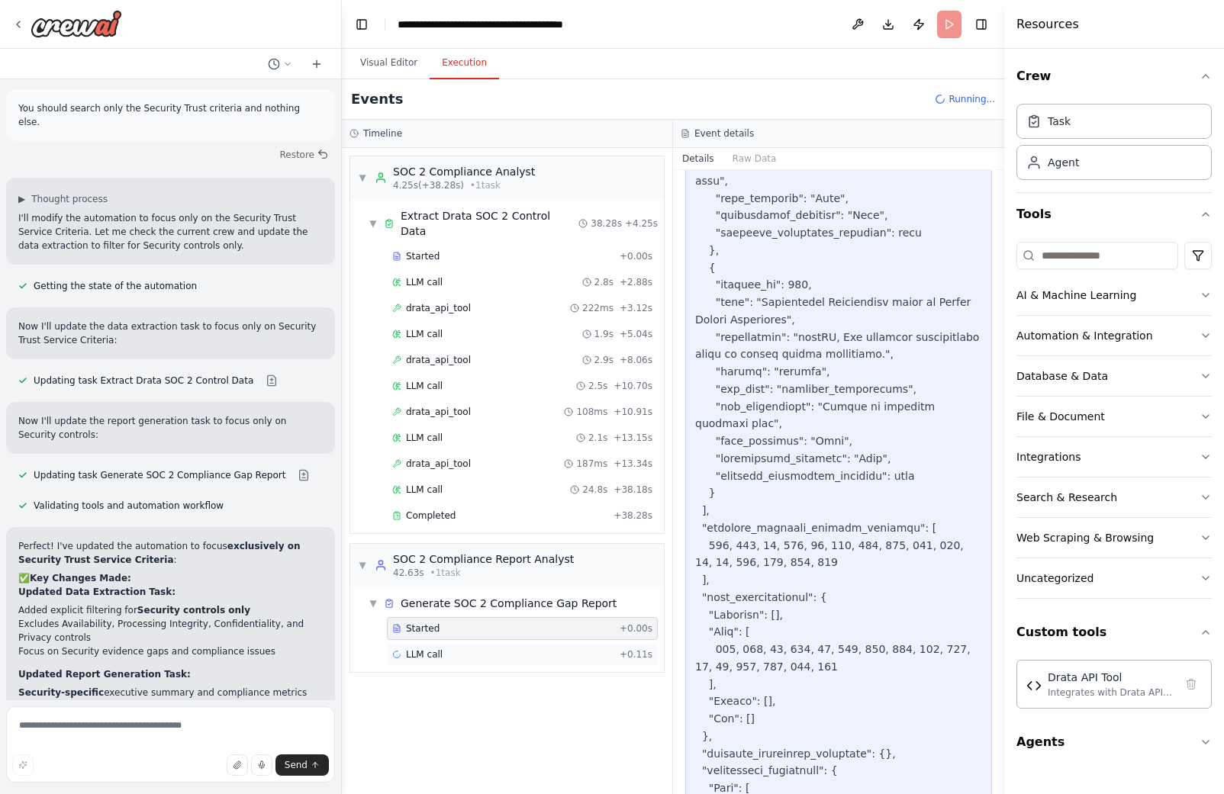
click at [430, 643] on div "LLM call + 0.11s" at bounding box center [522, 654] width 271 height 23
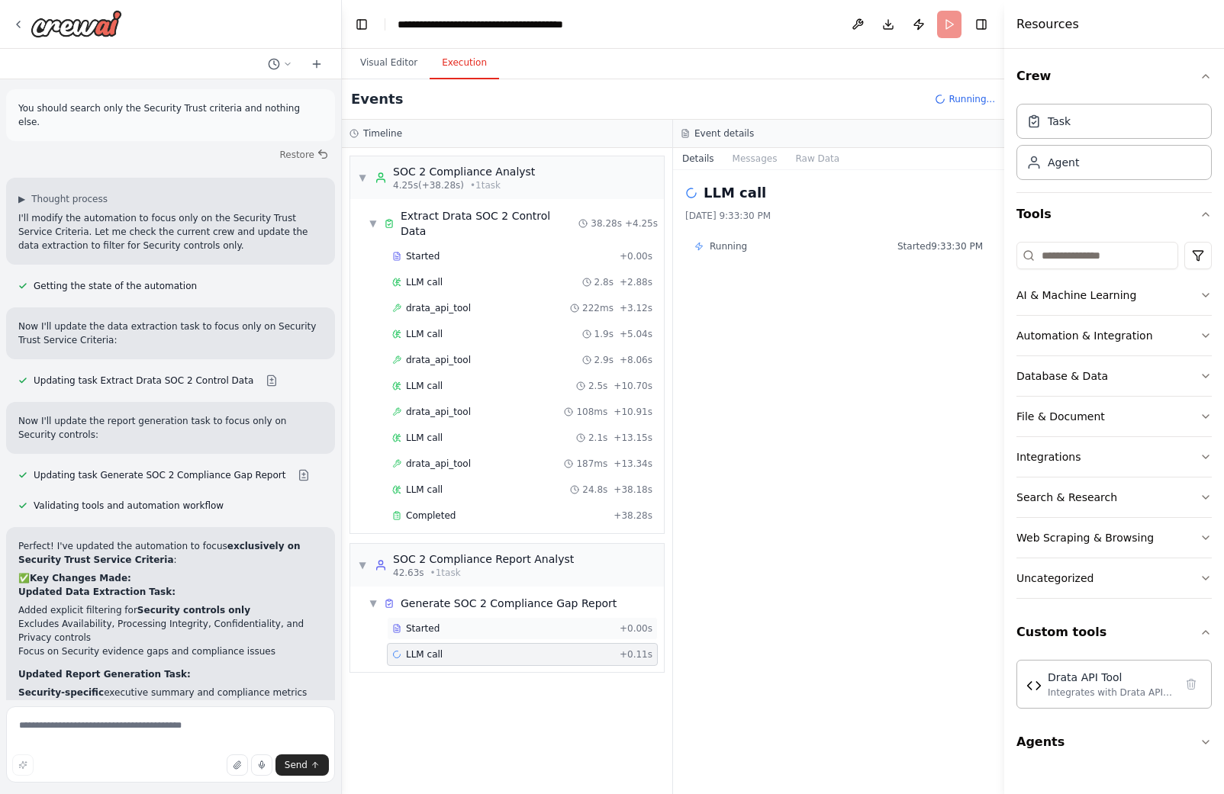
click at [428, 623] on span "Started" at bounding box center [423, 629] width 34 height 12
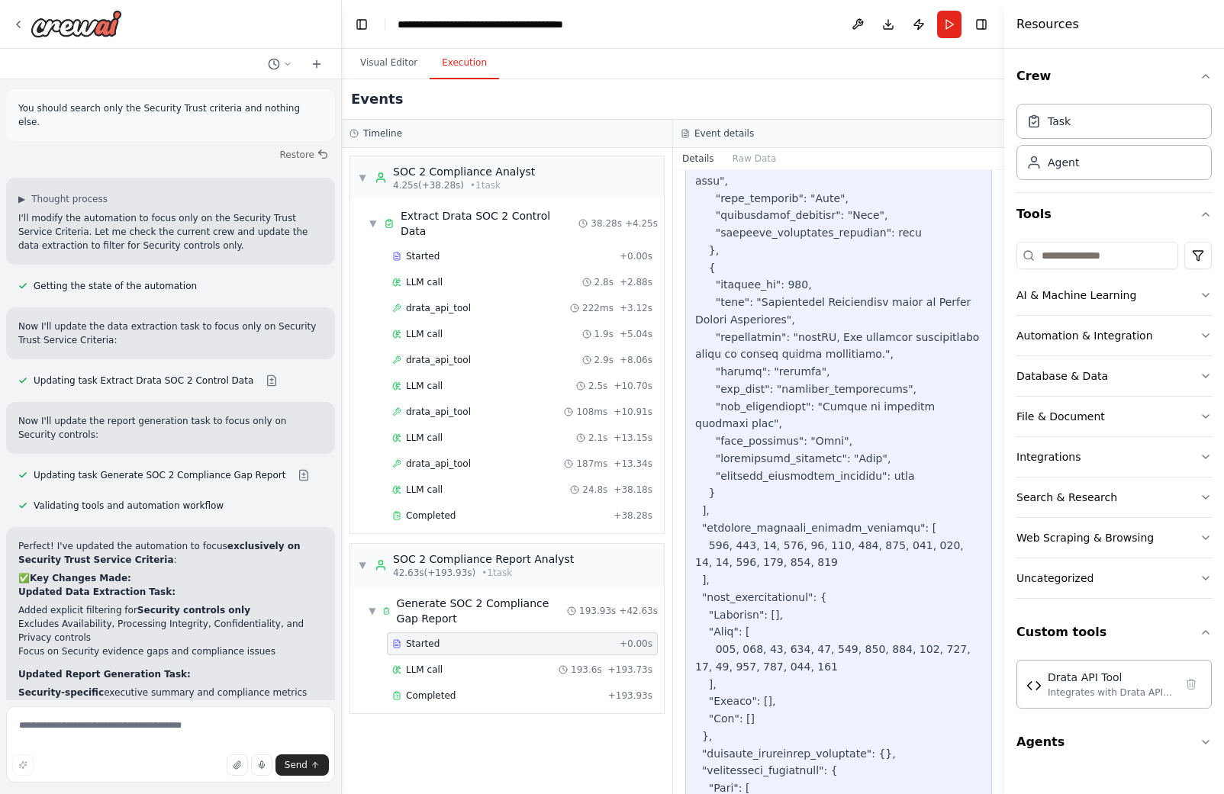
scroll to position [11853, 0]
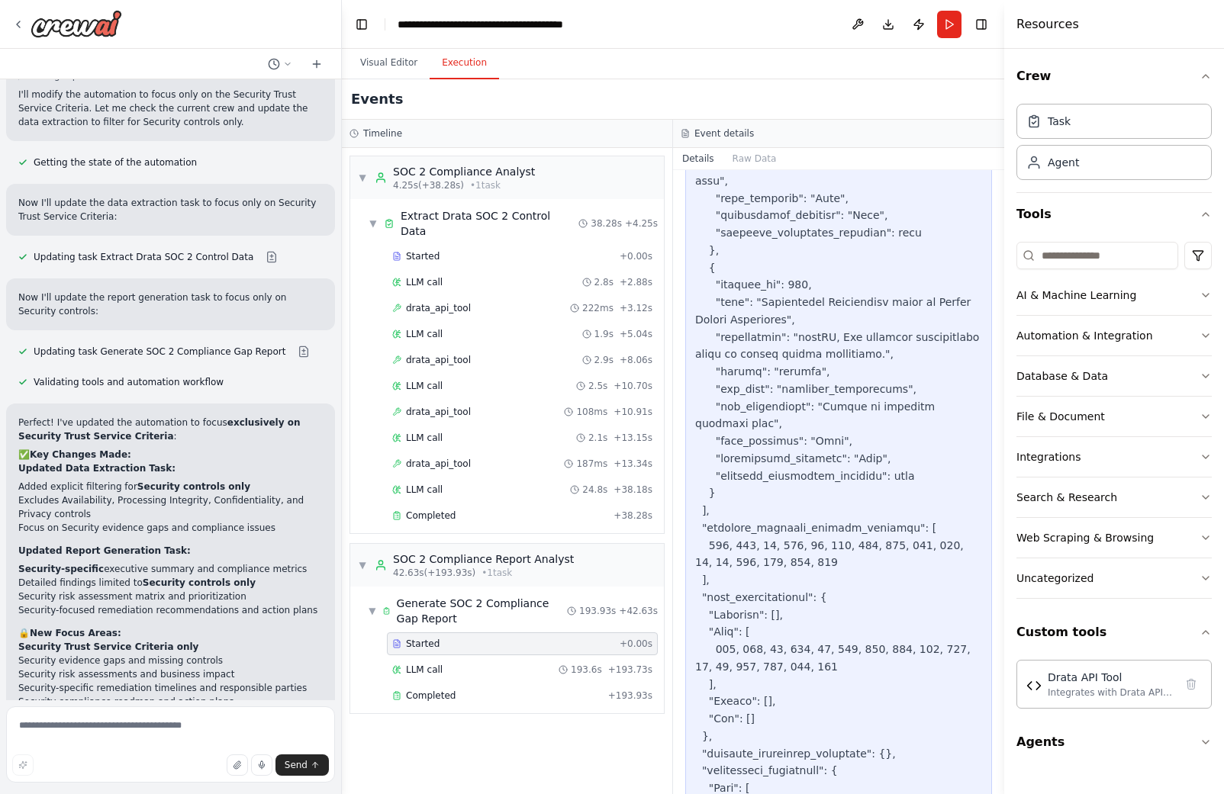
drag, startPoint x: 142, startPoint y: 660, endPoint x: 129, endPoint y: 594, distance: 67.6
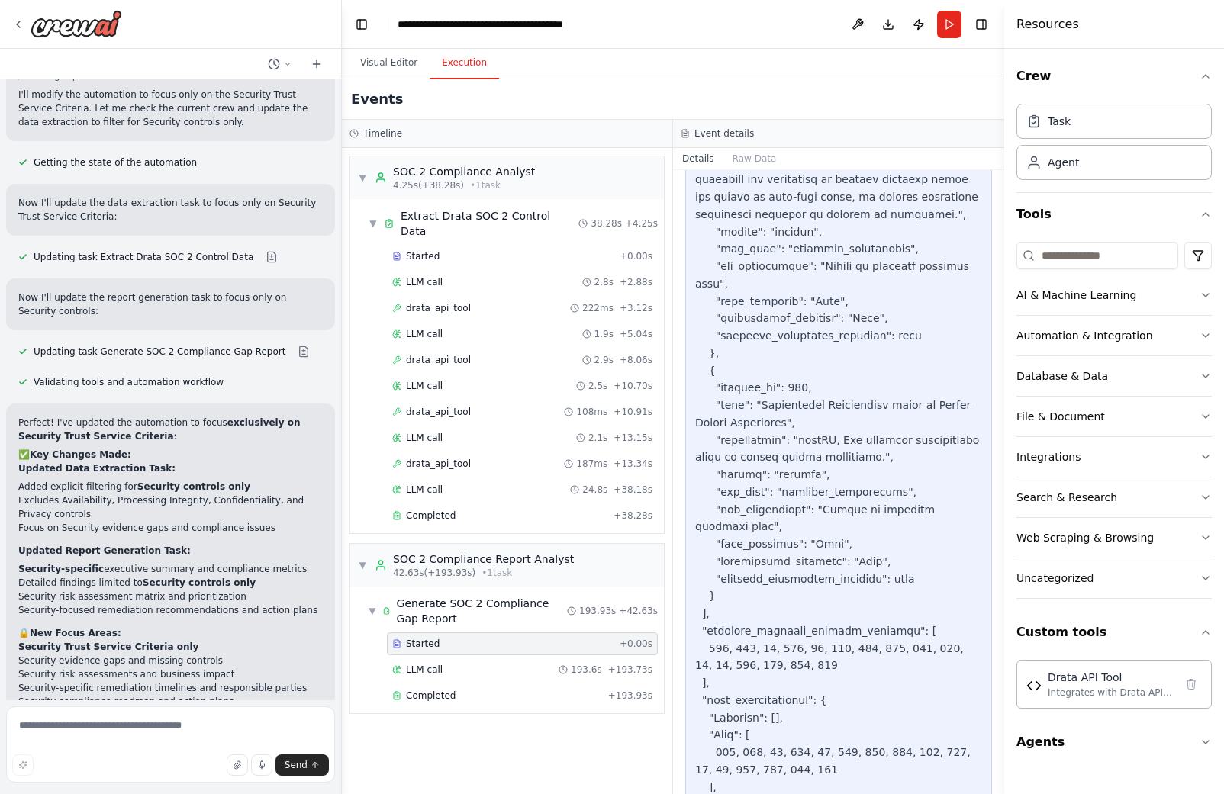
scroll to position [6910, 0]
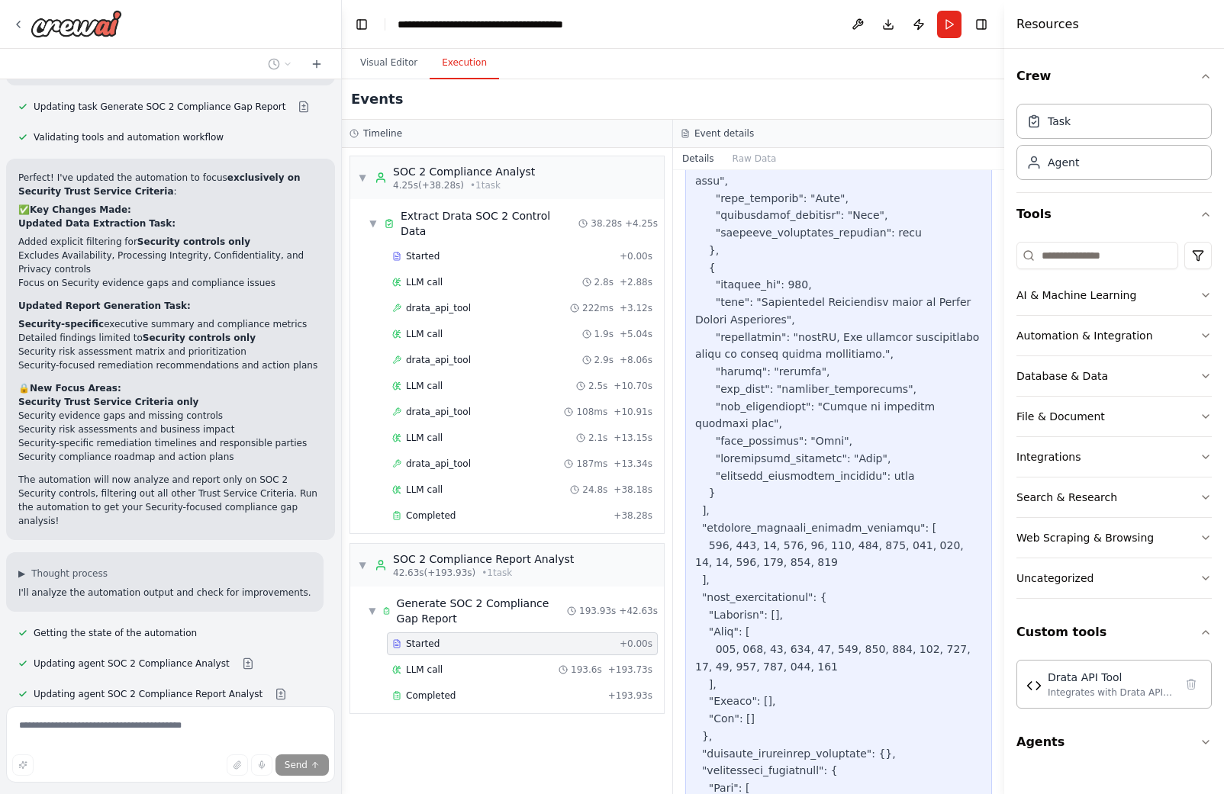
scroll to position [12106, 0]
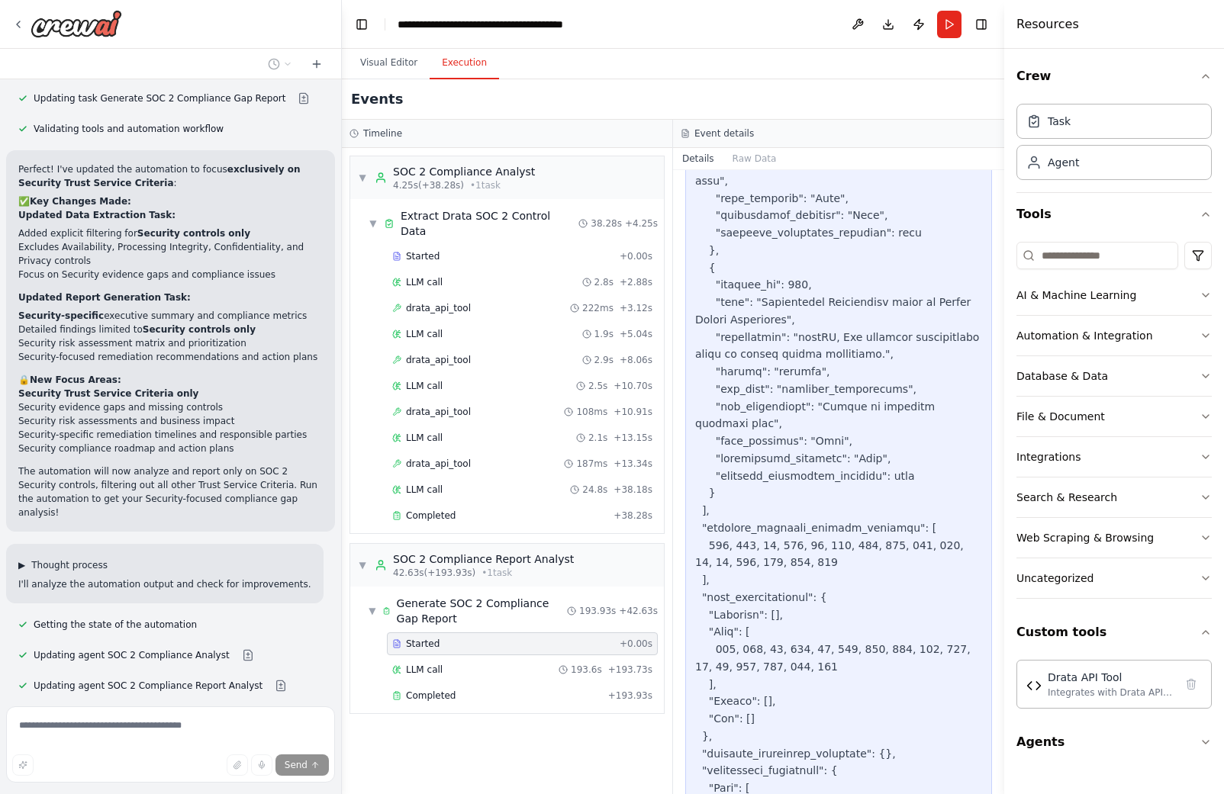
click at [23, 559] on span "▶" at bounding box center [21, 565] width 7 height 12
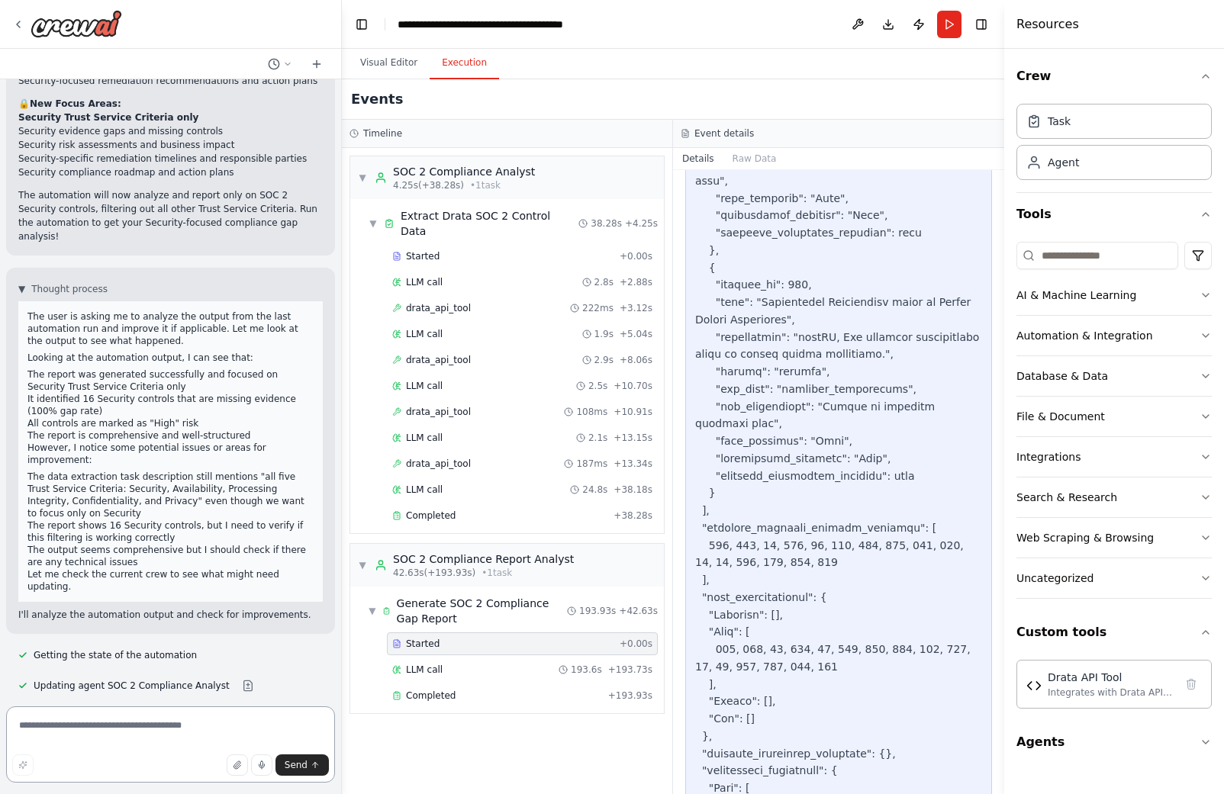
scroll to position [12386, 0]
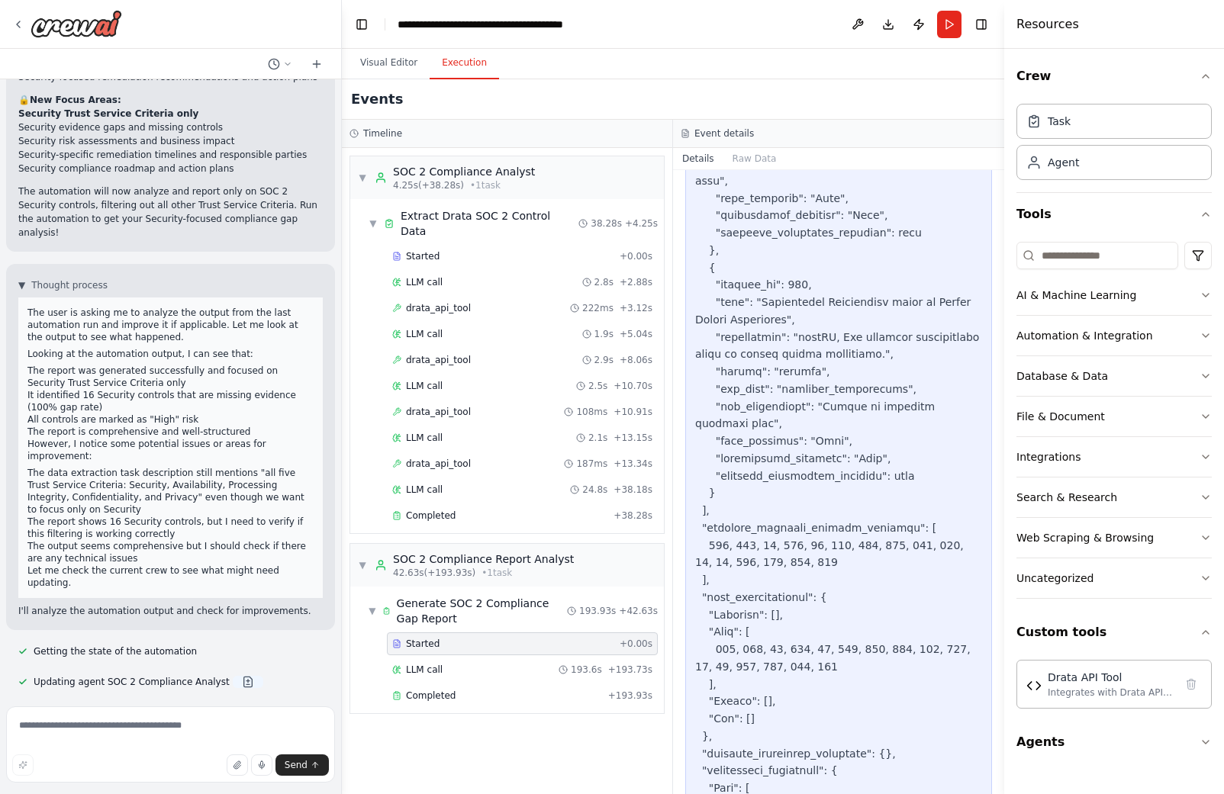
click at [236, 676] on button at bounding box center [248, 682] width 31 height 12
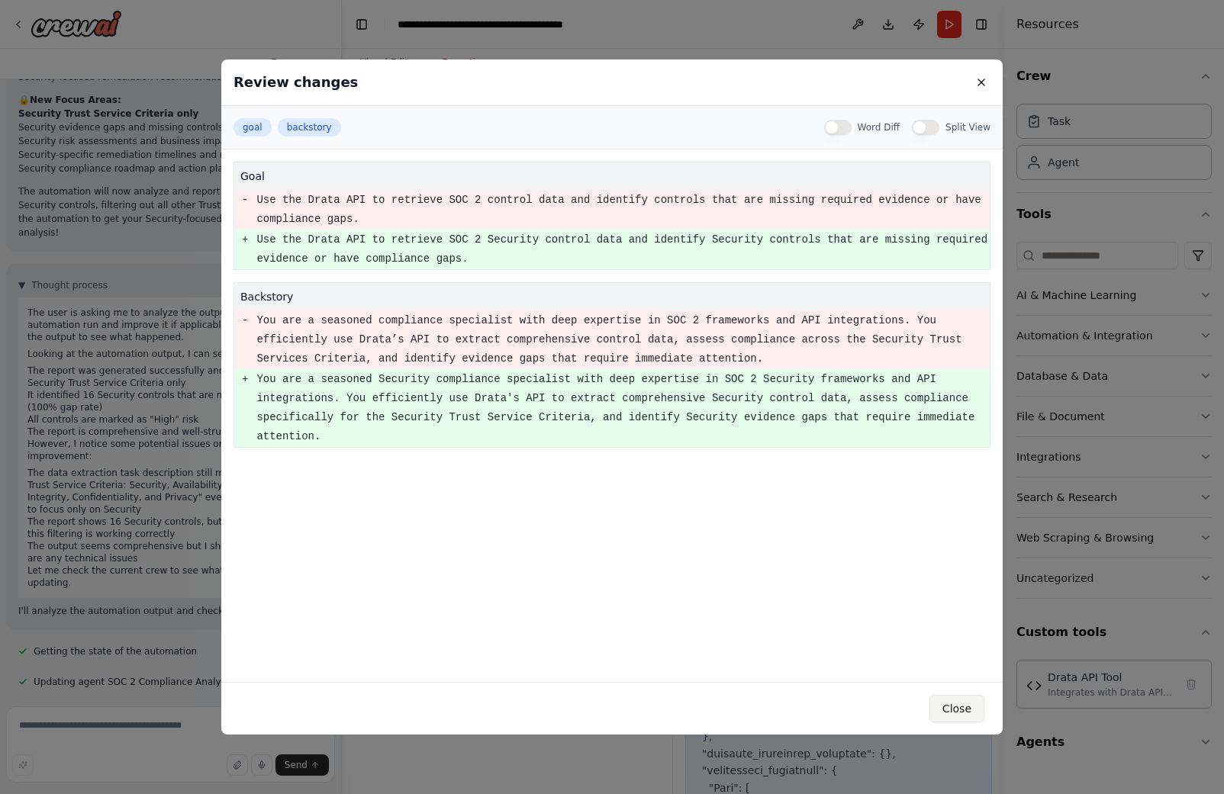
click at [958, 704] on button "Close" at bounding box center [956, 708] width 55 height 27
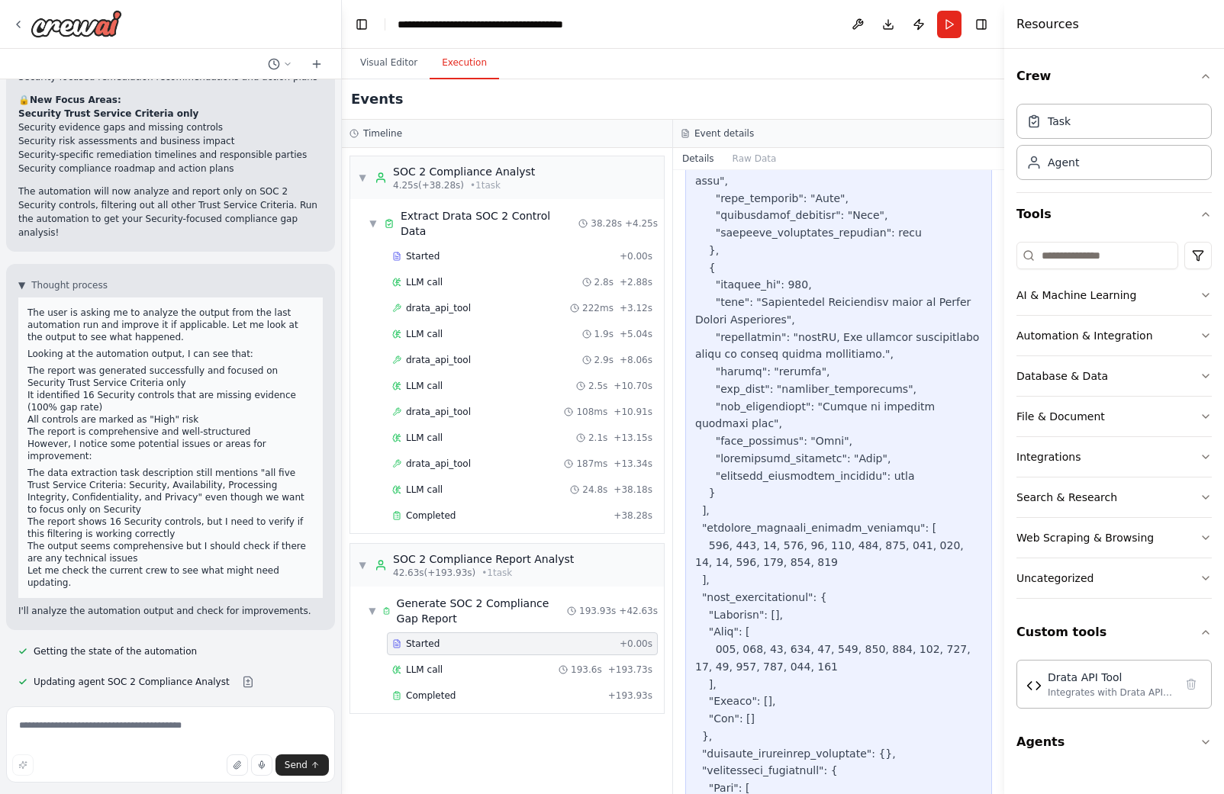
click at [267, 707] on button at bounding box center [281, 713] width 31 height 12
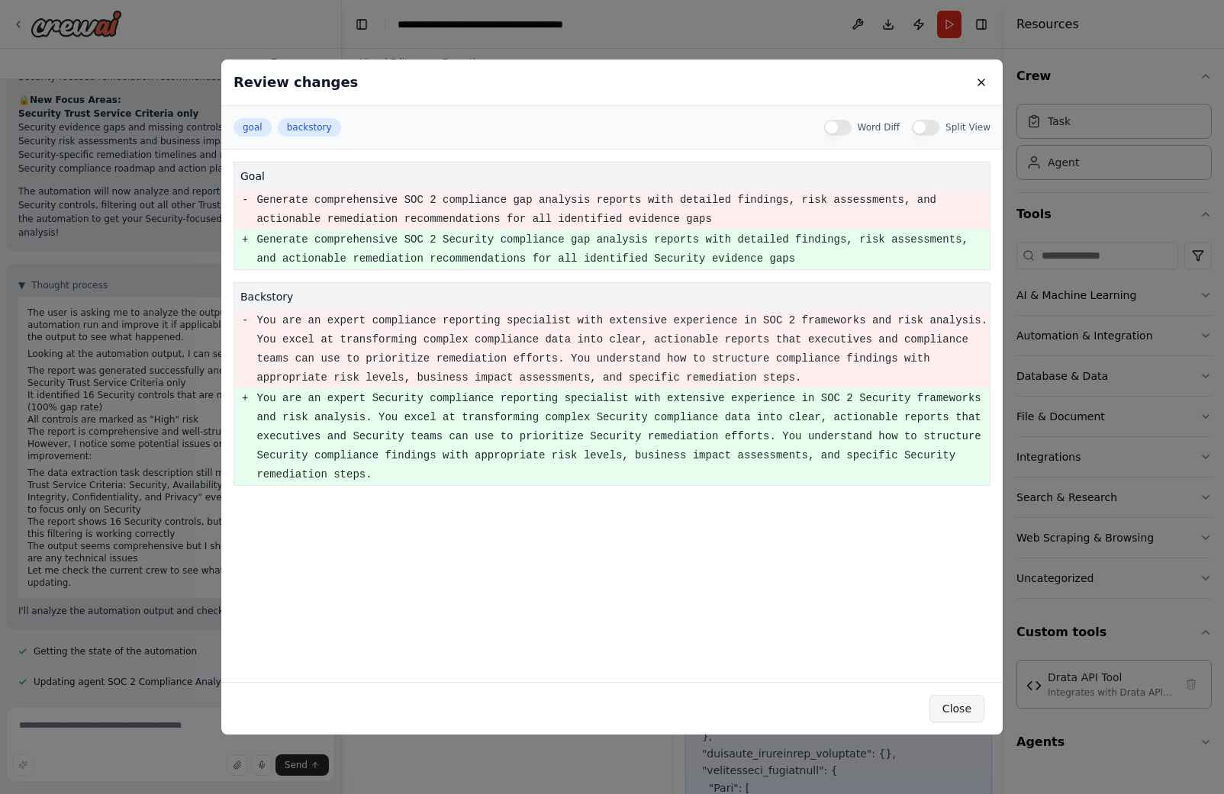
click at [961, 705] on button "Close" at bounding box center [956, 708] width 55 height 27
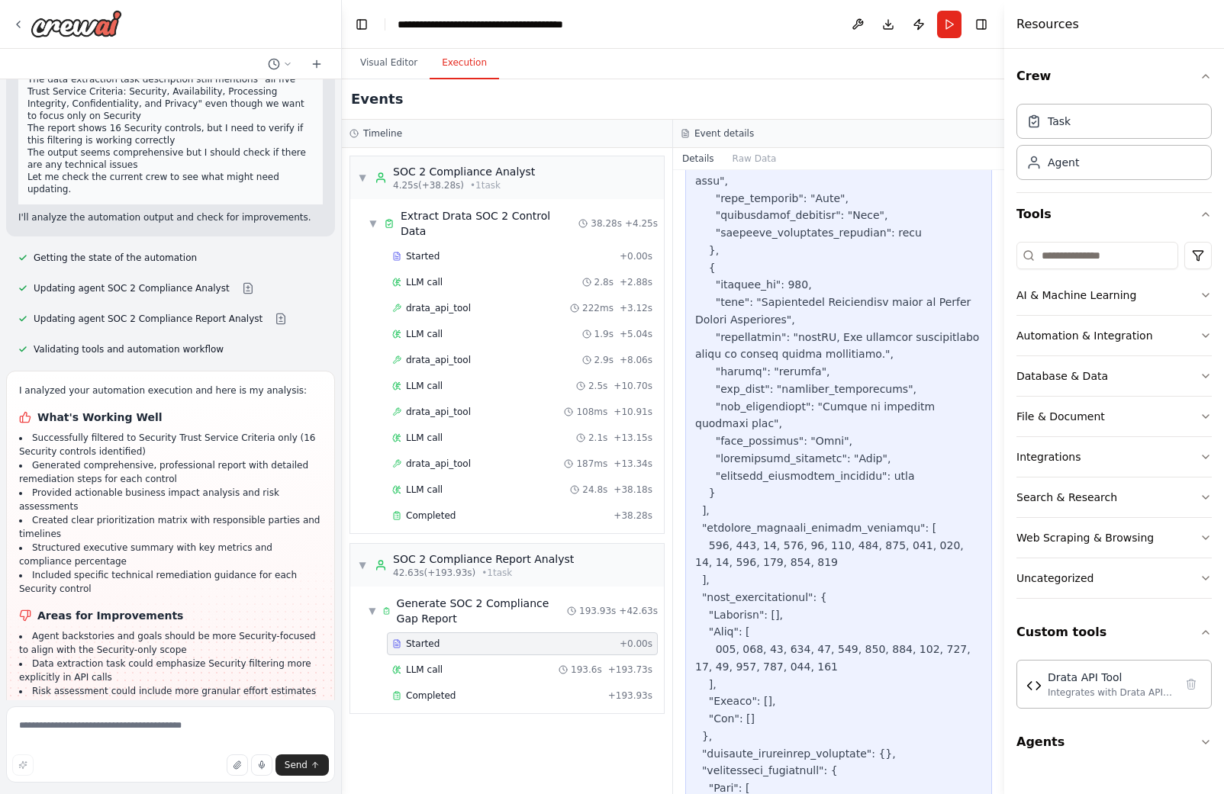
scroll to position [12779, 0]
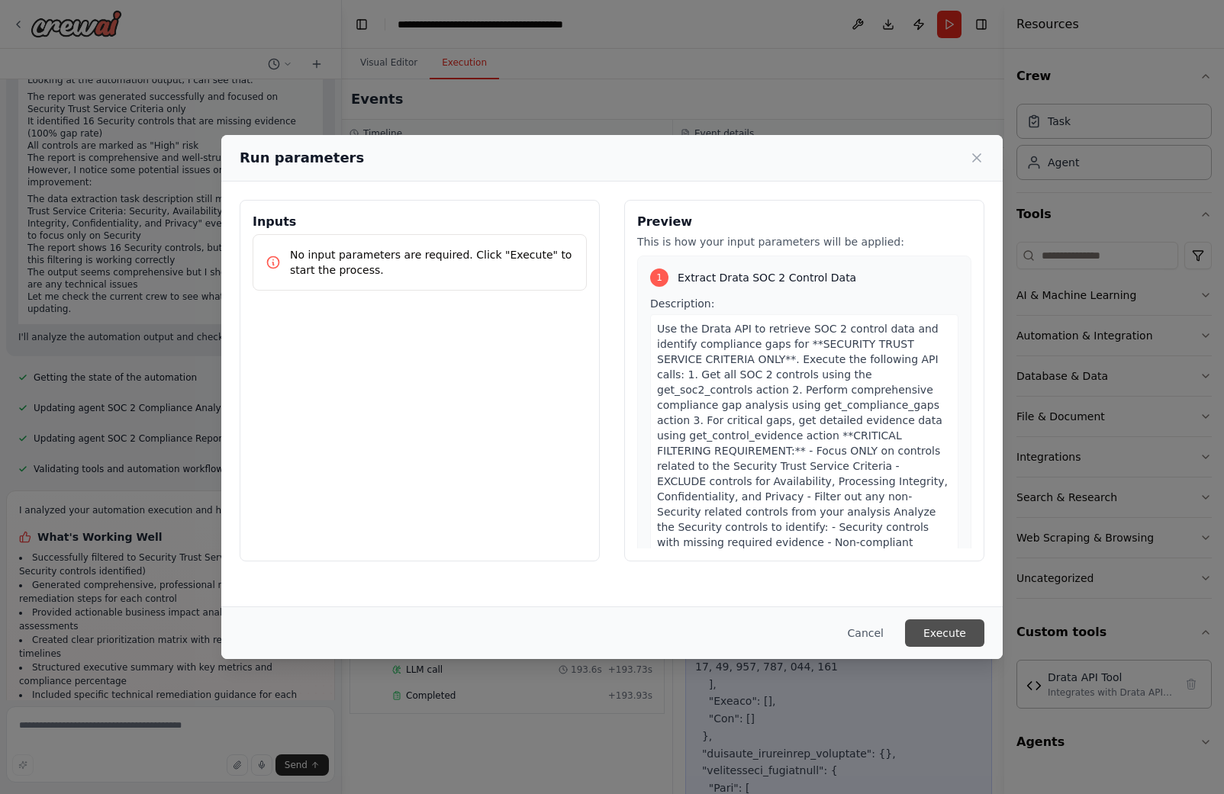
click at [944, 624] on button "Execute" at bounding box center [944, 633] width 79 height 27
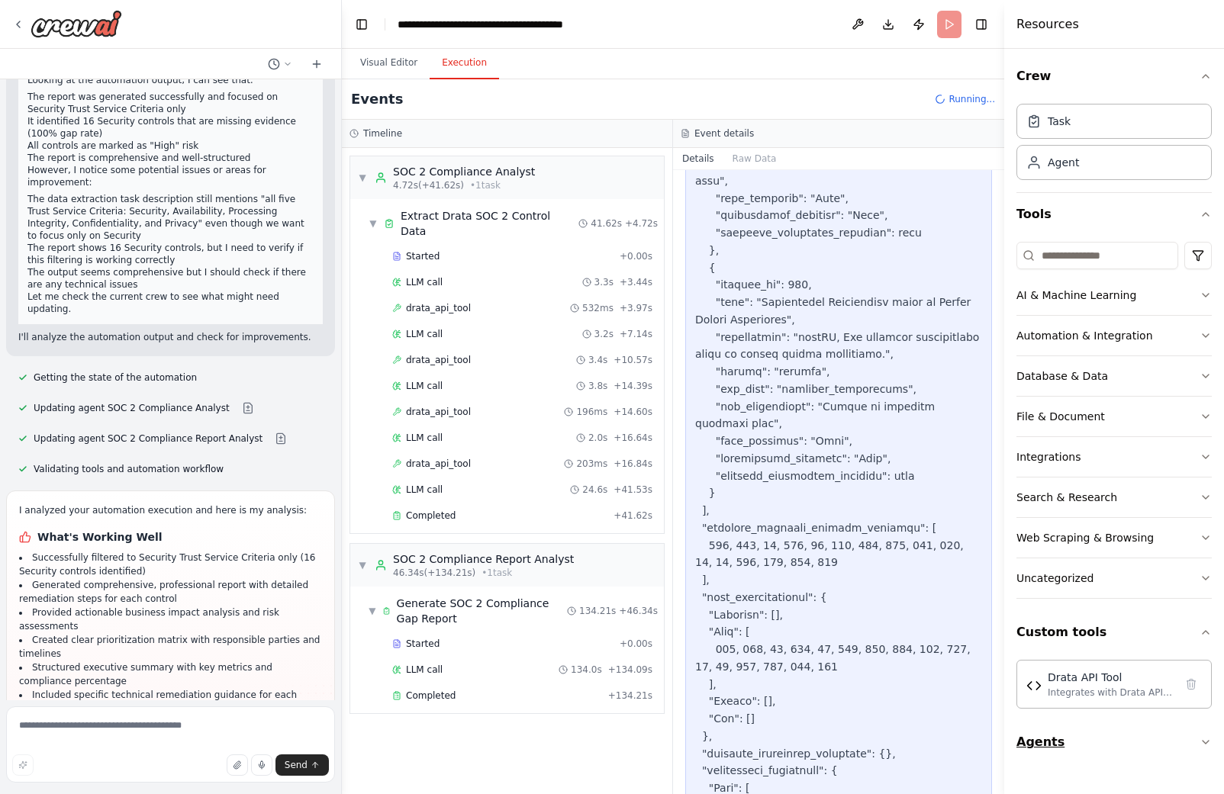
scroll to position [12784, 0]
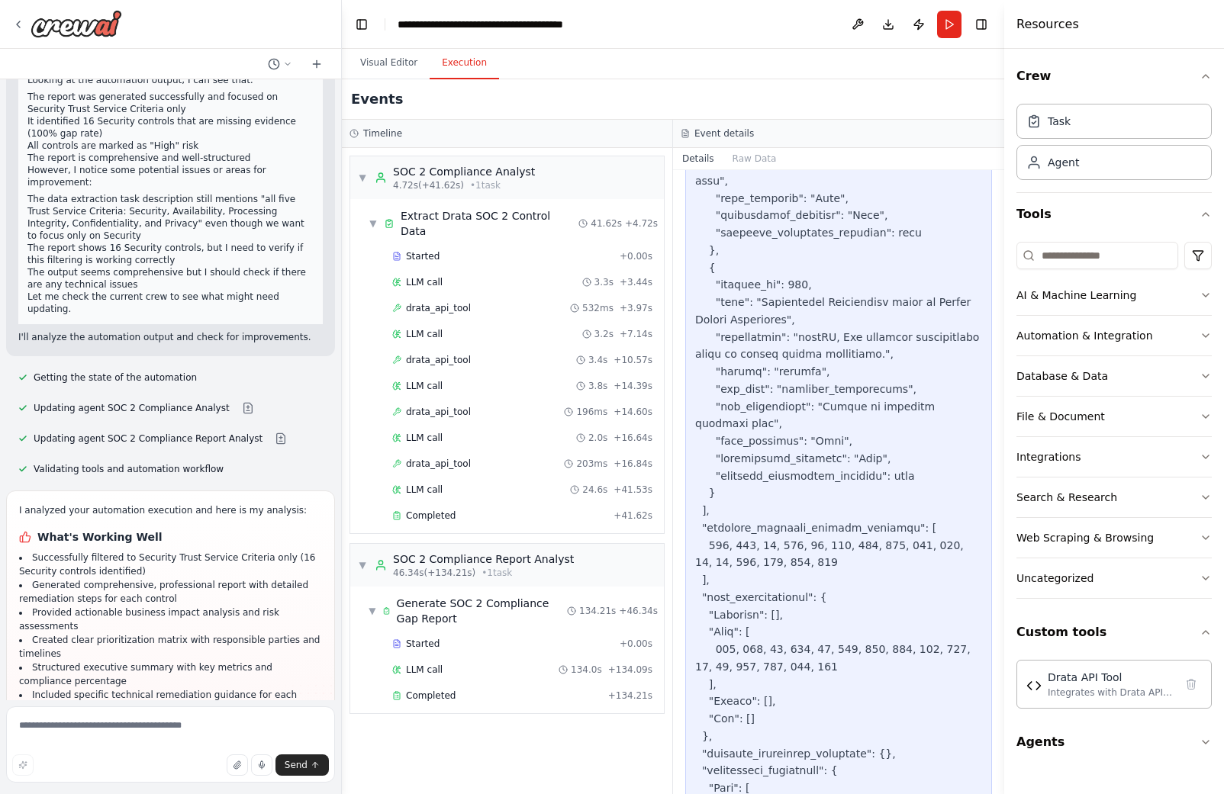
scroll to position [12720, 0]
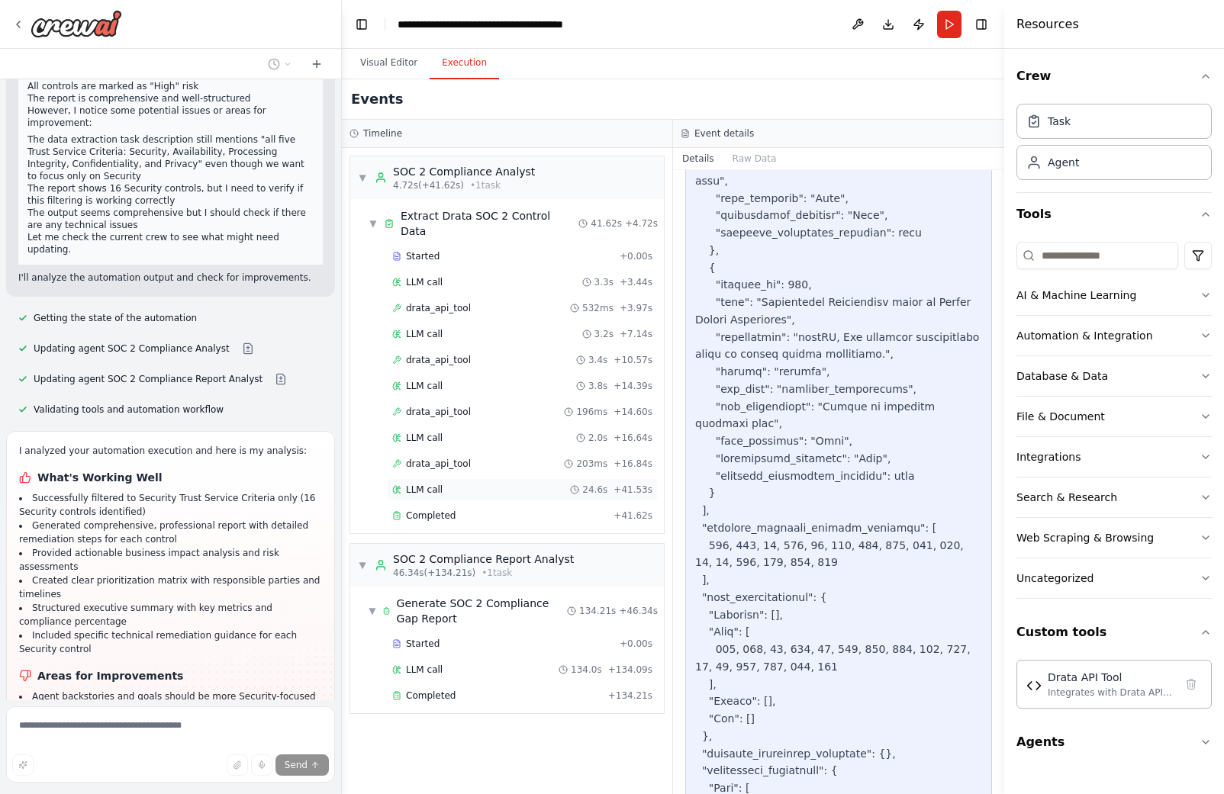
click at [446, 483] on div "LLM call 24.6s + 41.53s" at bounding box center [522, 489] width 271 height 23
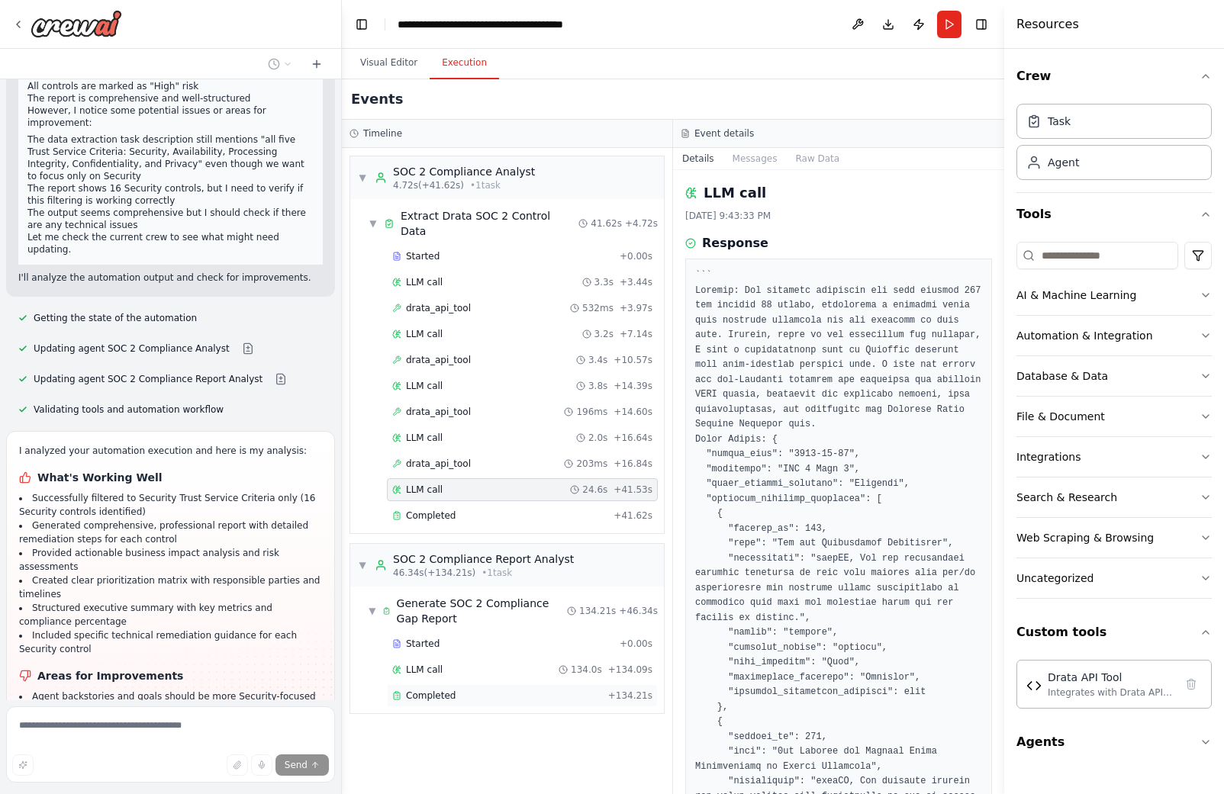
click at [454, 684] on div "Completed + 134.21s" at bounding box center [522, 695] width 271 height 23
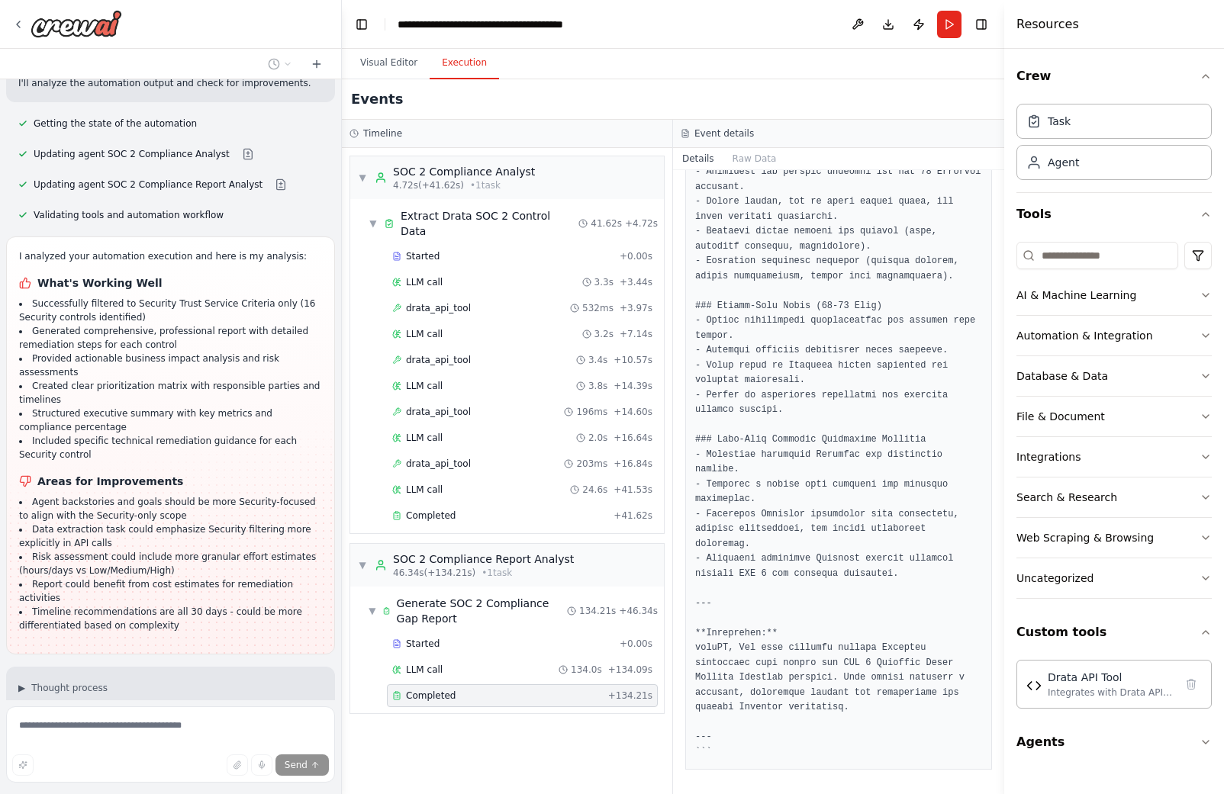
scroll to position [12959, 0]
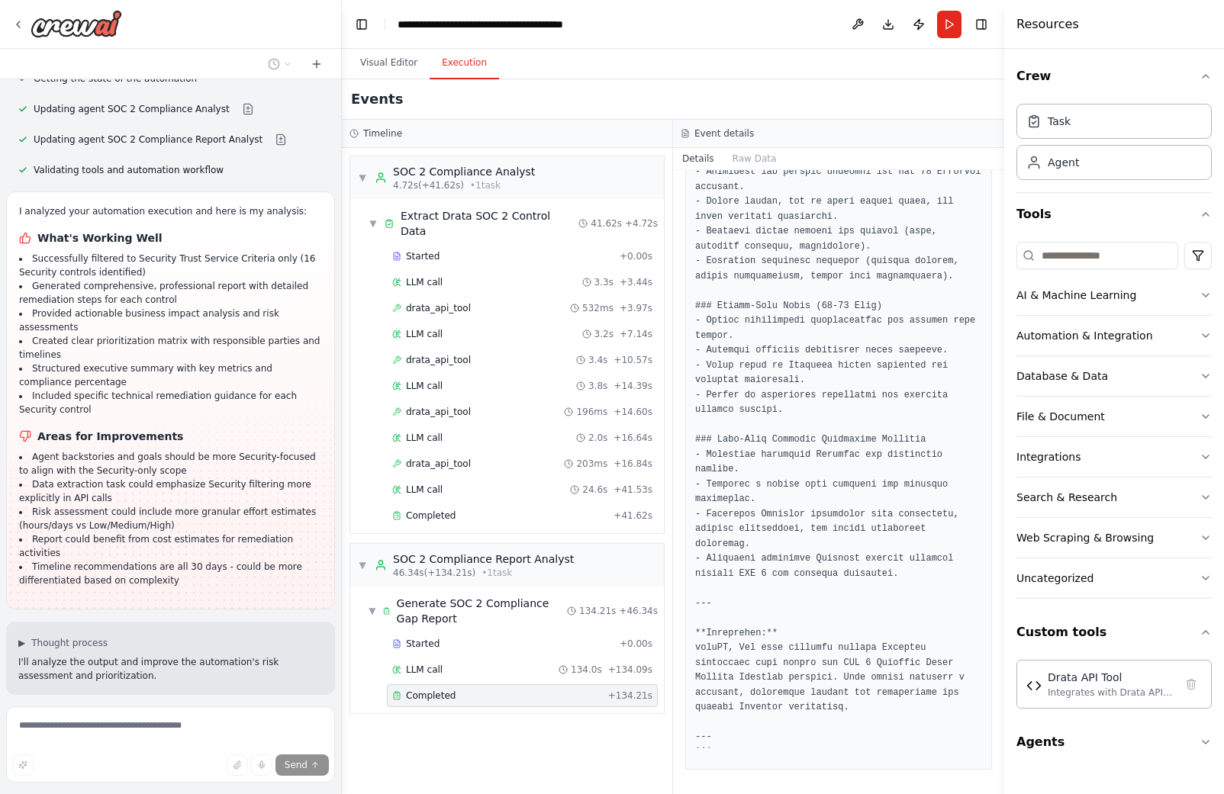
click at [291, 710] on button at bounding box center [303, 716] width 31 height 12
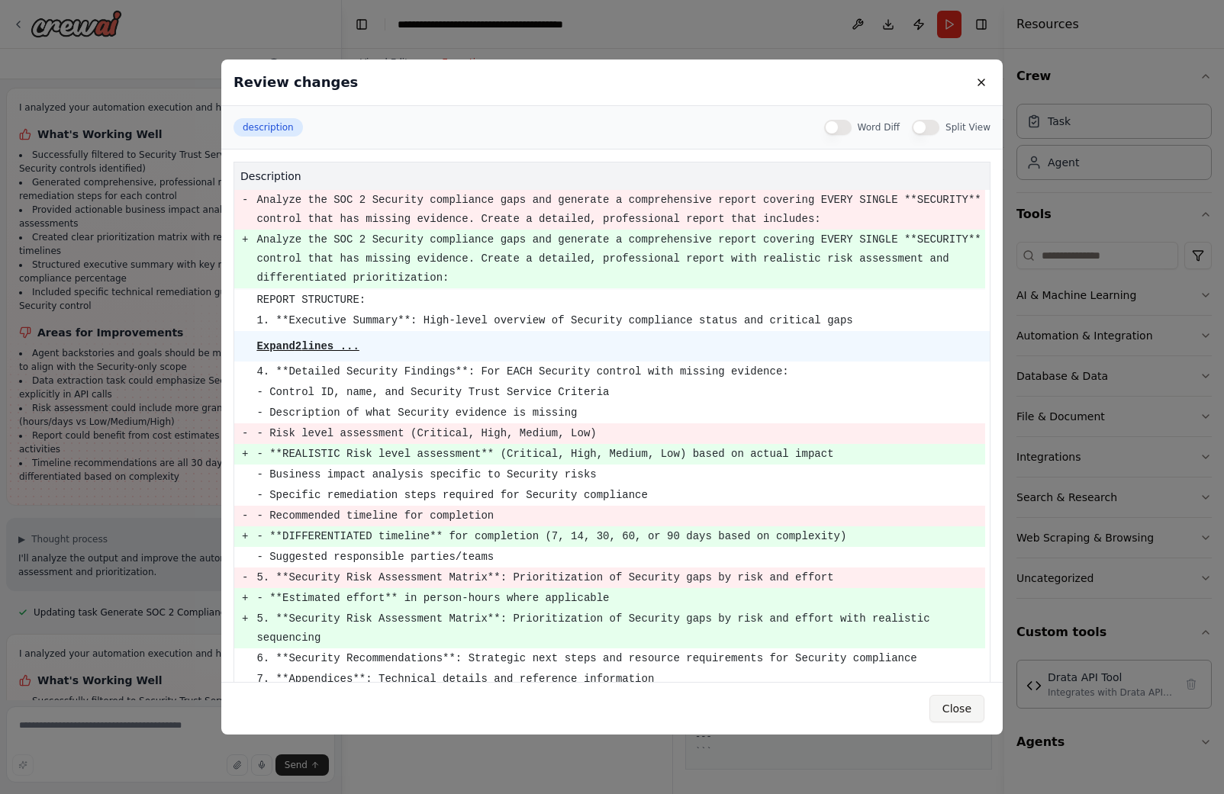
click at [961, 710] on button "Close" at bounding box center [956, 708] width 55 height 27
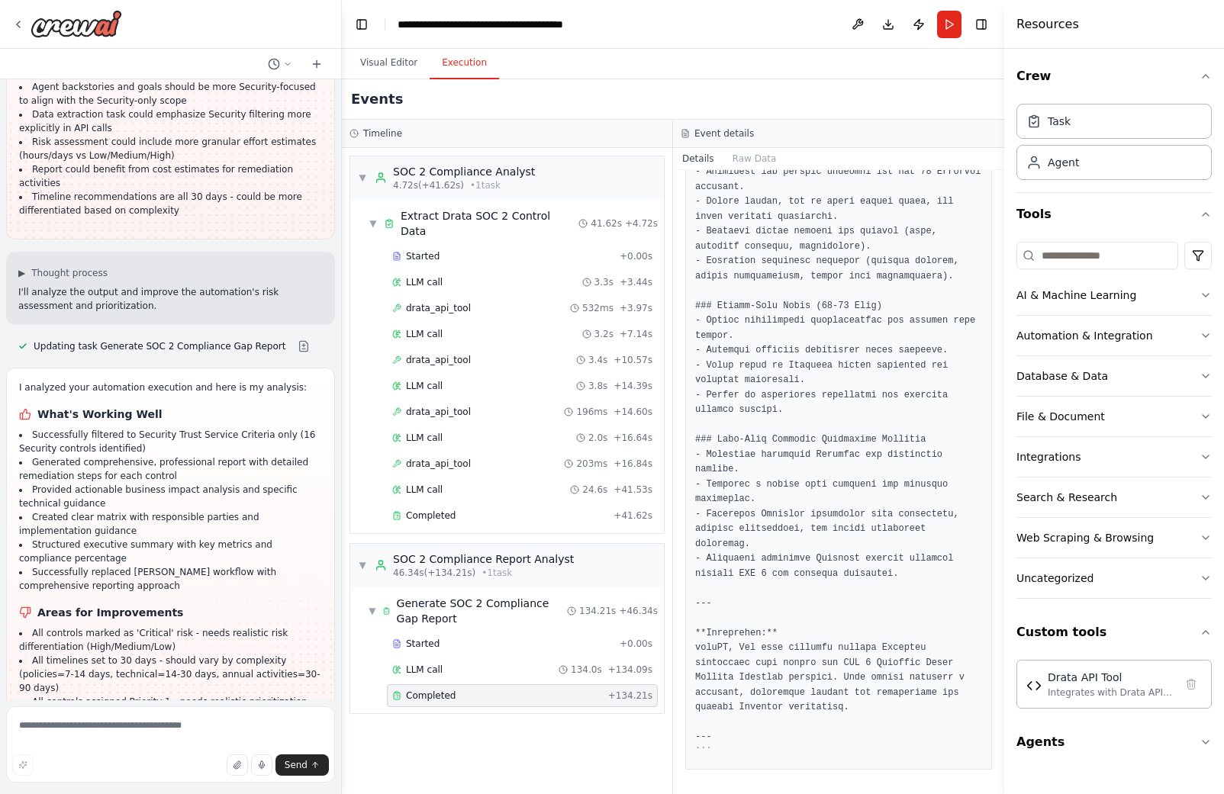
scroll to position [13330, 0]
click at [288, 340] on button at bounding box center [303, 346] width 31 height 12
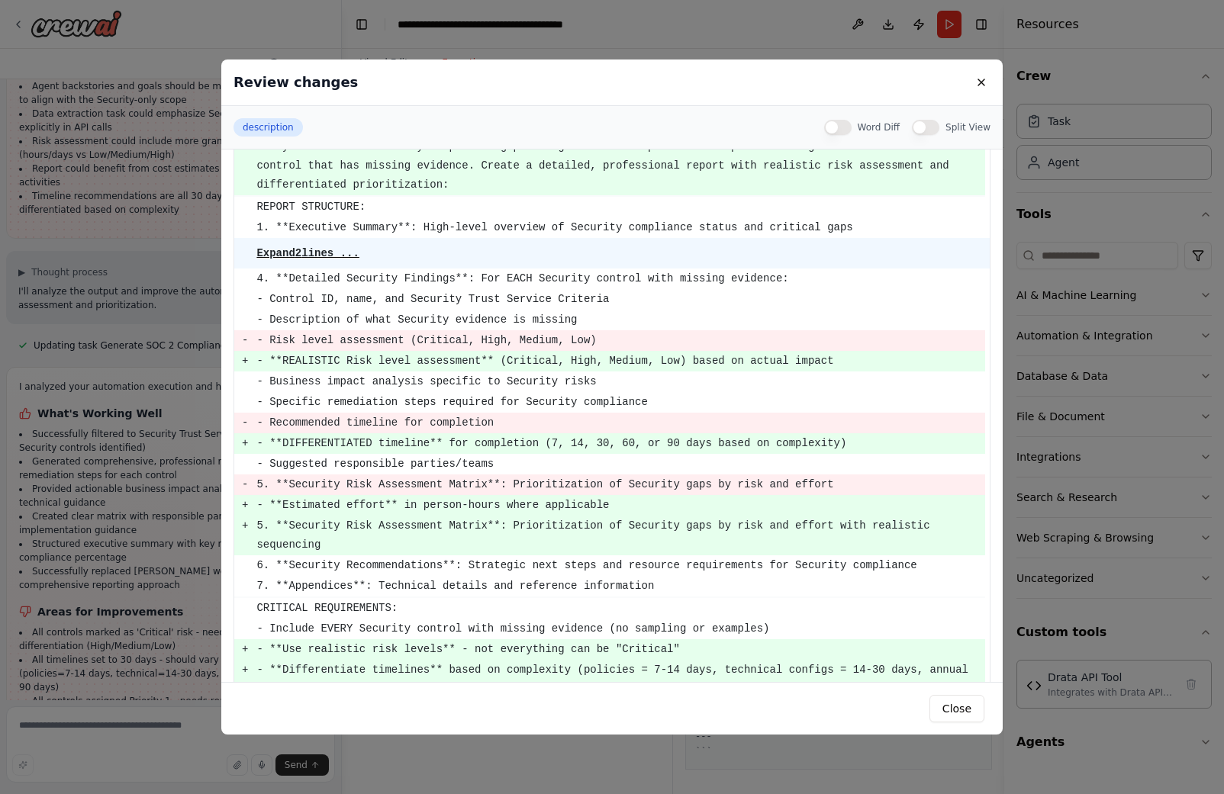
scroll to position [98, 0]
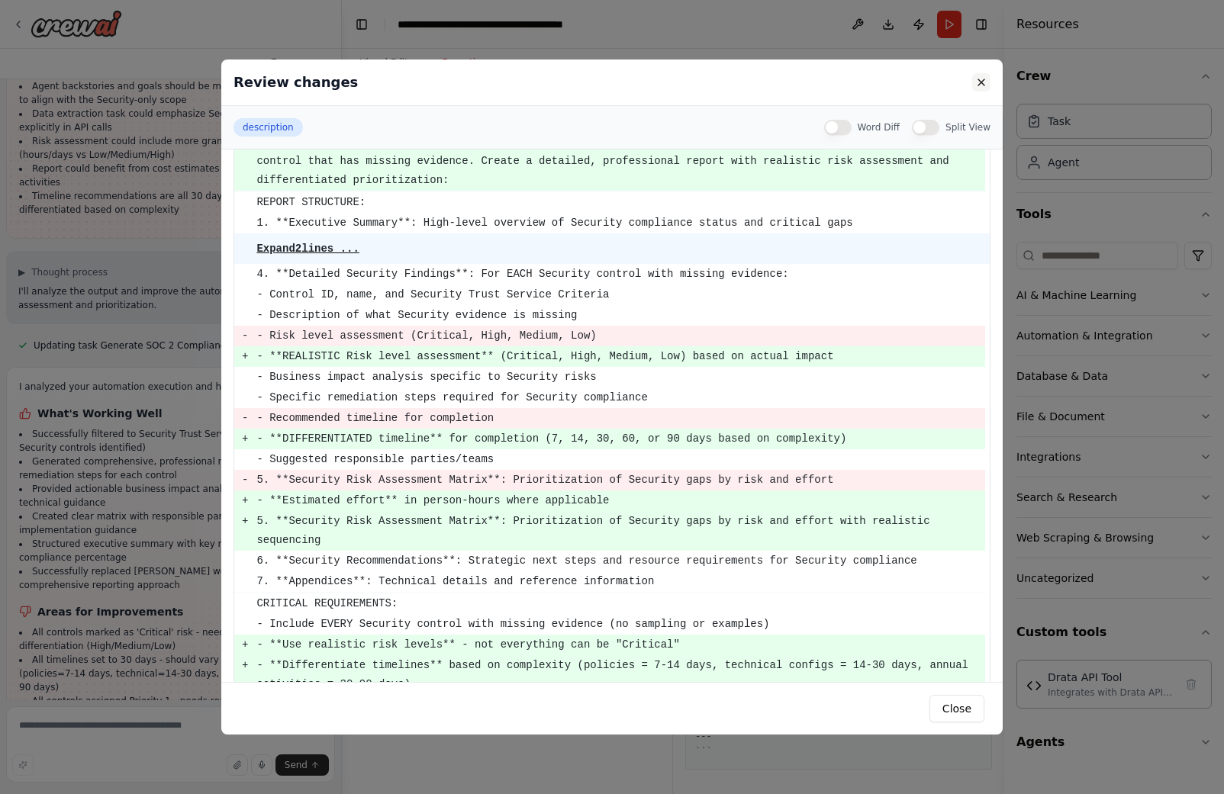
click at [982, 79] on button at bounding box center [981, 82] width 18 height 18
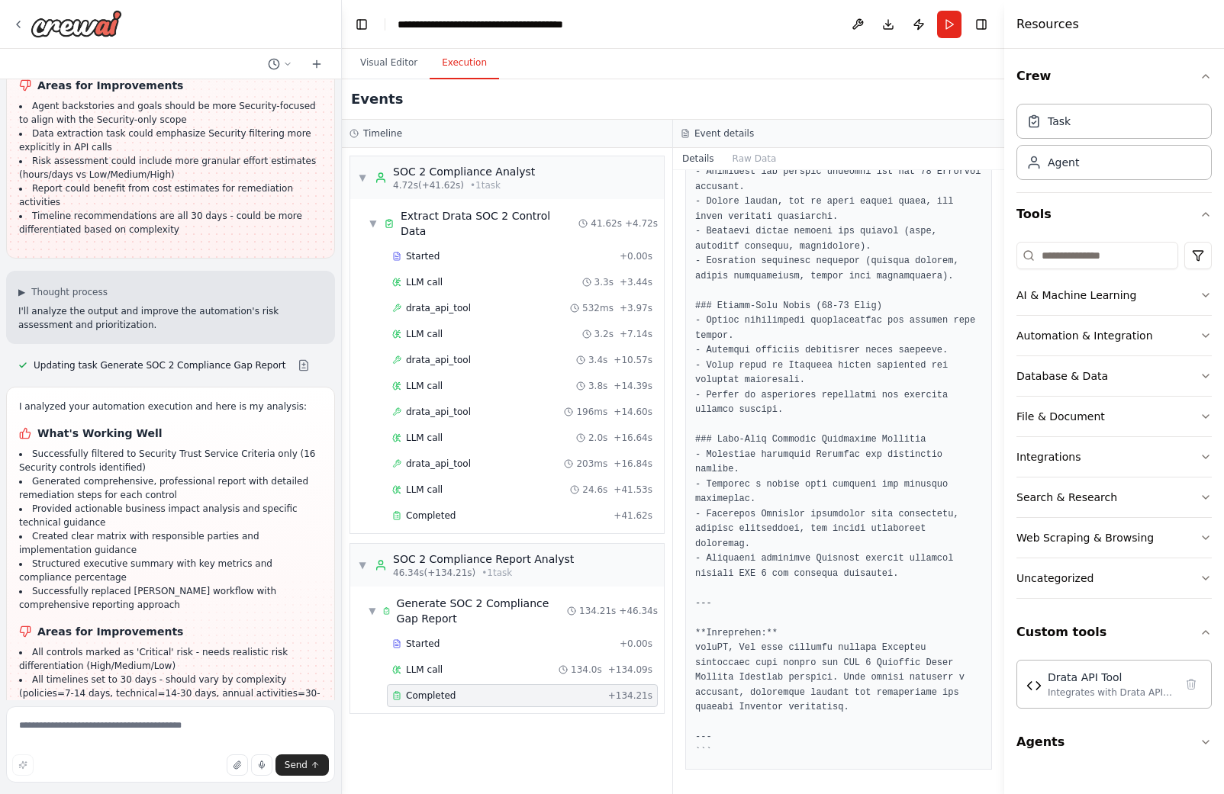
scroll to position [13313, 0]
click at [293, 354] on div "Updating task Generate SOC 2 Compliance Gap Report" at bounding box center [168, 363] width 325 height 18
click at [291, 357] on button at bounding box center [303, 363] width 31 height 12
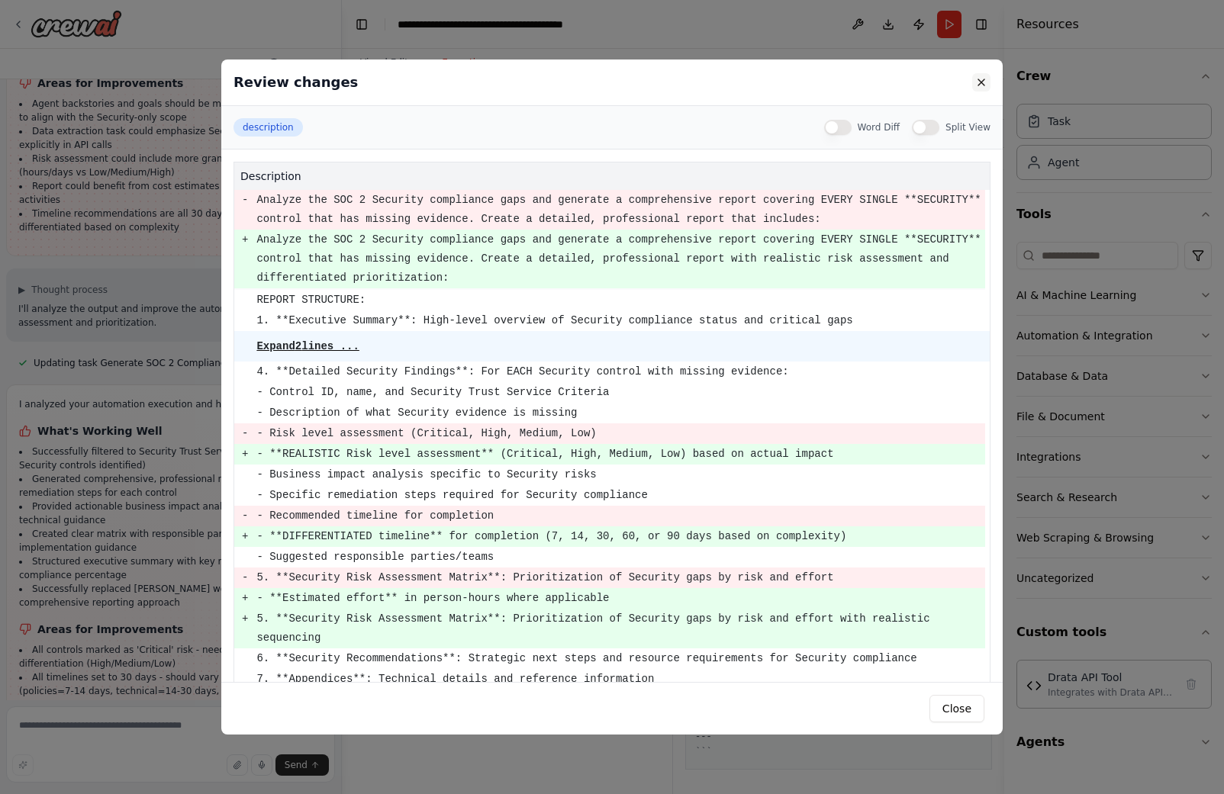
click at [984, 85] on button at bounding box center [981, 82] width 18 height 18
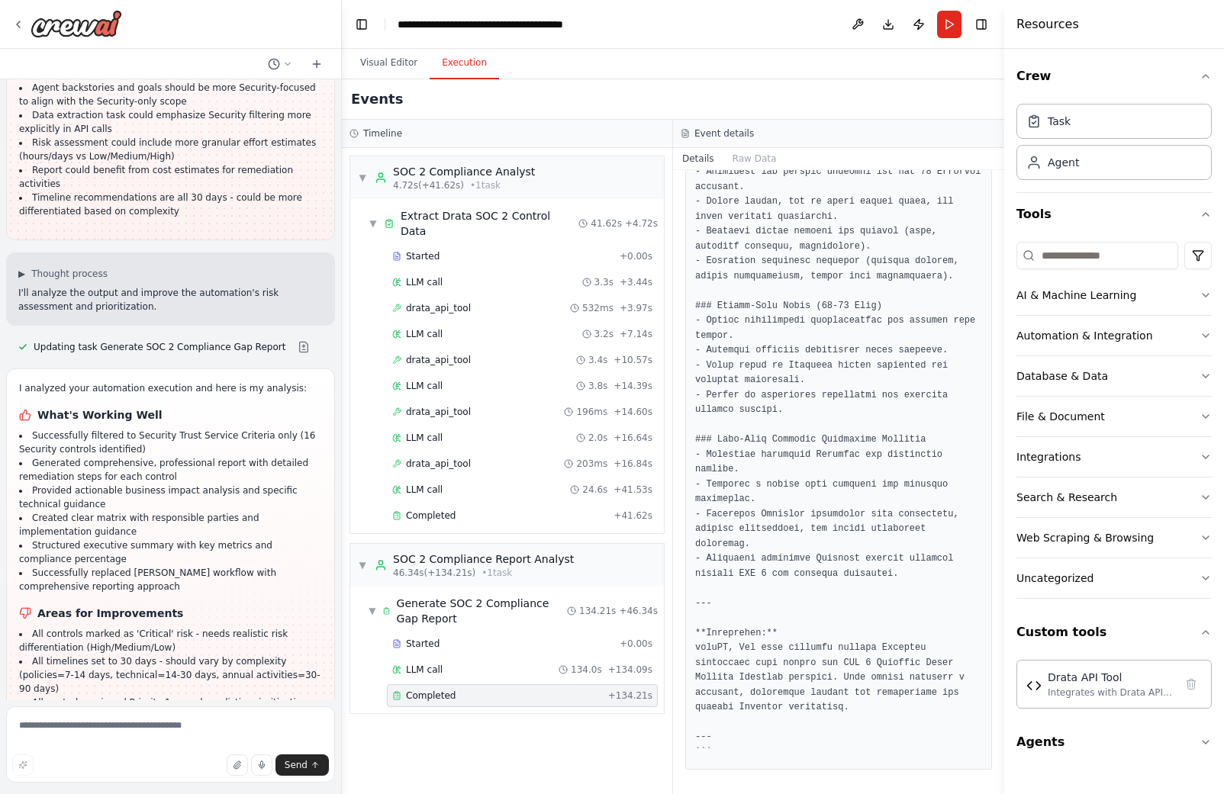
scroll to position [13330, 0]
